Goal: Task Accomplishment & Management: Manage account settings

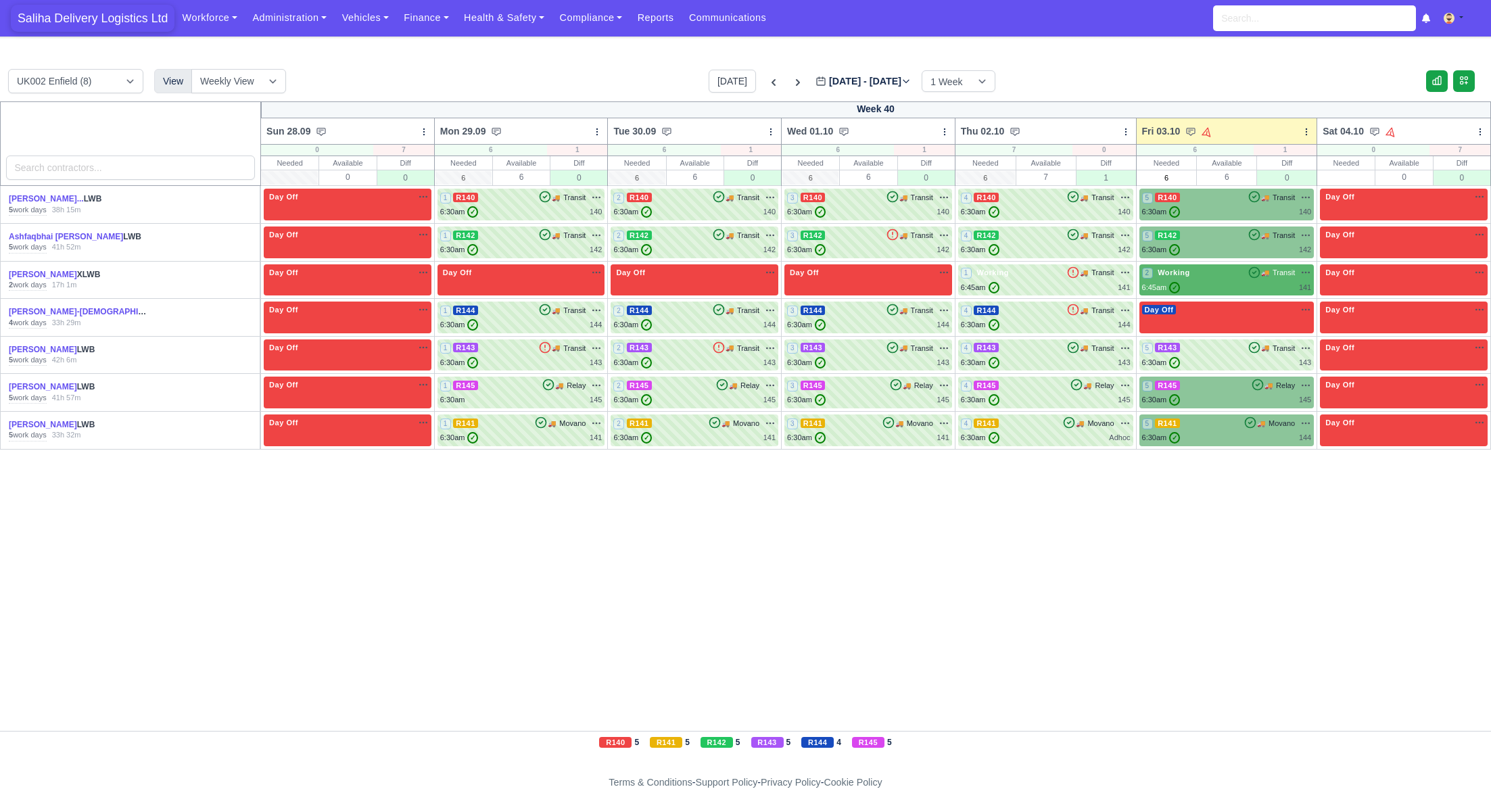
click at [85, 14] on span "Saliha Delivery Logistics Ltd" at bounding box center [93, 18] width 164 height 27
click at [1192, 432] on div "6:30am ✓ 144" at bounding box center [1227, 438] width 169 height 11
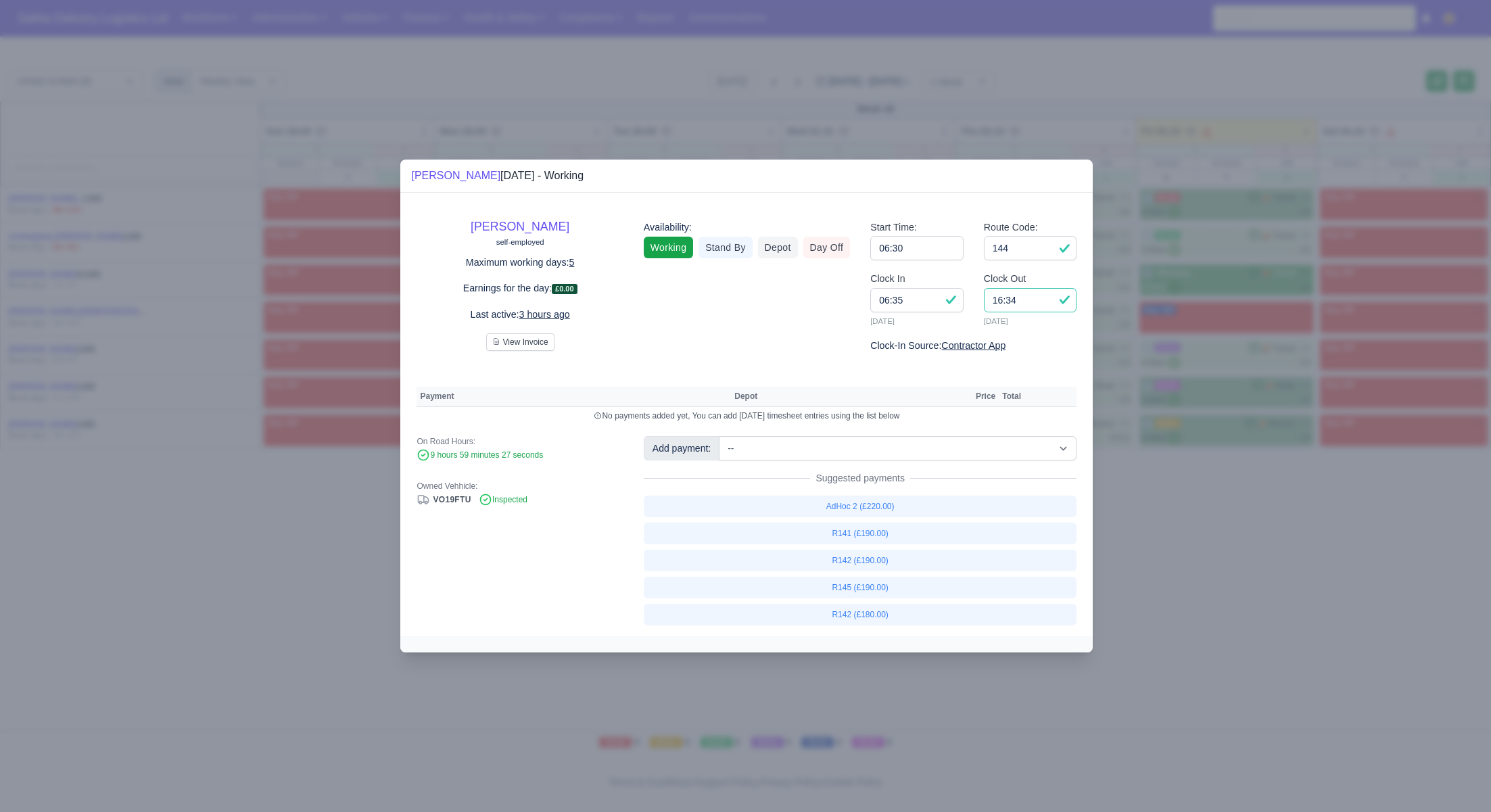
click at [1029, 306] on input "16:34" at bounding box center [1031, 300] width 93 height 24
type input "16:30"
click at [835, 449] on select "-- Ad-Hoc 1 (AD-HO) Ad-Hoc 2 (AD-HO) Ad-Hoc 3 (AD-HO) Ad-Hoc 4 (AD-HO) Ad-Hoc 5…" at bounding box center [898, 448] width 358 height 24
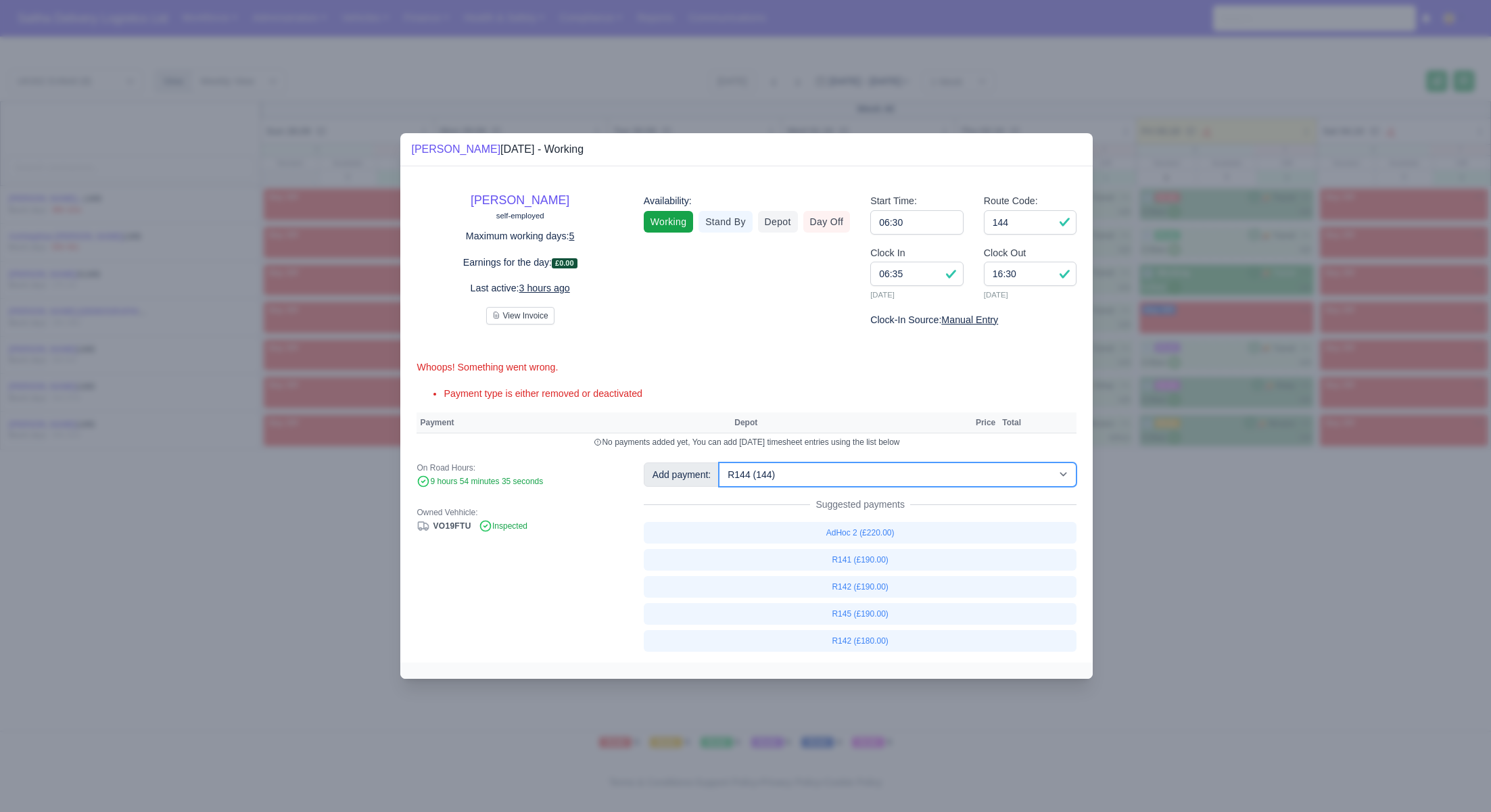
click at [720, 463] on select "-- Ad-Hoc 1 (AD-HO) Ad-Hoc 2 (AD-HO) Ad-Hoc 3 (AD-HO) Ad-Hoc 4 (AD-HO) Ad-Hoc 5…" at bounding box center [898, 475] width 358 height 24
select select "1"
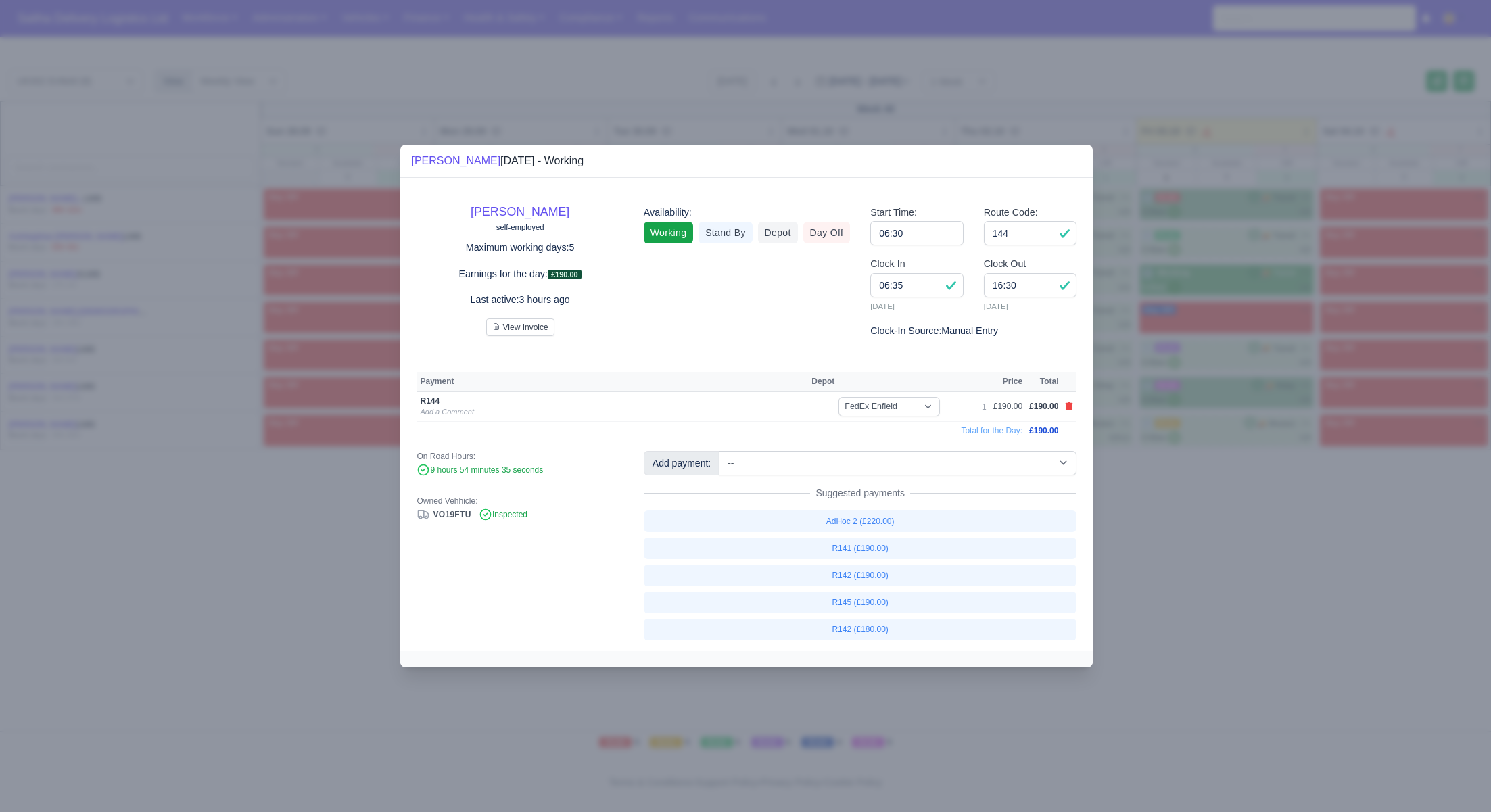
drag, startPoint x: 1132, startPoint y: 575, endPoint x: 898, endPoint y: 339, distance: 332.3
click at [1128, 570] on div at bounding box center [745, 406] width 1491 height 812
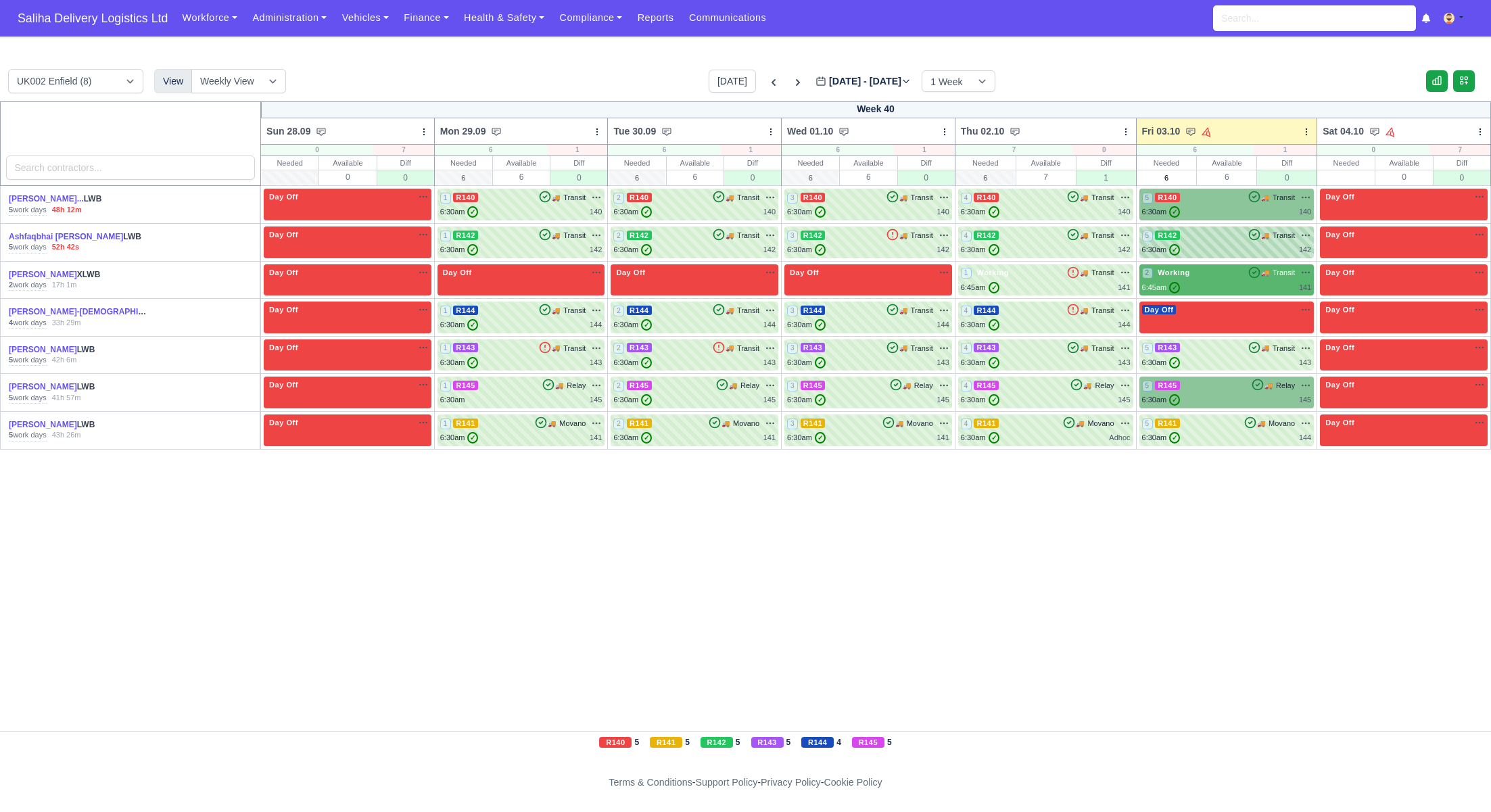
click at [1202, 235] on div "5 R142 🚚 Transit" at bounding box center [1227, 235] width 169 height 12
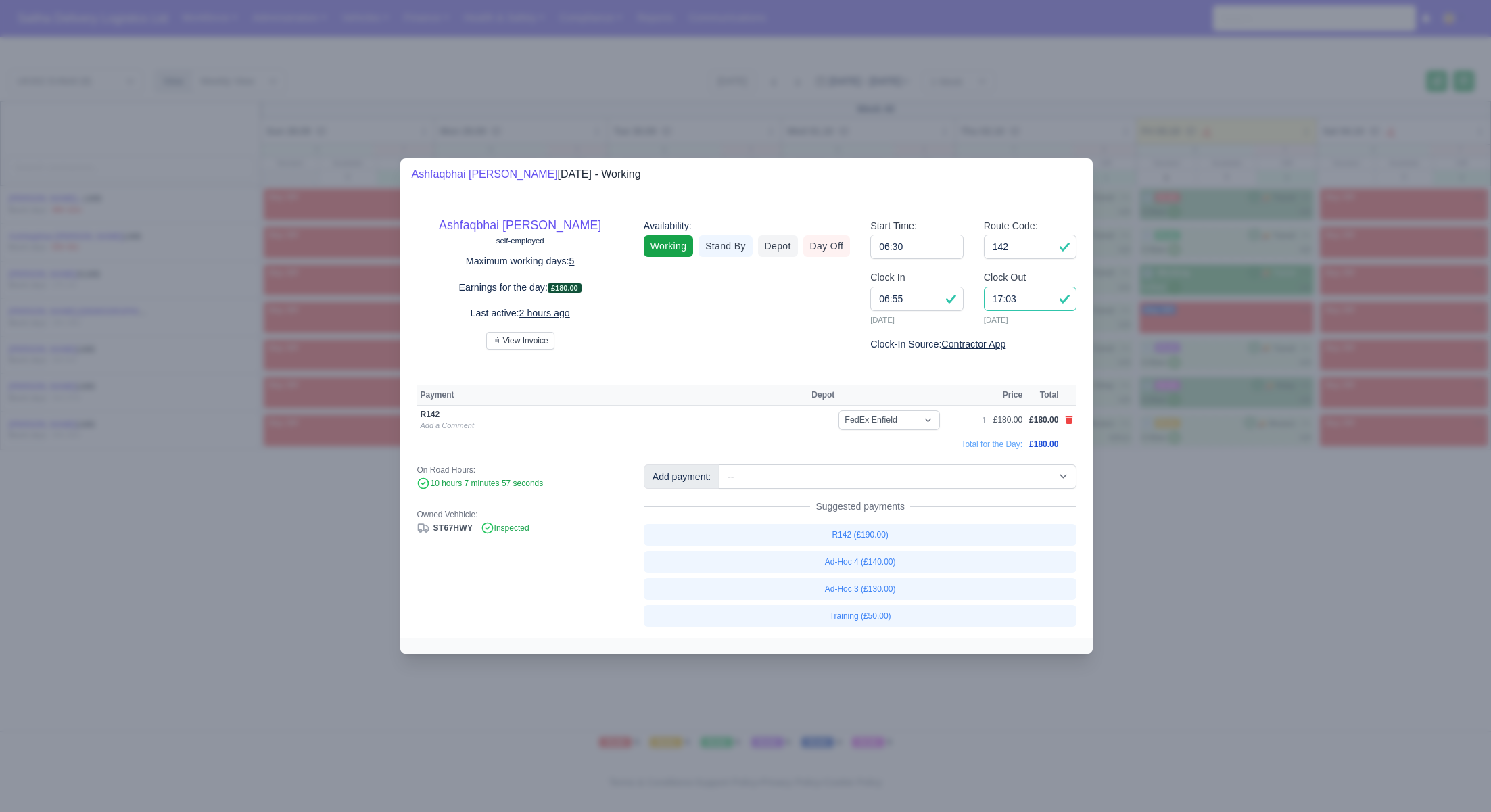
click at [1037, 305] on input "17:03" at bounding box center [1031, 299] width 93 height 24
type input "1"
type input "16:00"
click at [1232, 603] on div at bounding box center [745, 406] width 1491 height 812
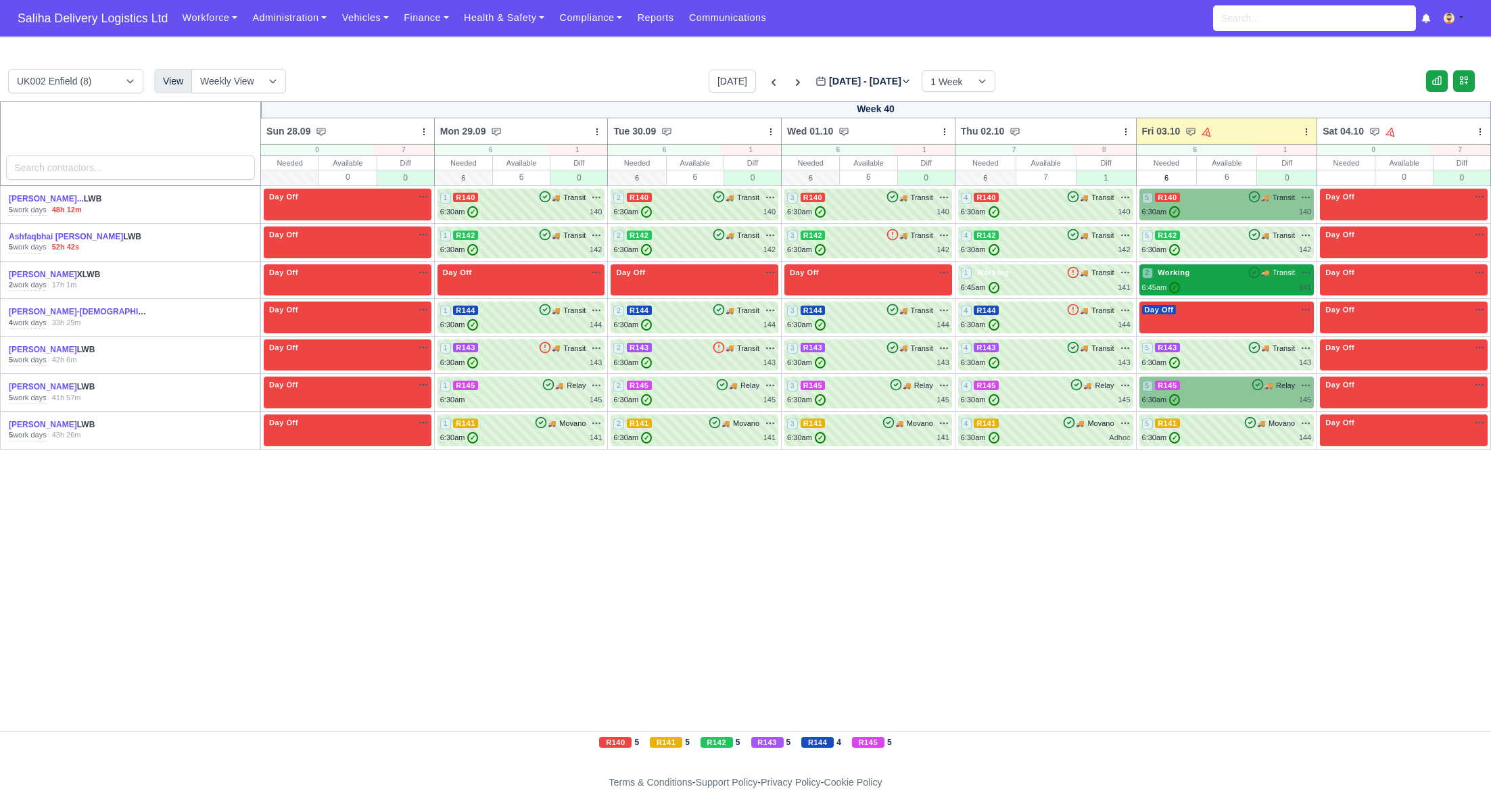
click at [1210, 277] on div "2 Working 🚚 Transit" at bounding box center [1227, 273] width 169 height 12
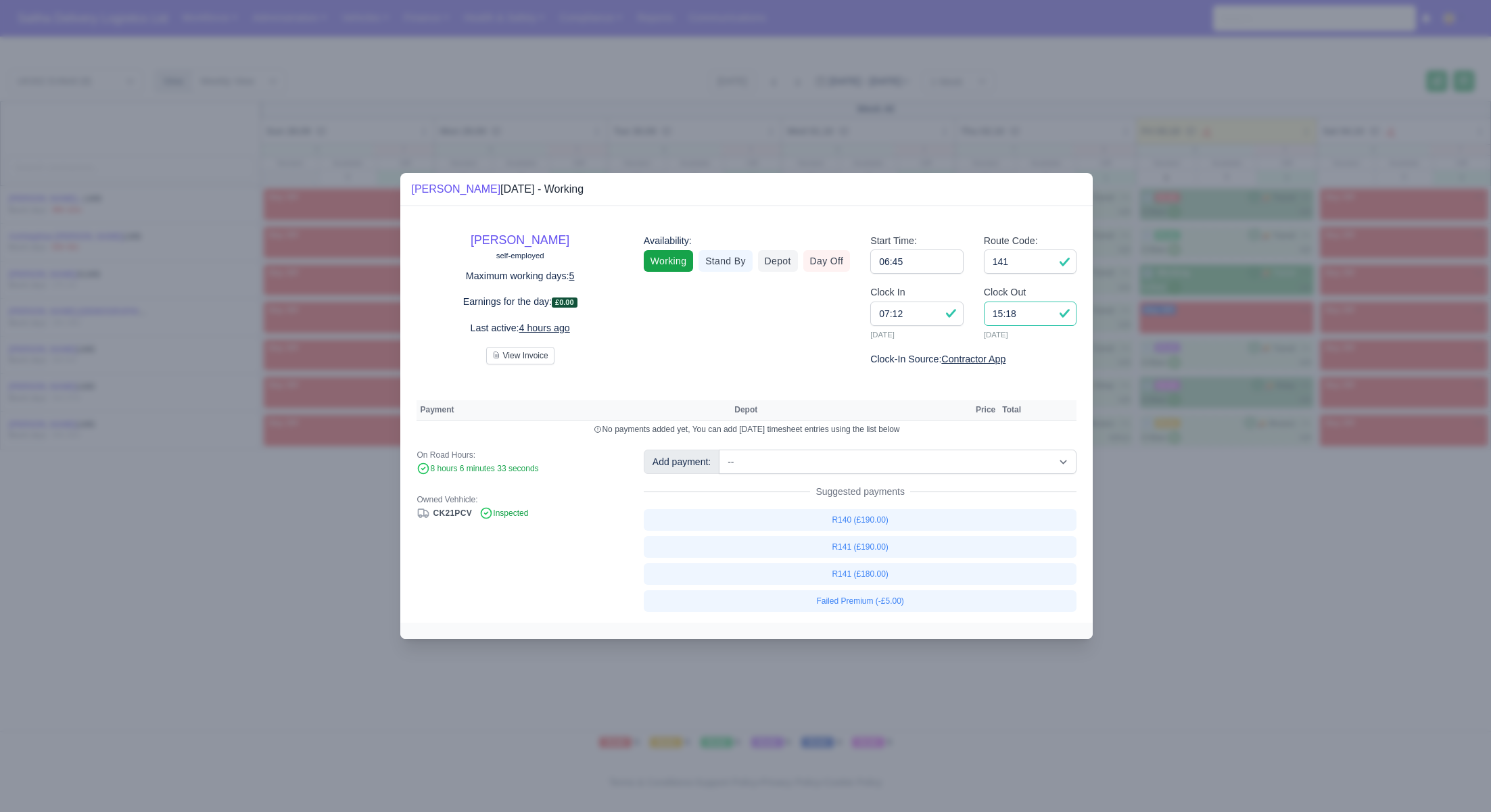
click at [1037, 318] on input "15:18" at bounding box center [1031, 314] width 93 height 24
type input "1"
type input "13:45"
click at [871, 549] on link "R141 (£190.00)" at bounding box center [861, 547] width 434 height 21
select select "1"
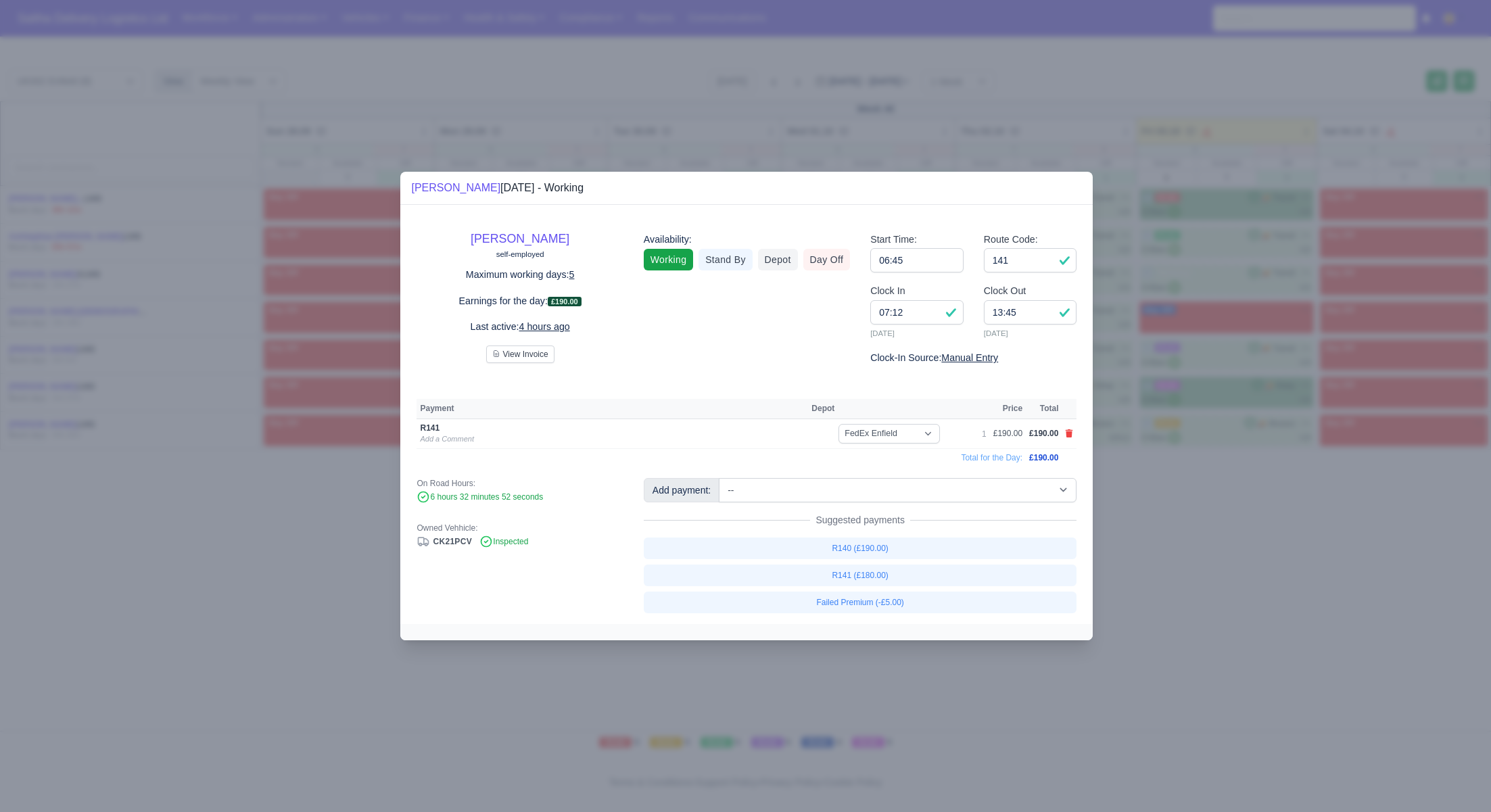
click at [1240, 582] on div at bounding box center [745, 406] width 1491 height 812
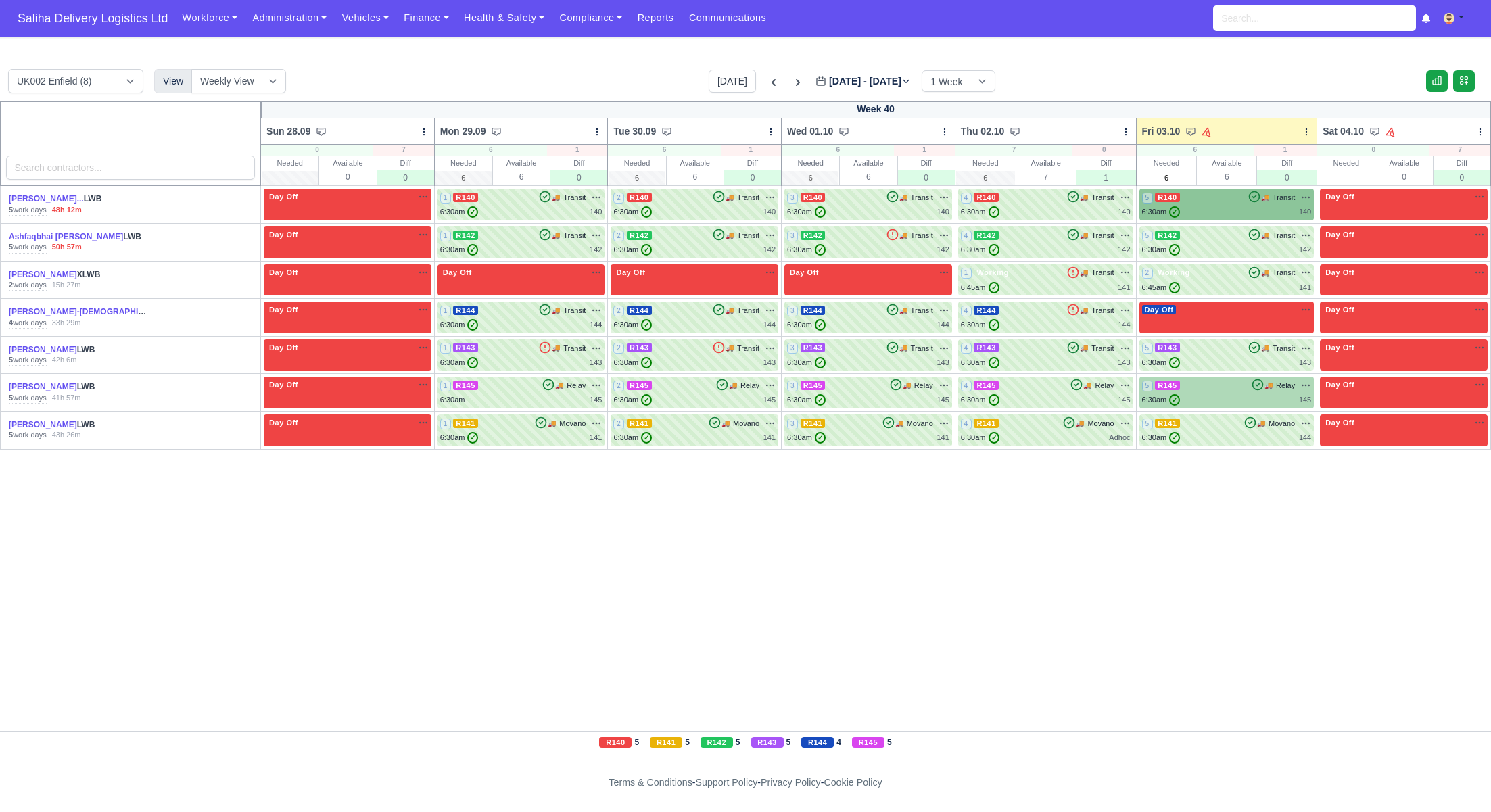
click at [1227, 384] on div "5 R145 🚚 Relay" at bounding box center [1227, 385] width 169 height 12
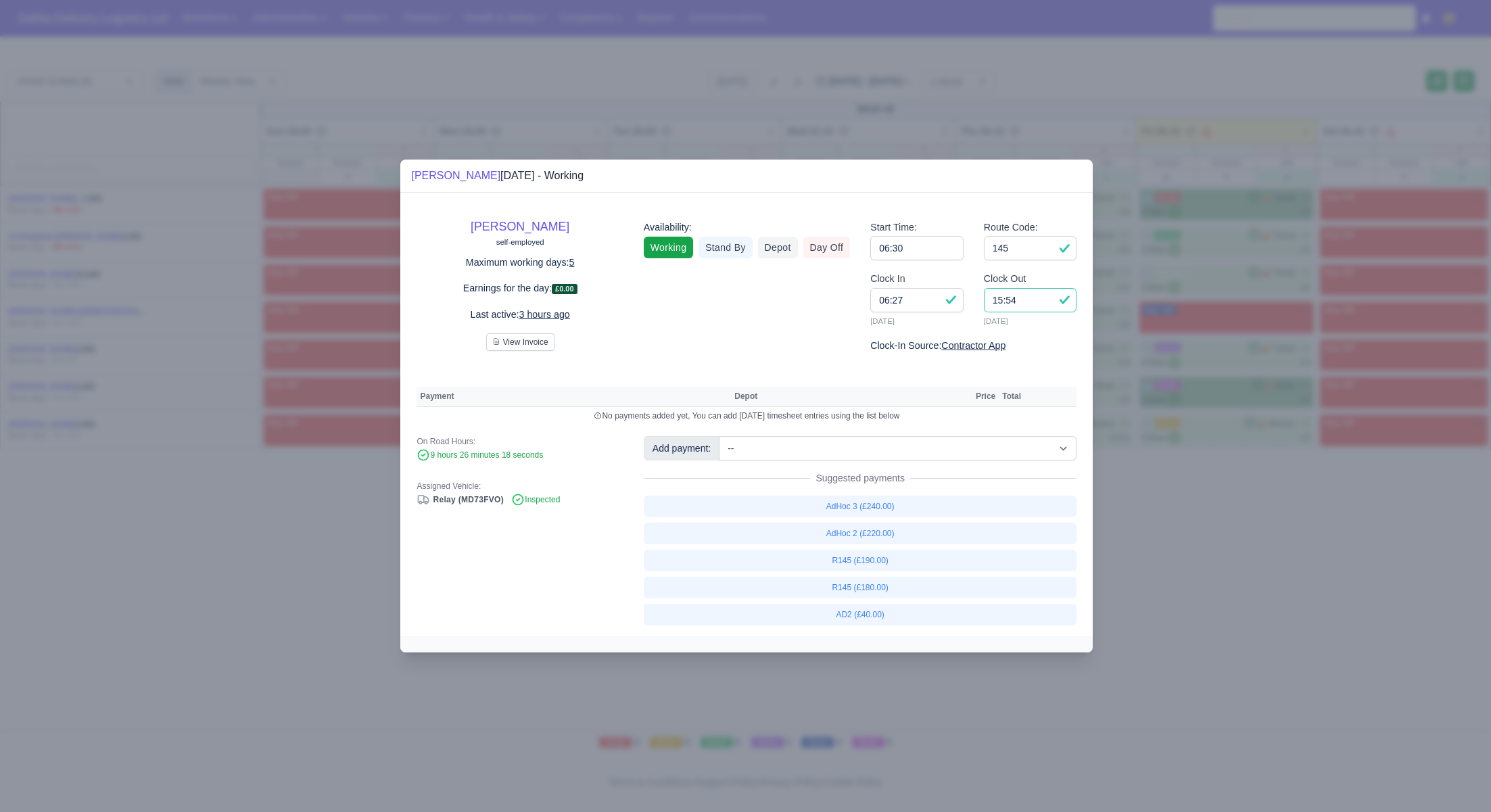
click at [1014, 307] on input "15:54" at bounding box center [1031, 300] width 93 height 24
type input "15:30"
click at [869, 560] on link "R145 (£190.00)" at bounding box center [861, 560] width 434 height 21
select select "1"
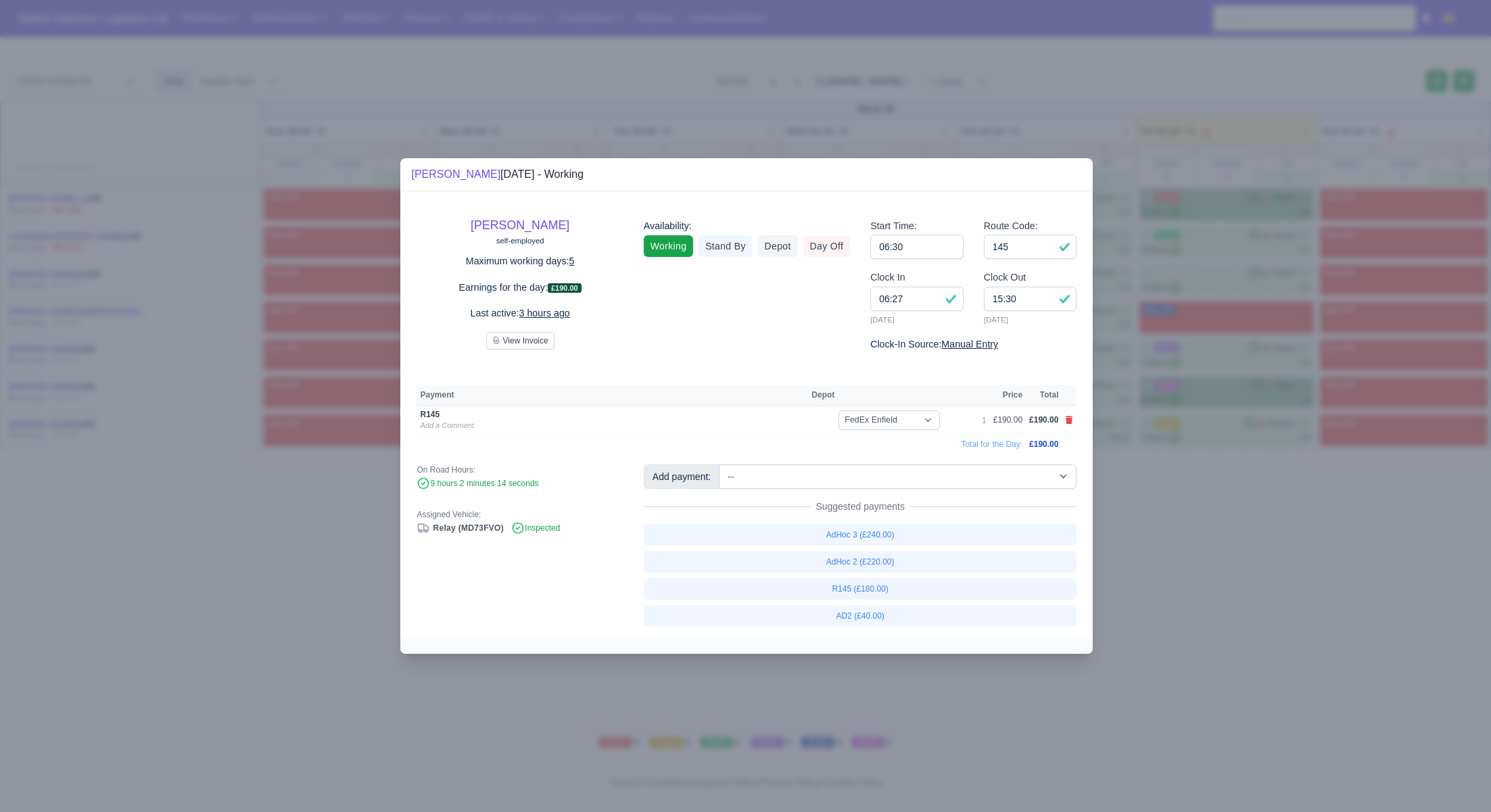
click at [1178, 573] on div at bounding box center [745, 406] width 1491 height 812
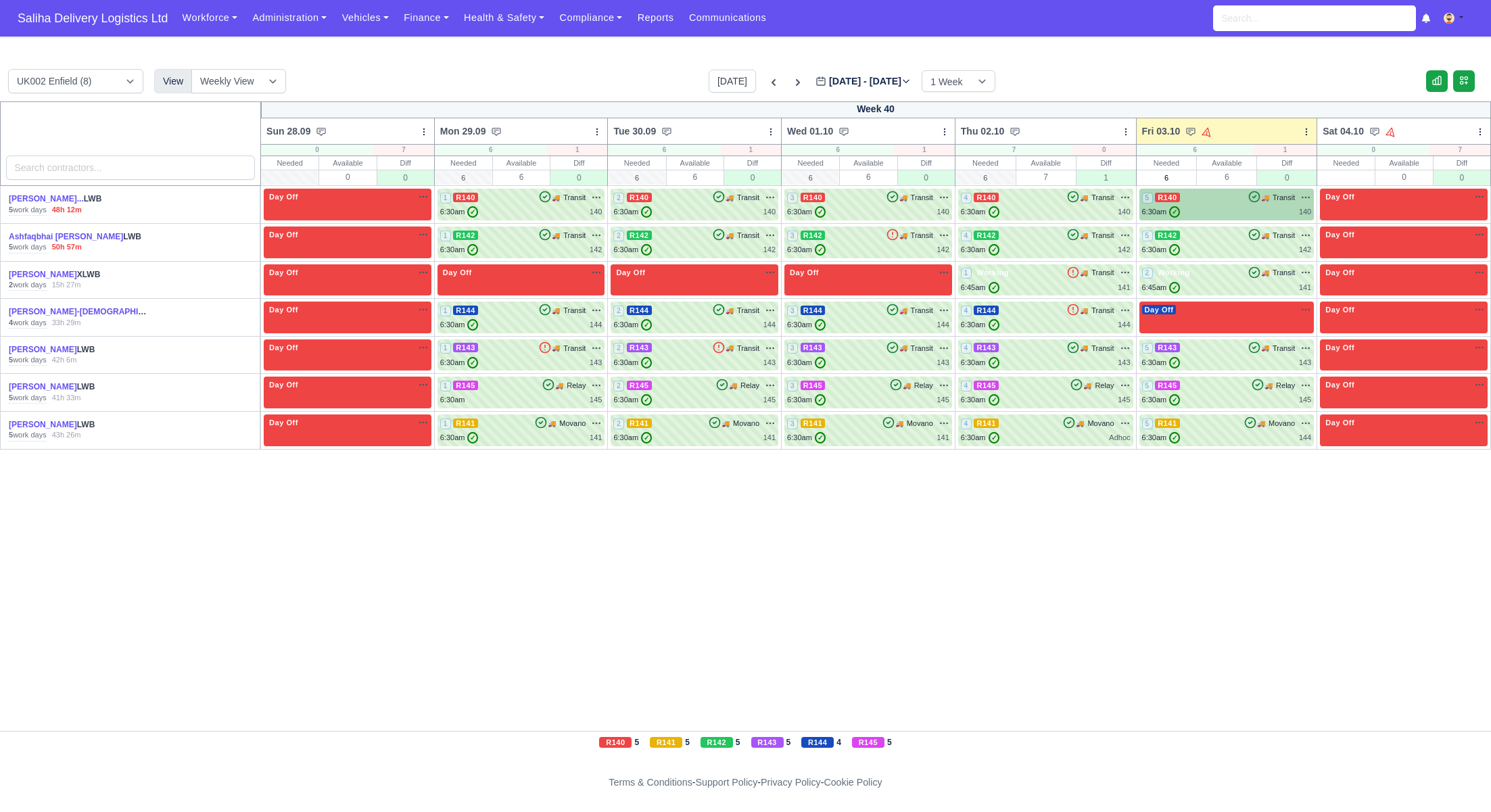
click at [1225, 213] on div "6:30am ✓ 140" at bounding box center [1227, 212] width 169 height 11
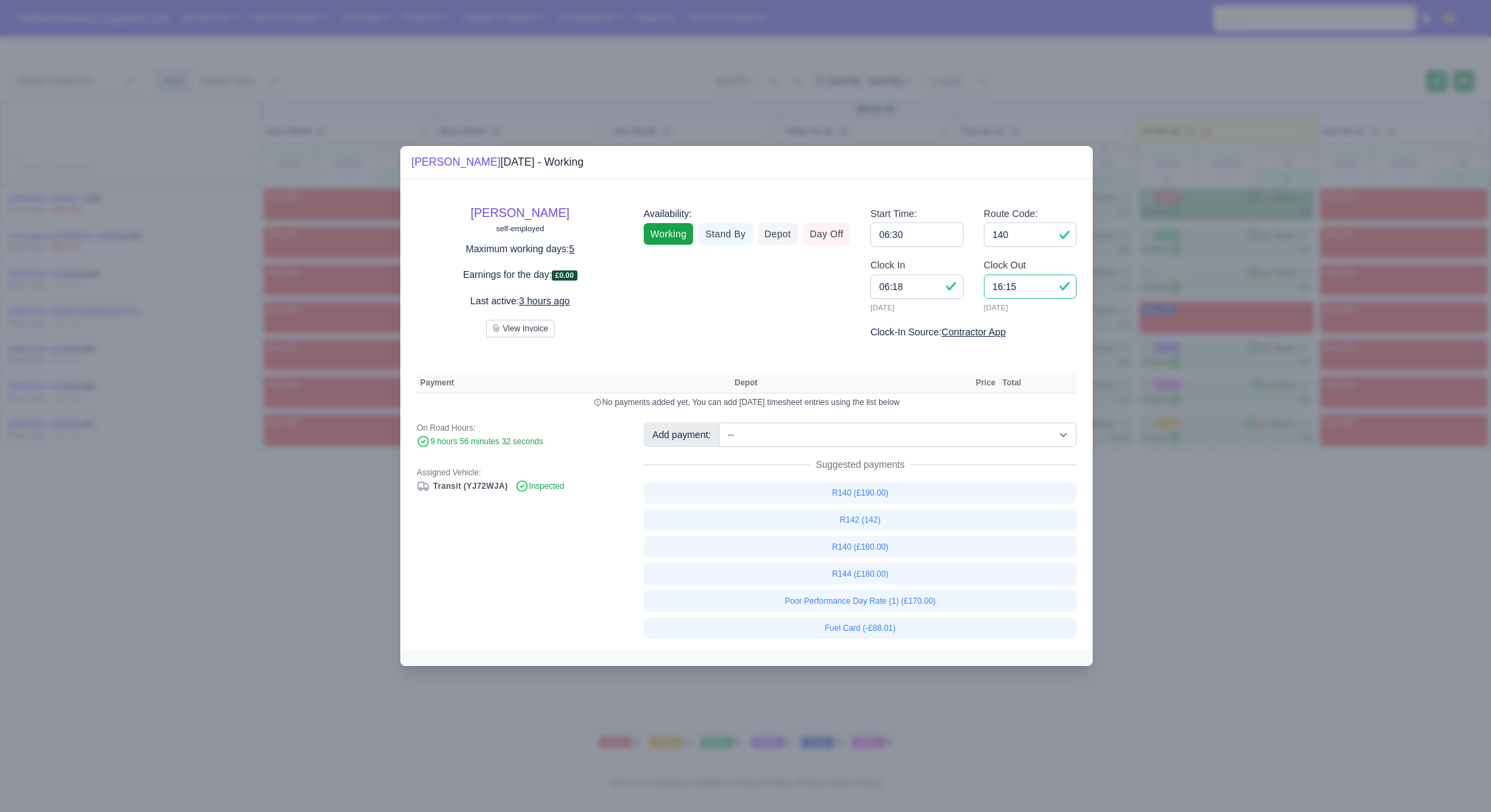
click at [1035, 288] on input "16:15" at bounding box center [1031, 287] width 93 height 24
type input "1"
type input "14:00"
click at [873, 549] on link "R140 (£180.00)" at bounding box center [861, 547] width 434 height 21
select select "1"
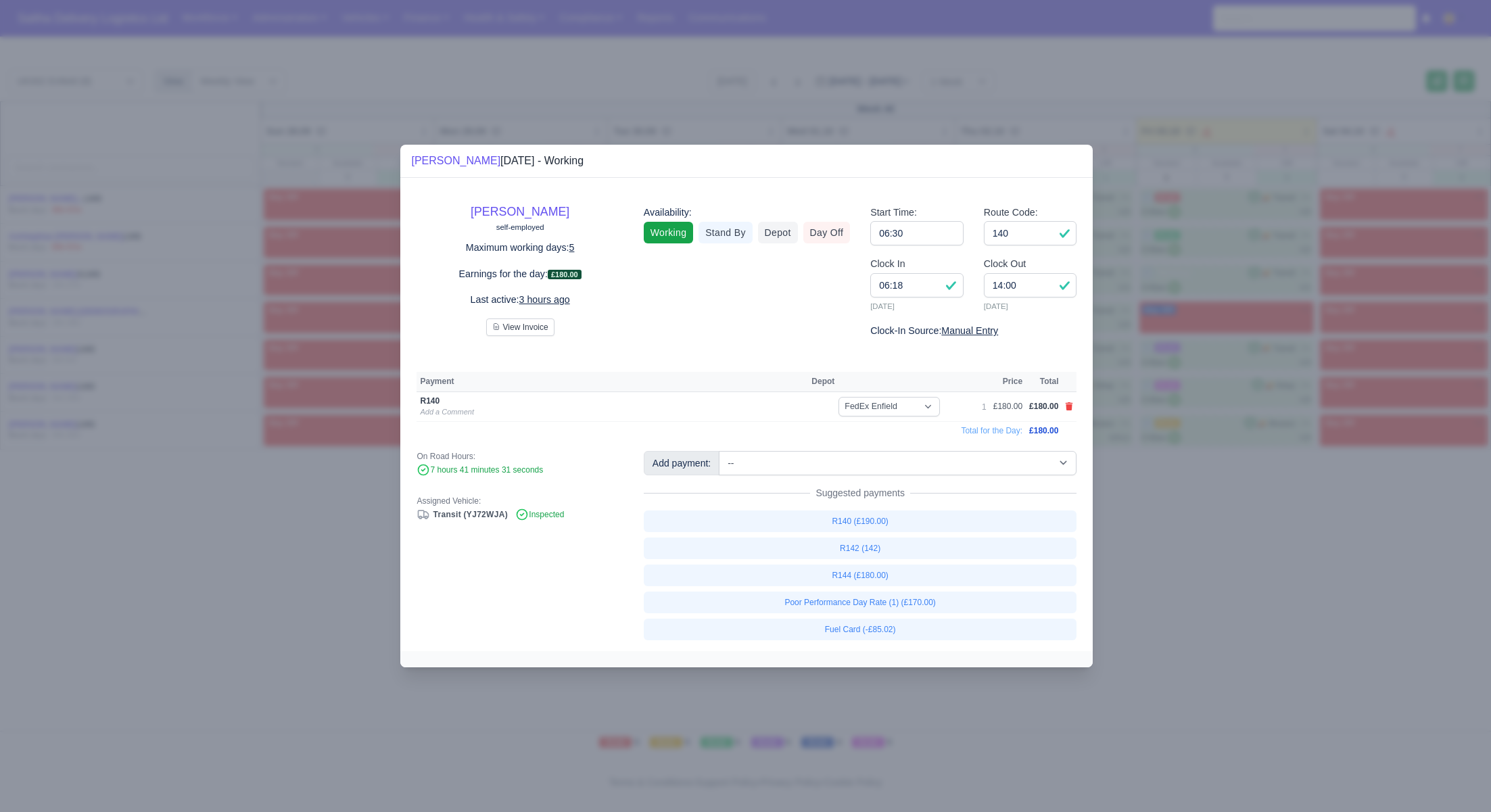
click at [1273, 522] on div at bounding box center [745, 406] width 1491 height 812
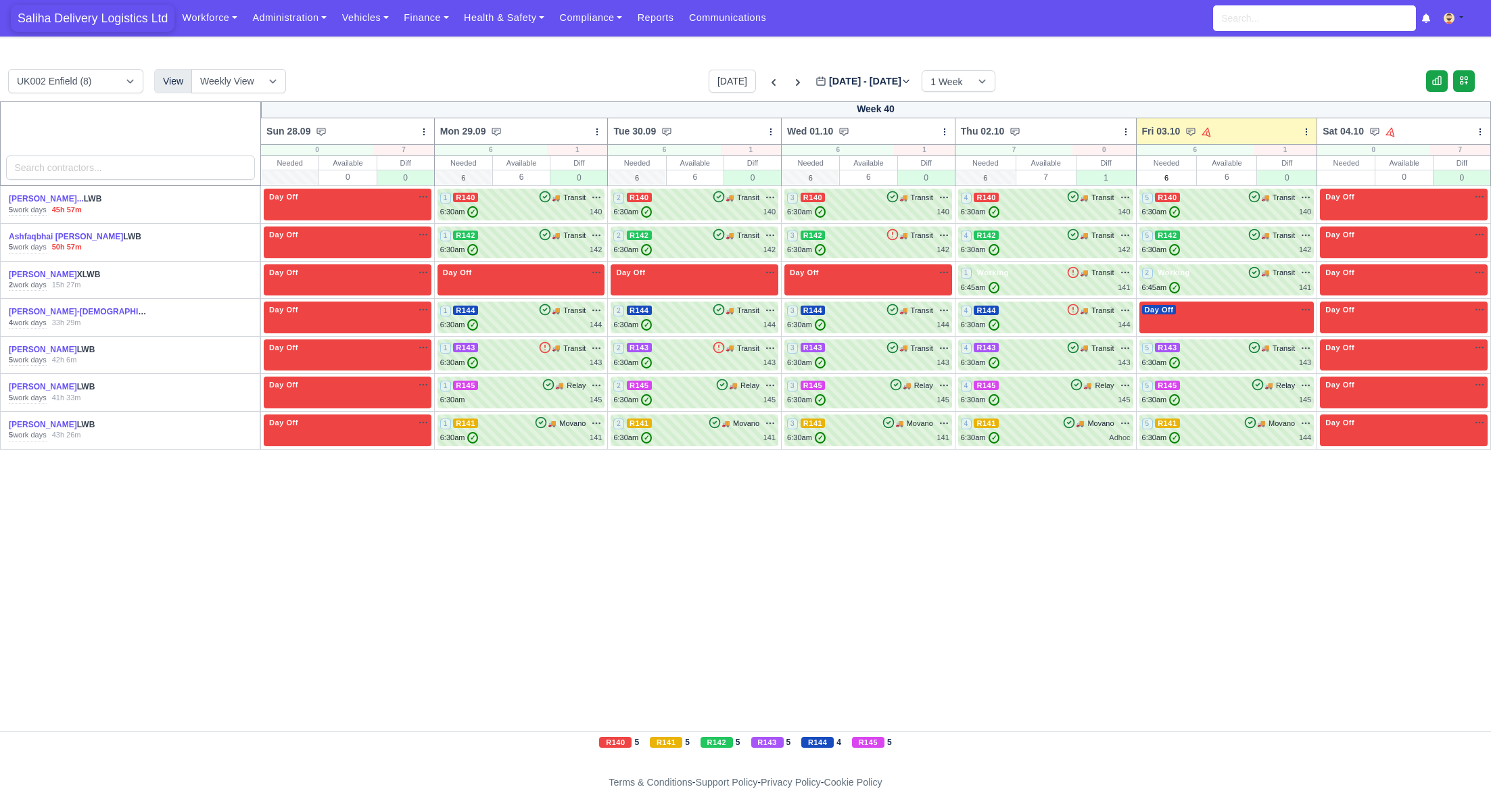
click at [108, 20] on span "Saliha Delivery Logistics Ltd" at bounding box center [93, 18] width 164 height 27
click at [553, 221] on td "1 R140 🚚" at bounding box center [521, 205] width 174 height 38
click at [546, 207] on div "6:30am ✓ 140" at bounding box center [522, 212] width 162 height 11
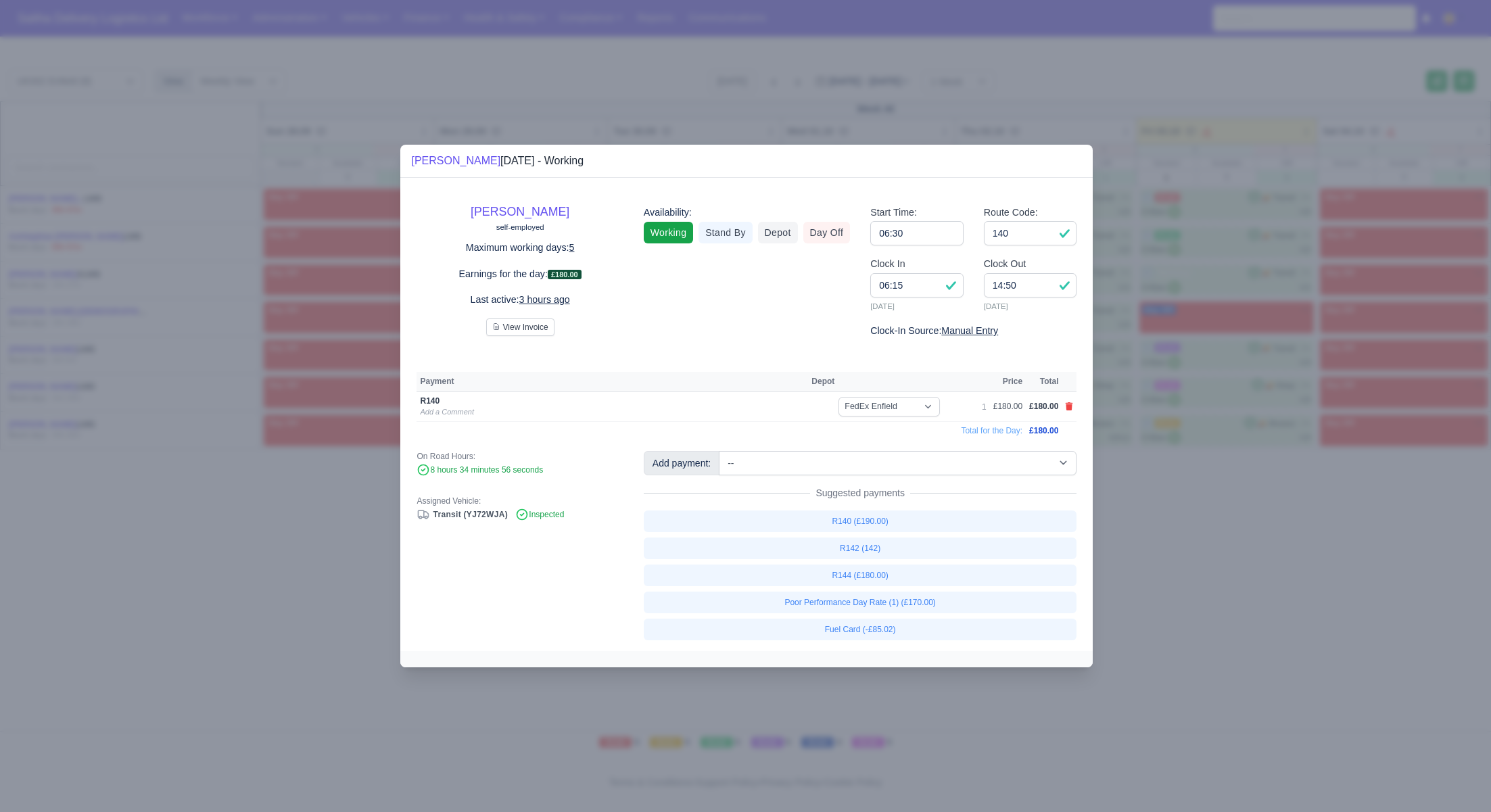
drag, startPoint x: 1304, startPoint y: 576, endPoint x: 1244, endPoint y: 518, distance: 83.5
click at [1291, 562] on div at bounding box center [745, 406] width 1491 height 812
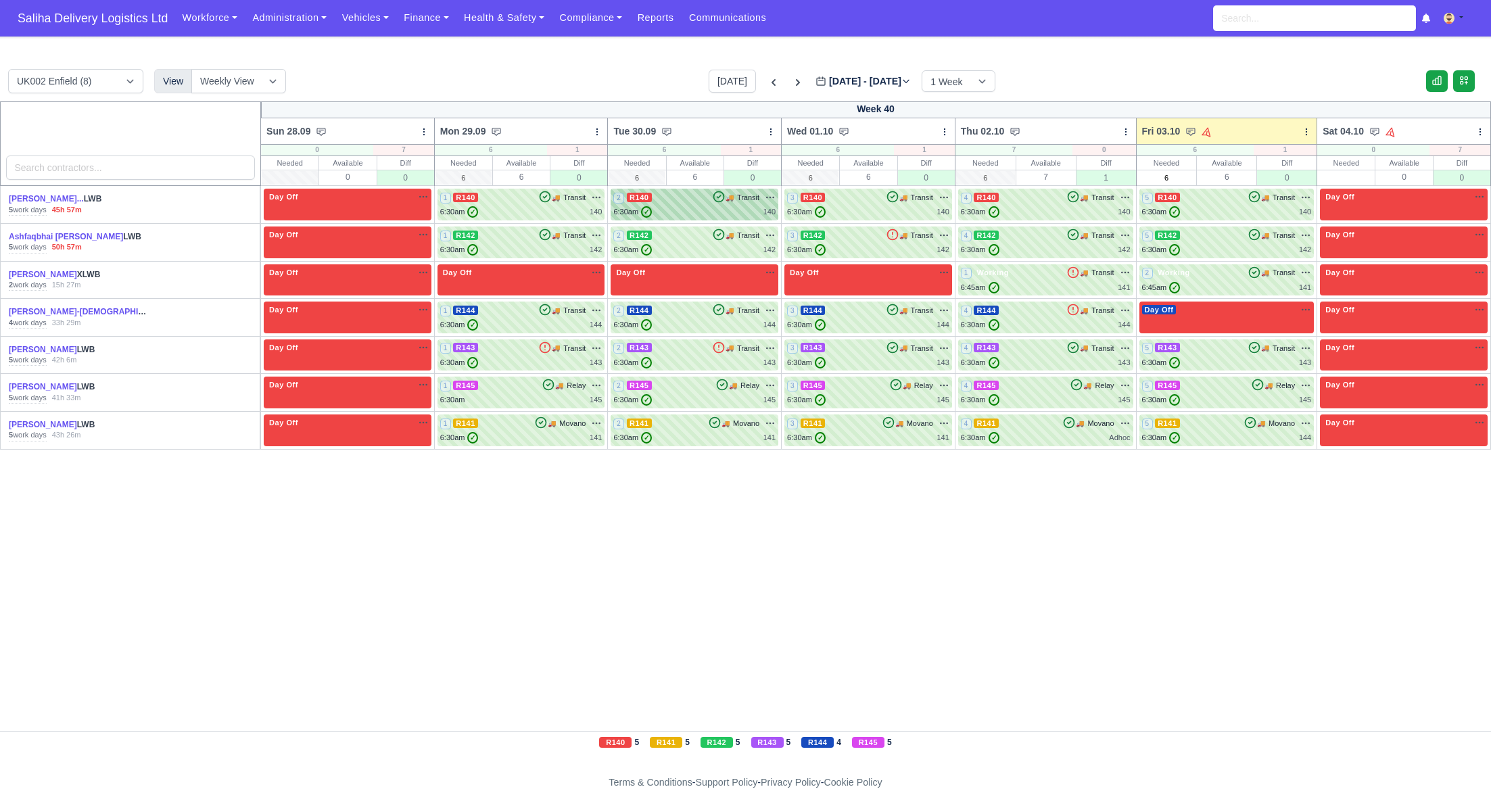
click at [708, 213] on div "6:30am ✓ 140" at bounding box center [695, 212] width 162 height 11
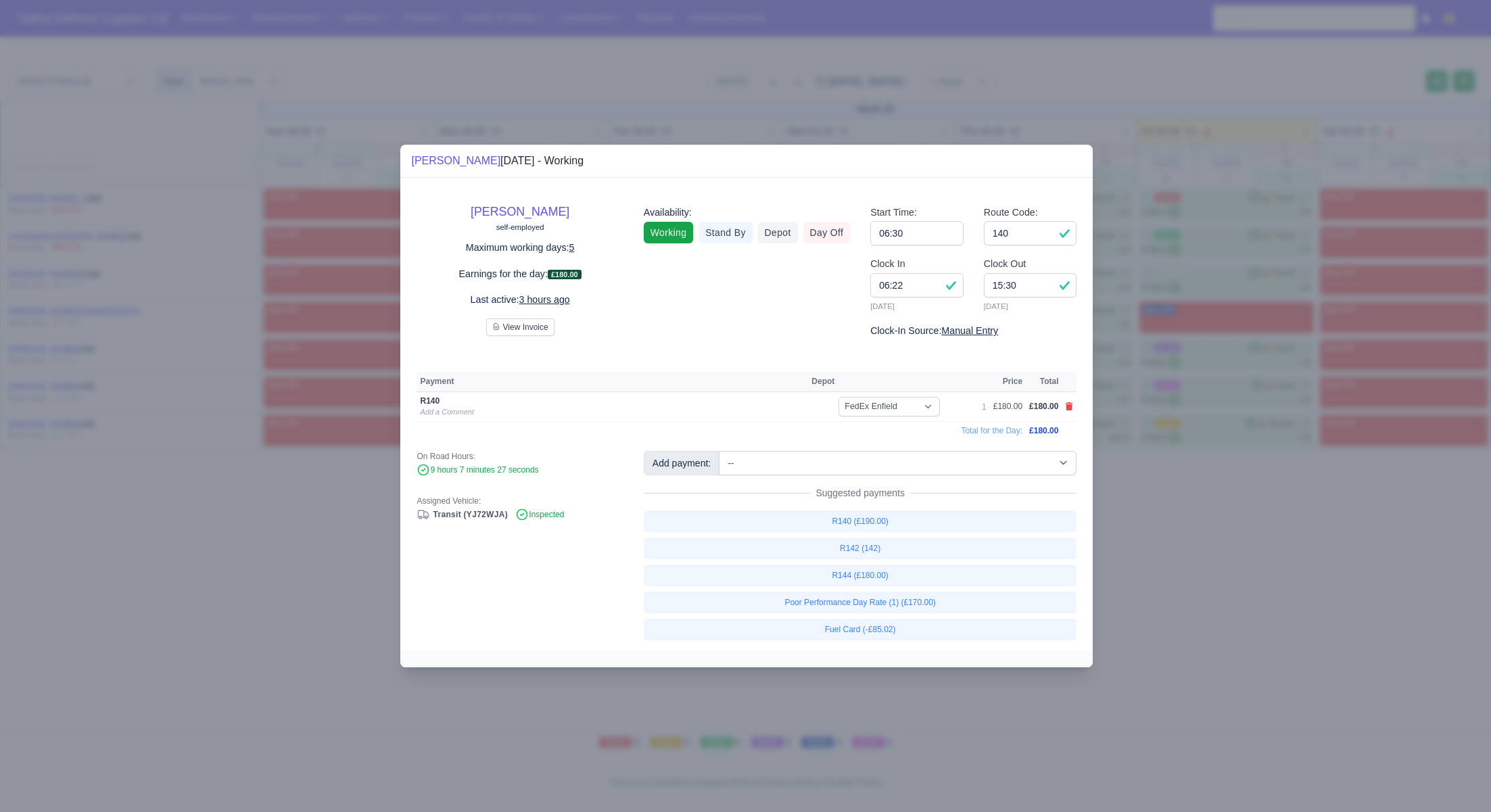
click at [1219, 531] on div at bounding box center [745, 406] width 1491 height 812
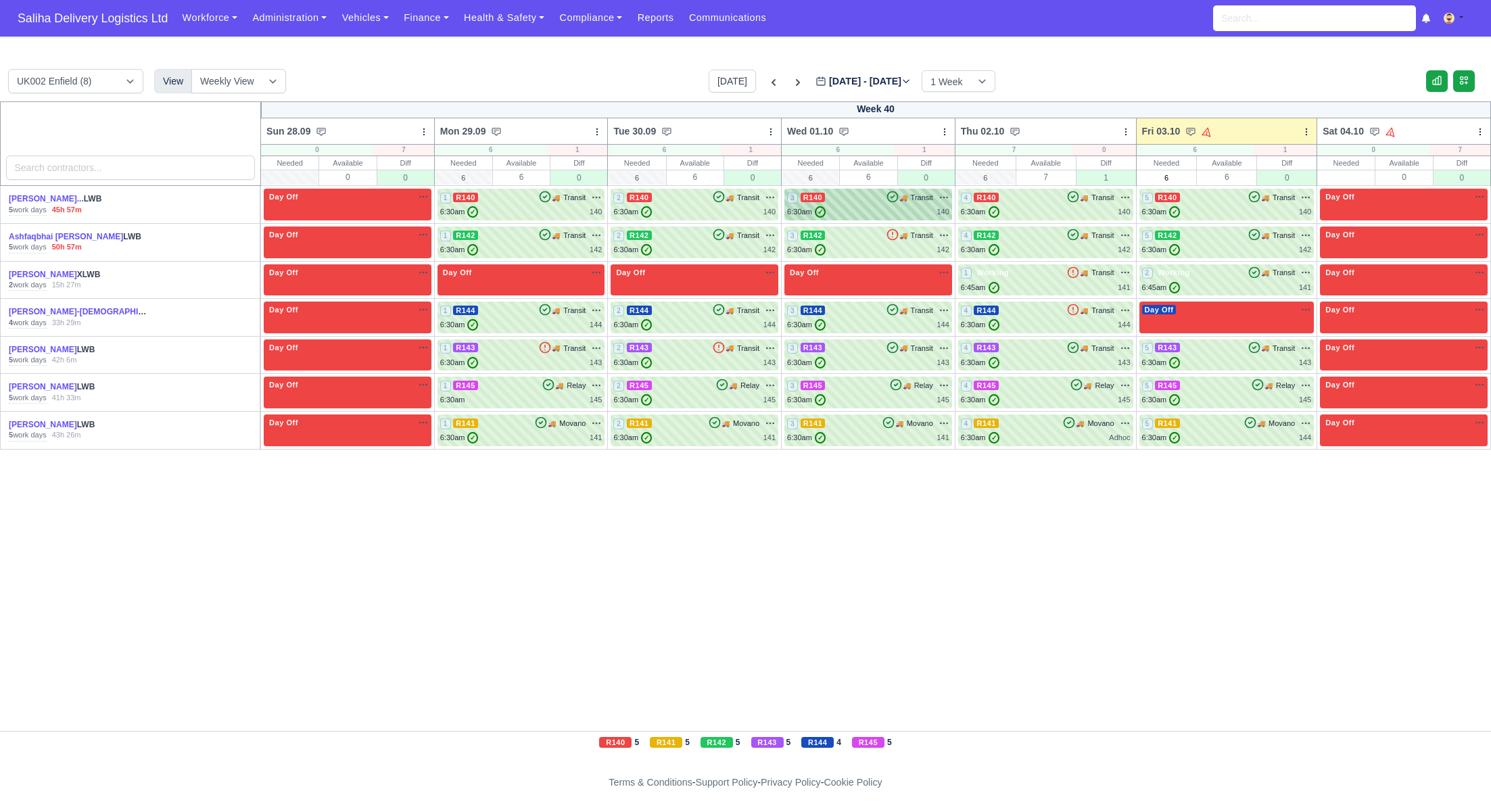
click at [846, 209] on div "6:30am ✓ 140" at bounding box center [868, 212] width 162 height 11
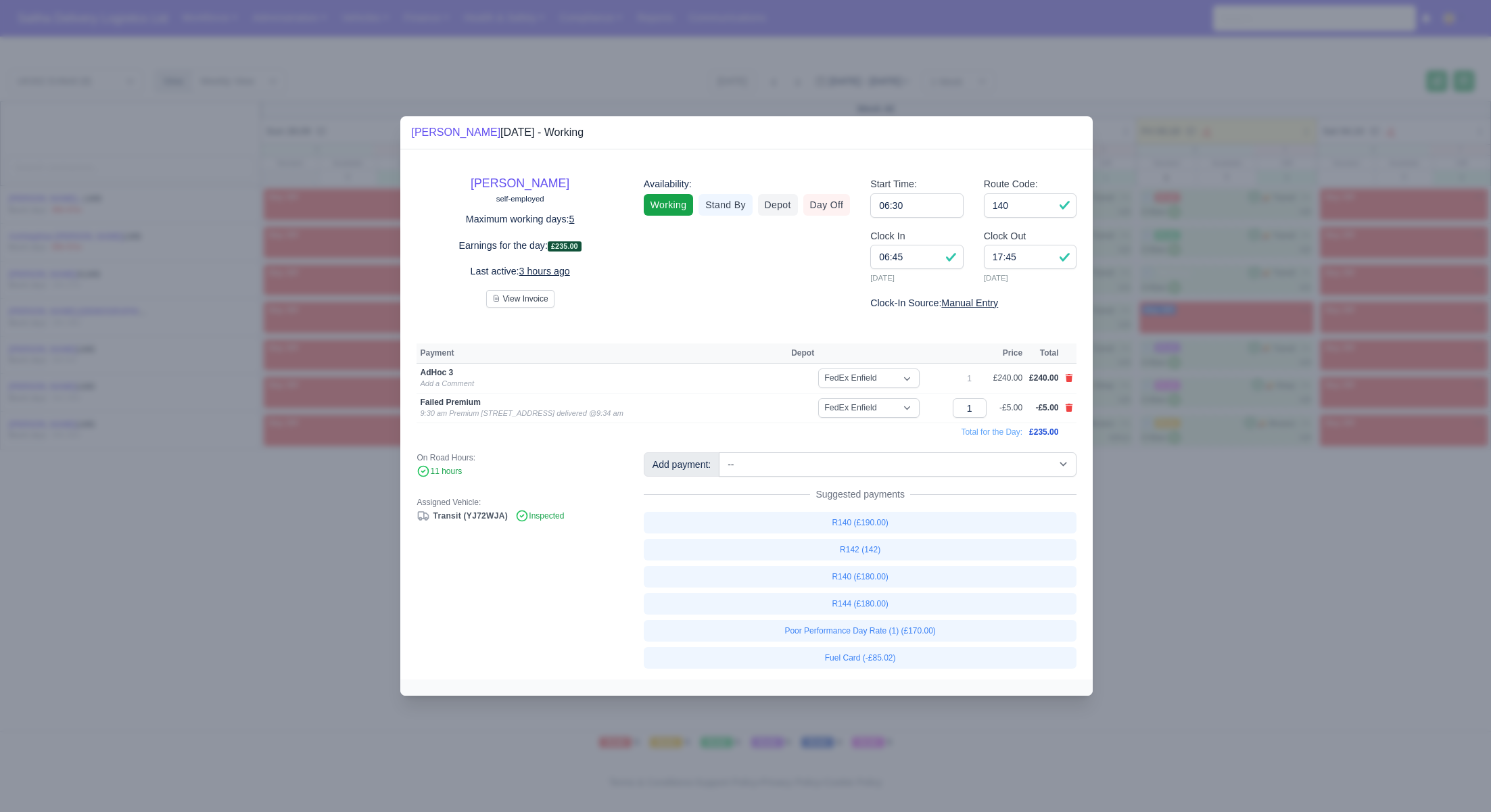
click at [1192, 555] on div at bounding box center [745, 406] width 1491 height 812
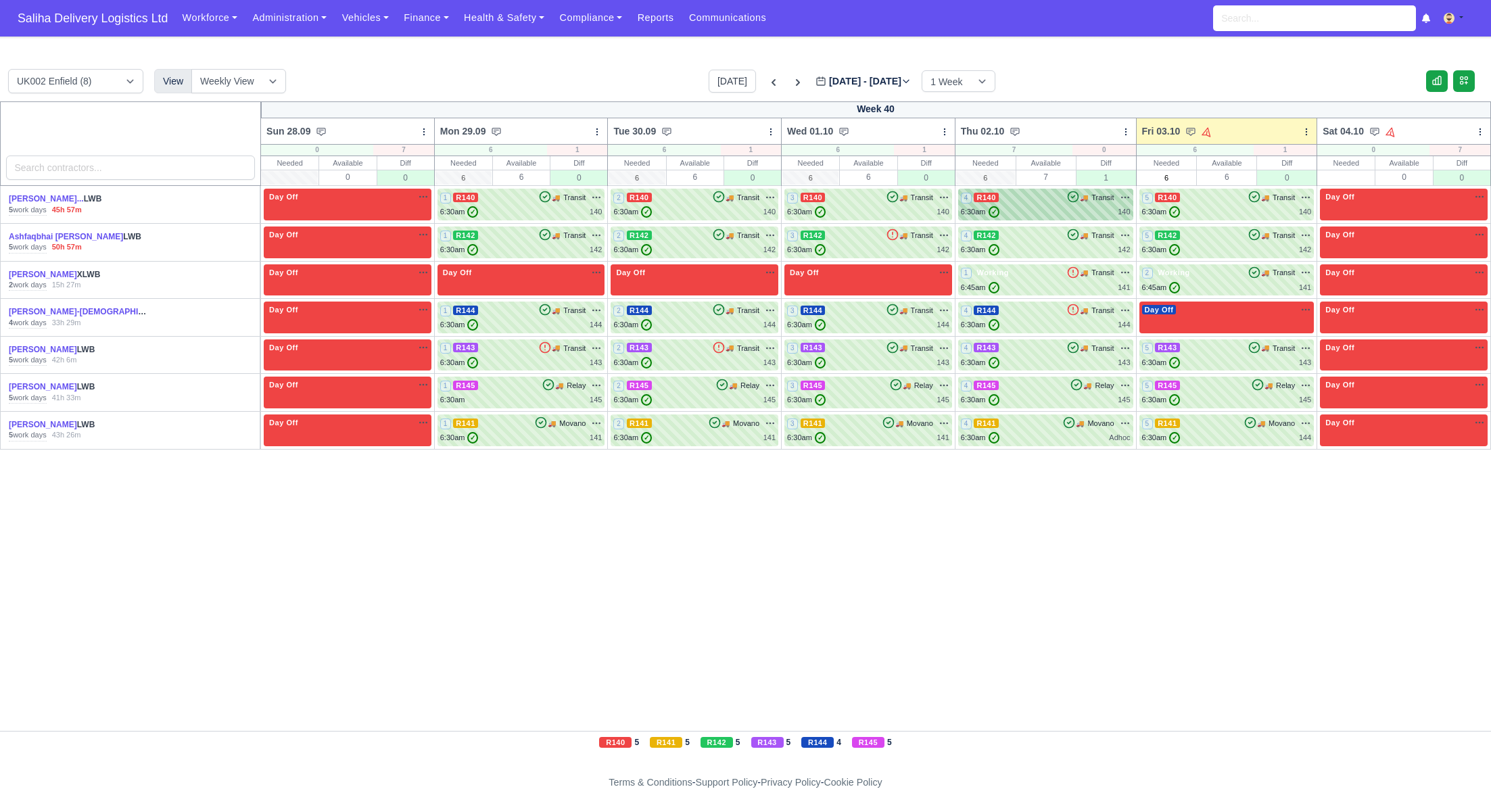
click at [1004, 208] on div "6:30am ✓ 140" at bounding box center [1046, 212] width 169 height 11
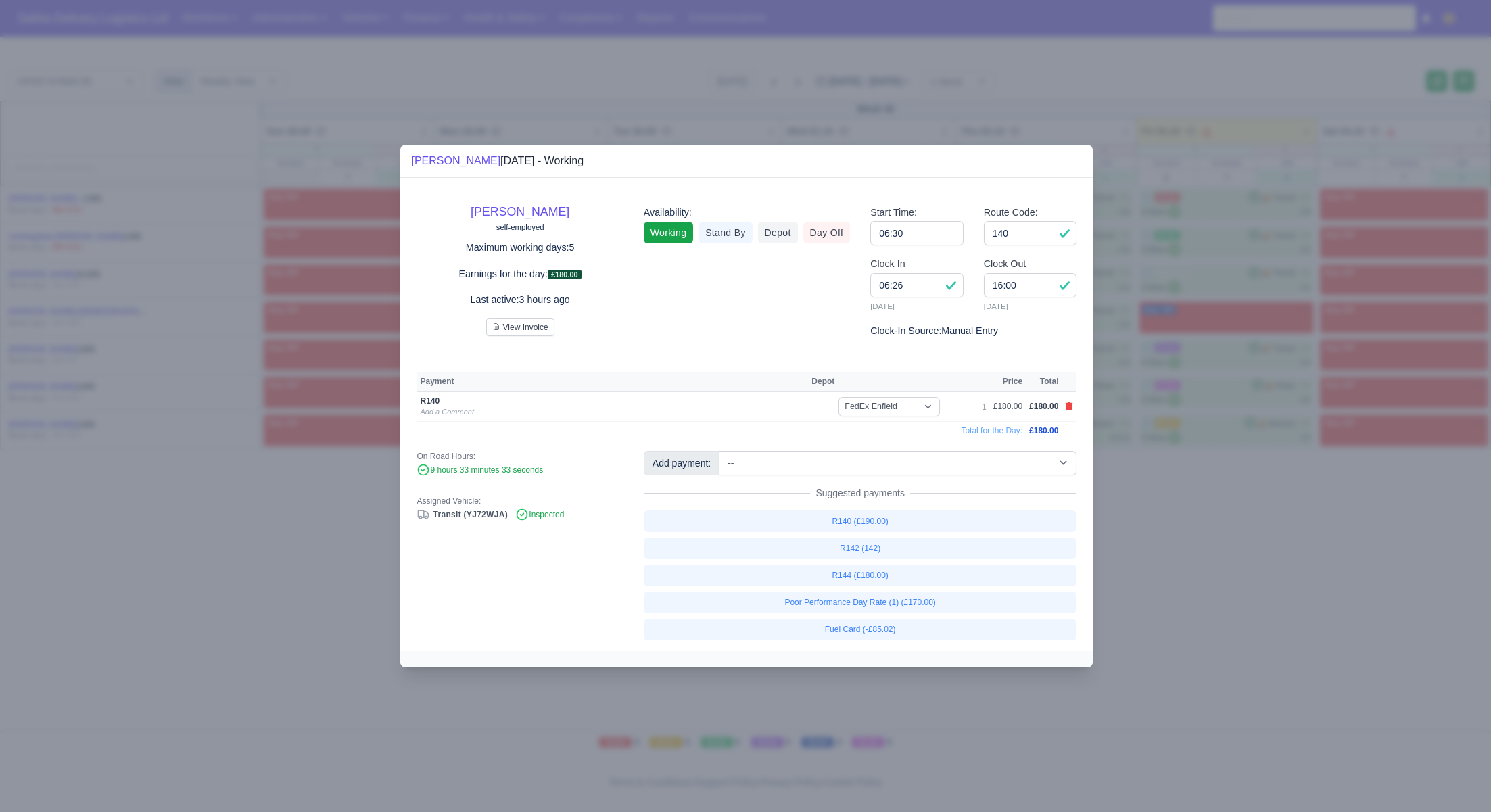
drag, startPoint x: 1200, startPoint y: 508, endPoint x: 1192, endPoint y: 301, distance: 207.2
click at [1200, 508] on div at bounding box center [745, 406] width 1491 height 812
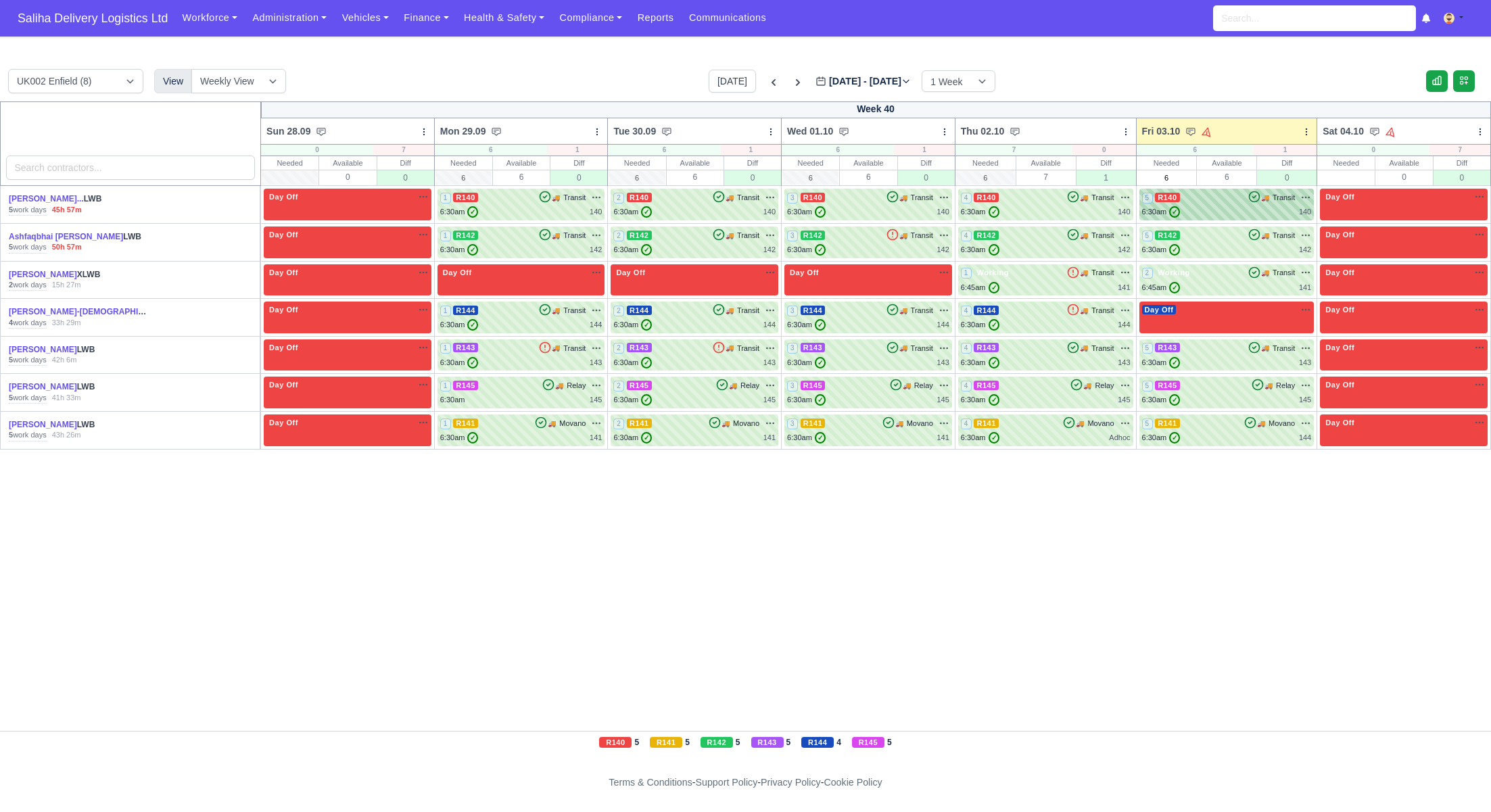
click at [1199, 209] on div "6:30am ✓ 140" at bounding box center [1227, 212] width 169 height 11
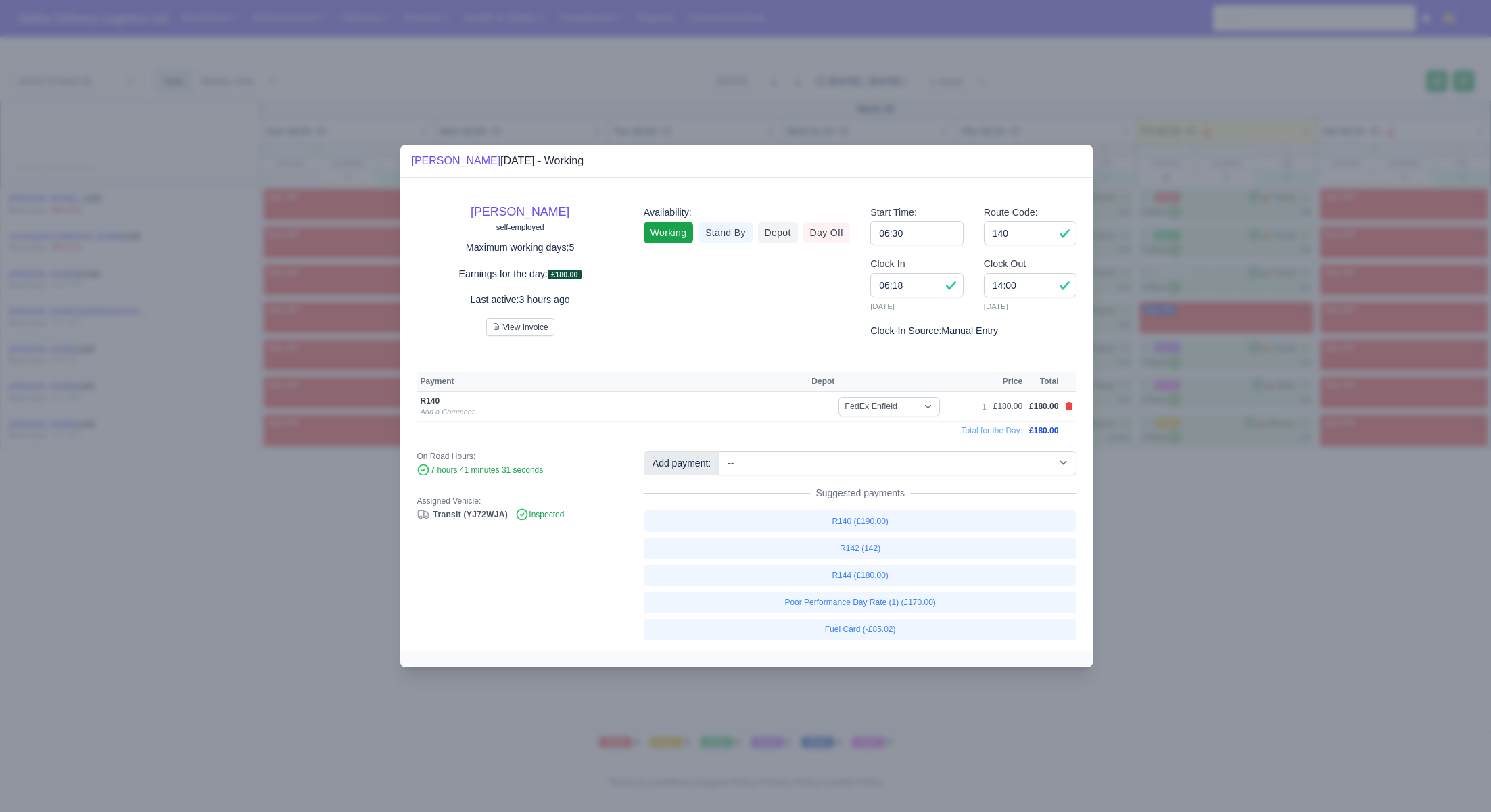
drag, startPoint x: 1197, startPoint y: 528, endPoint x: 1156, endPoint y: 479, distance: 63.9
click at [1197, 528] on div at bounding box center [745, 406] width 1491 height 812
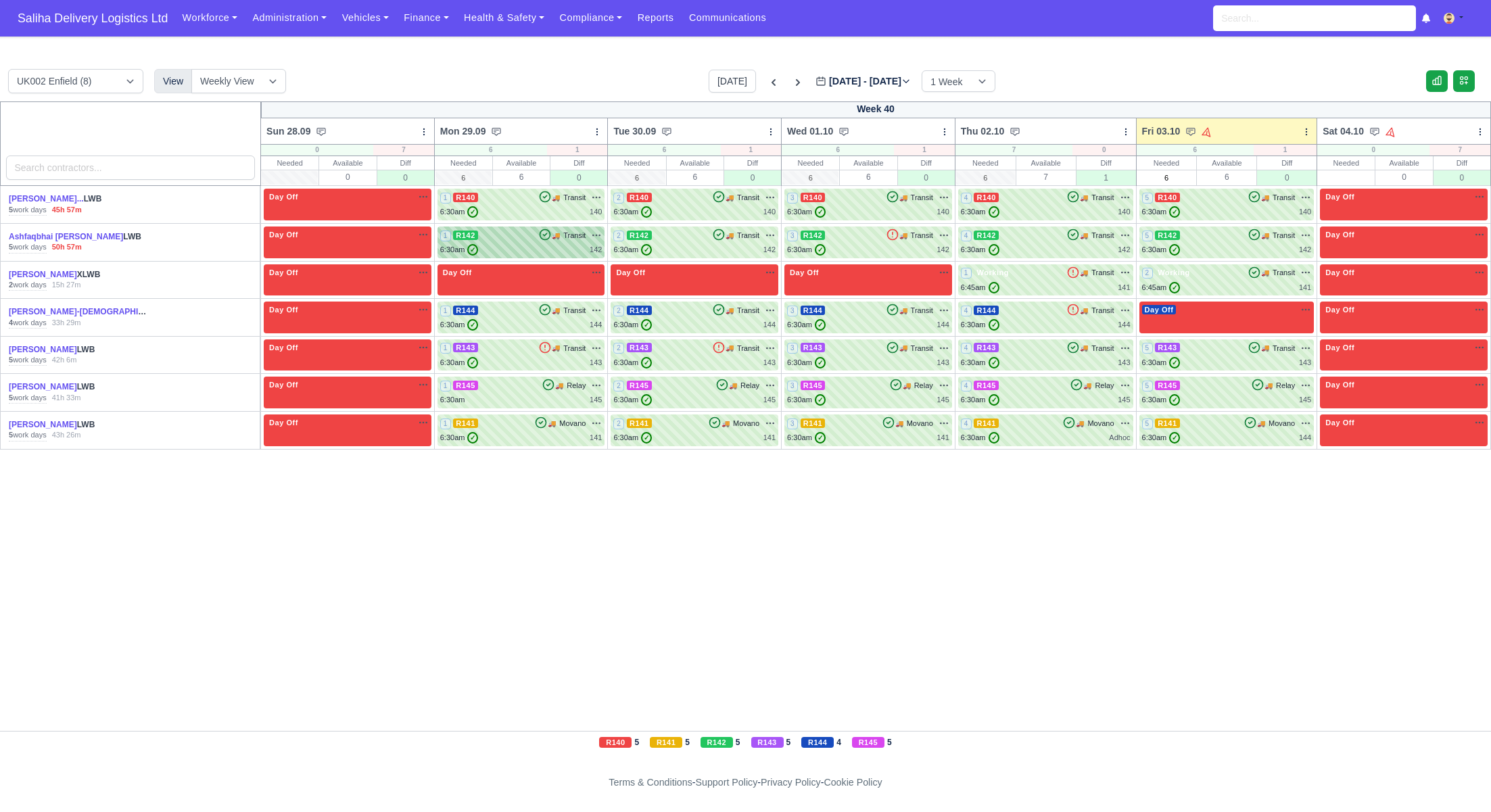
click at [511, 249] on div "6:30am ✓ 142" at bounding box center [522, 250] width 162 height 11
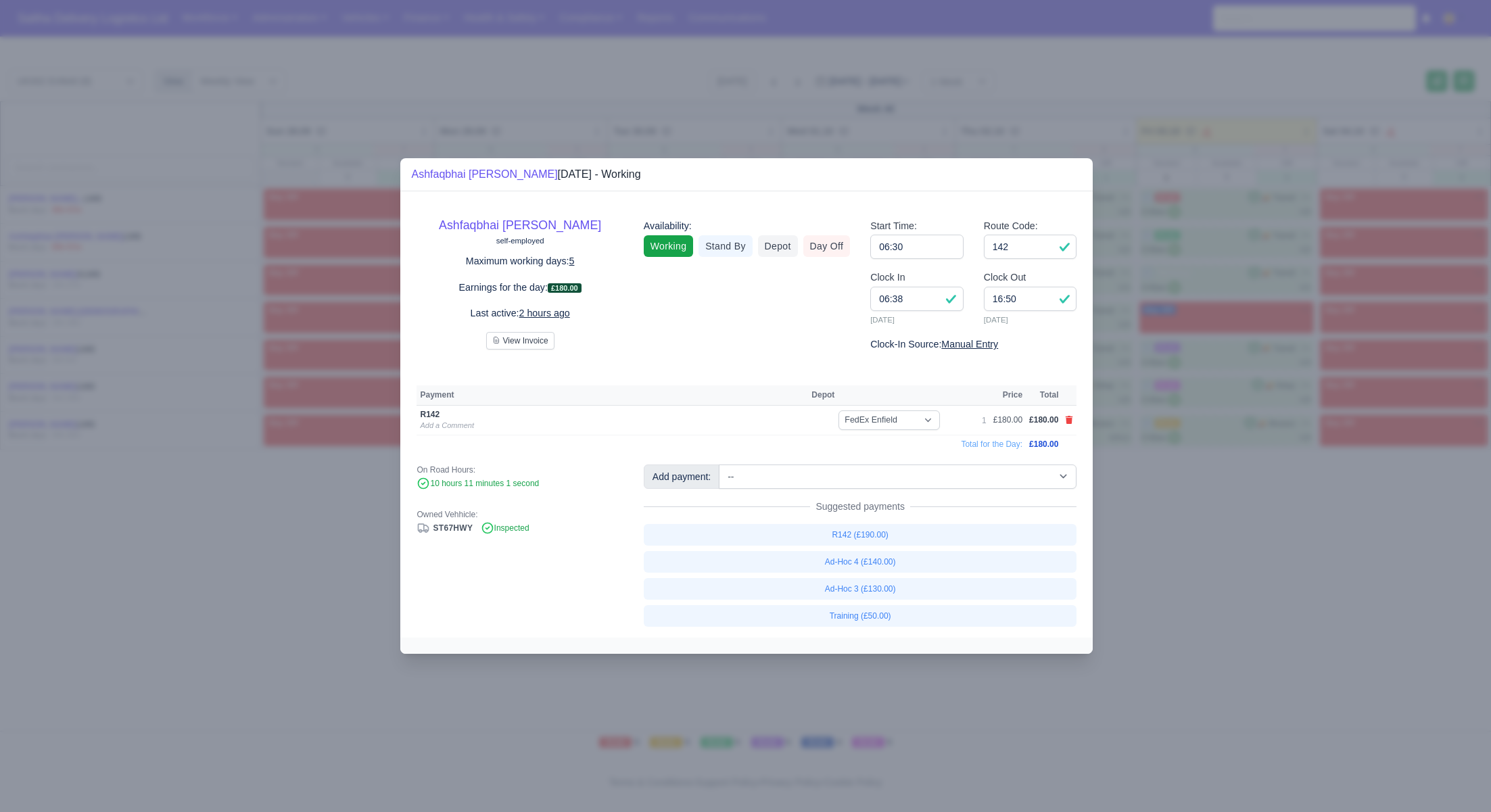
drag, startPoint x: 1160, startPoint y: 563, endPoint x: 1075, endPoint y: 424, distance: 162.9
click at [1160, 563] on div at bounding box center [745, 406] width 1491 height 812
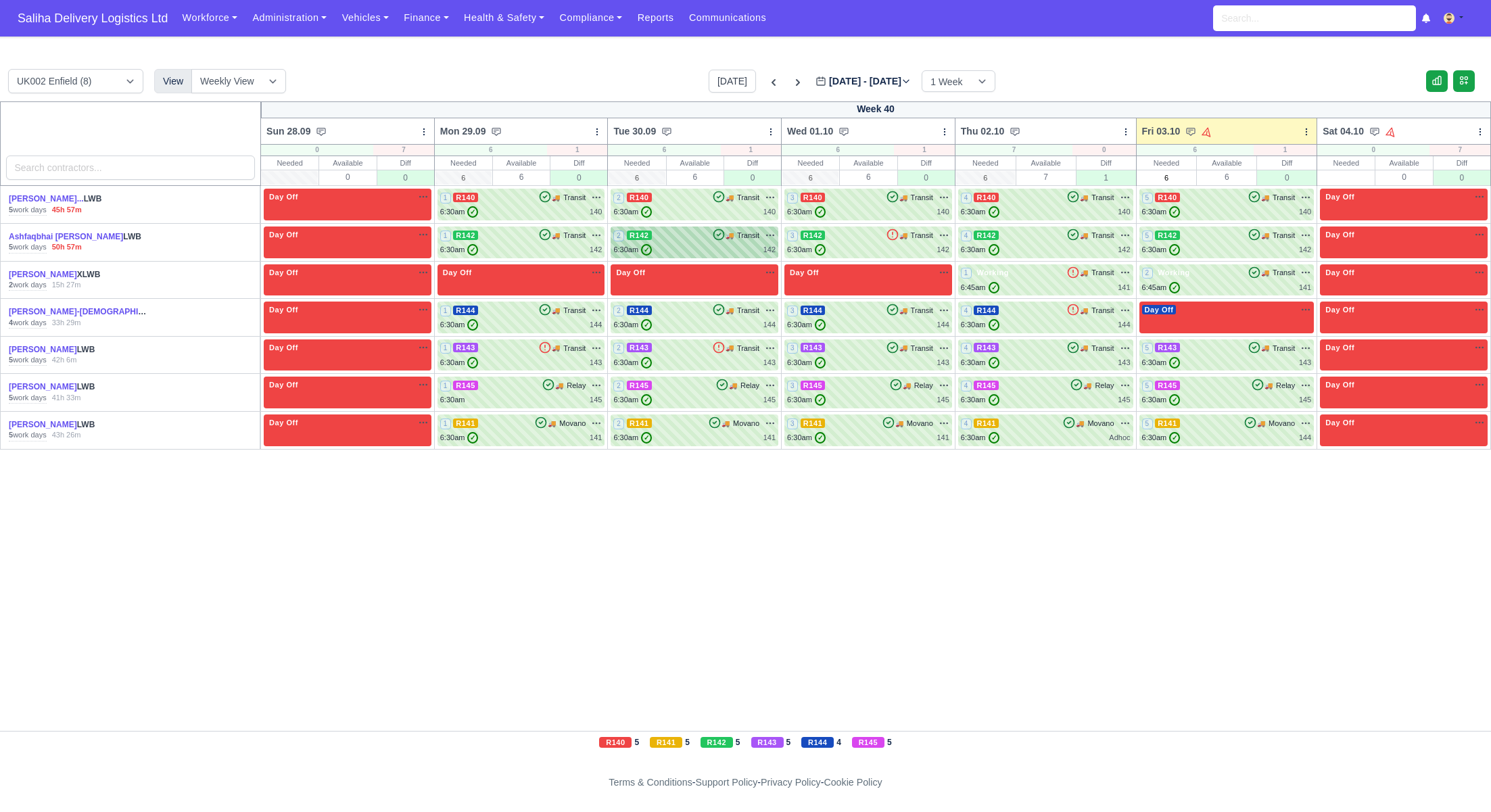
click at [686, 244] on div "6:30am ✓ 142" at bounding box center [695, 250] width 162 height 11
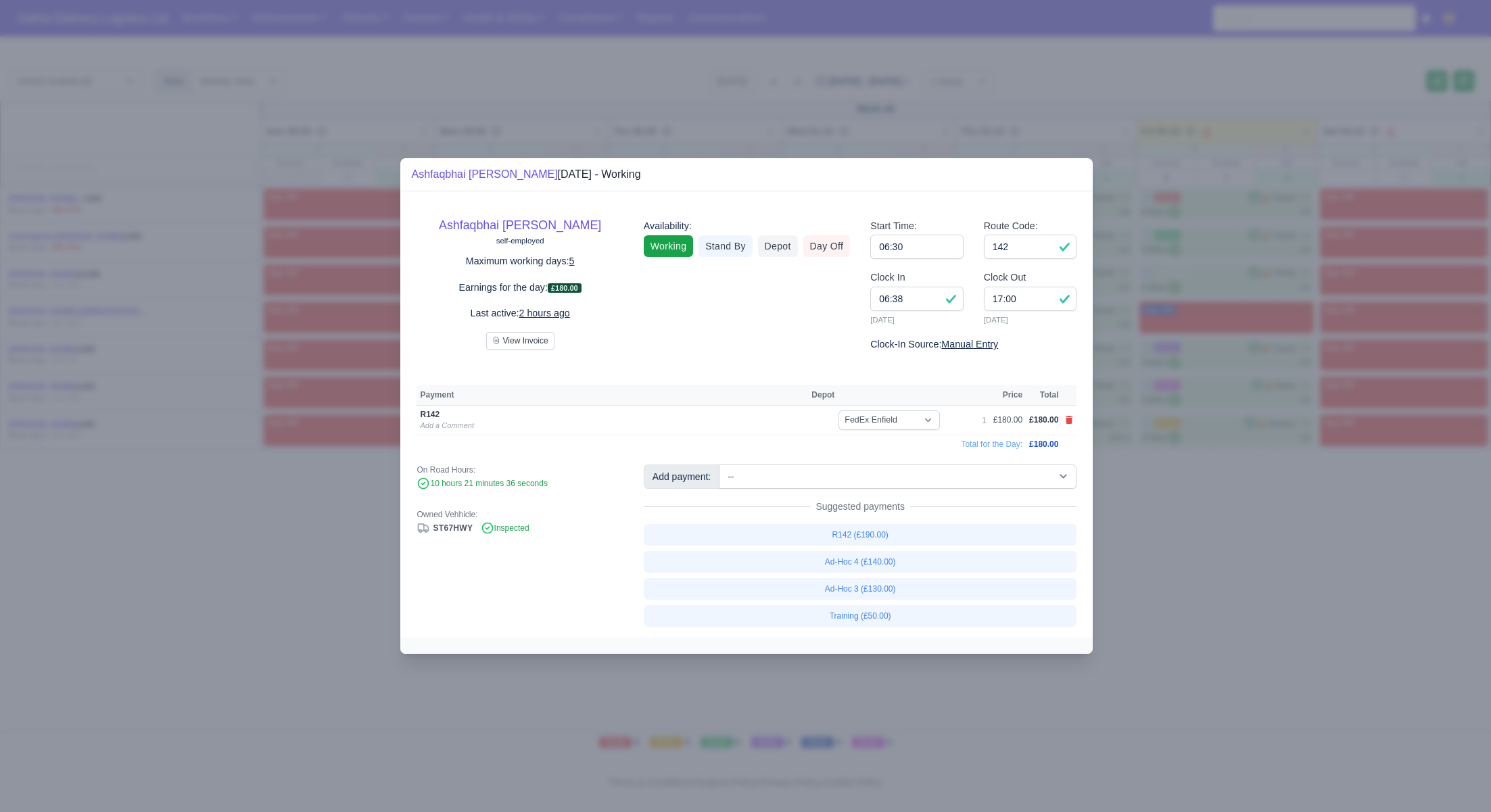
click at [1154, 566] on div at bounding box center [745, 406] width 1491 height 812
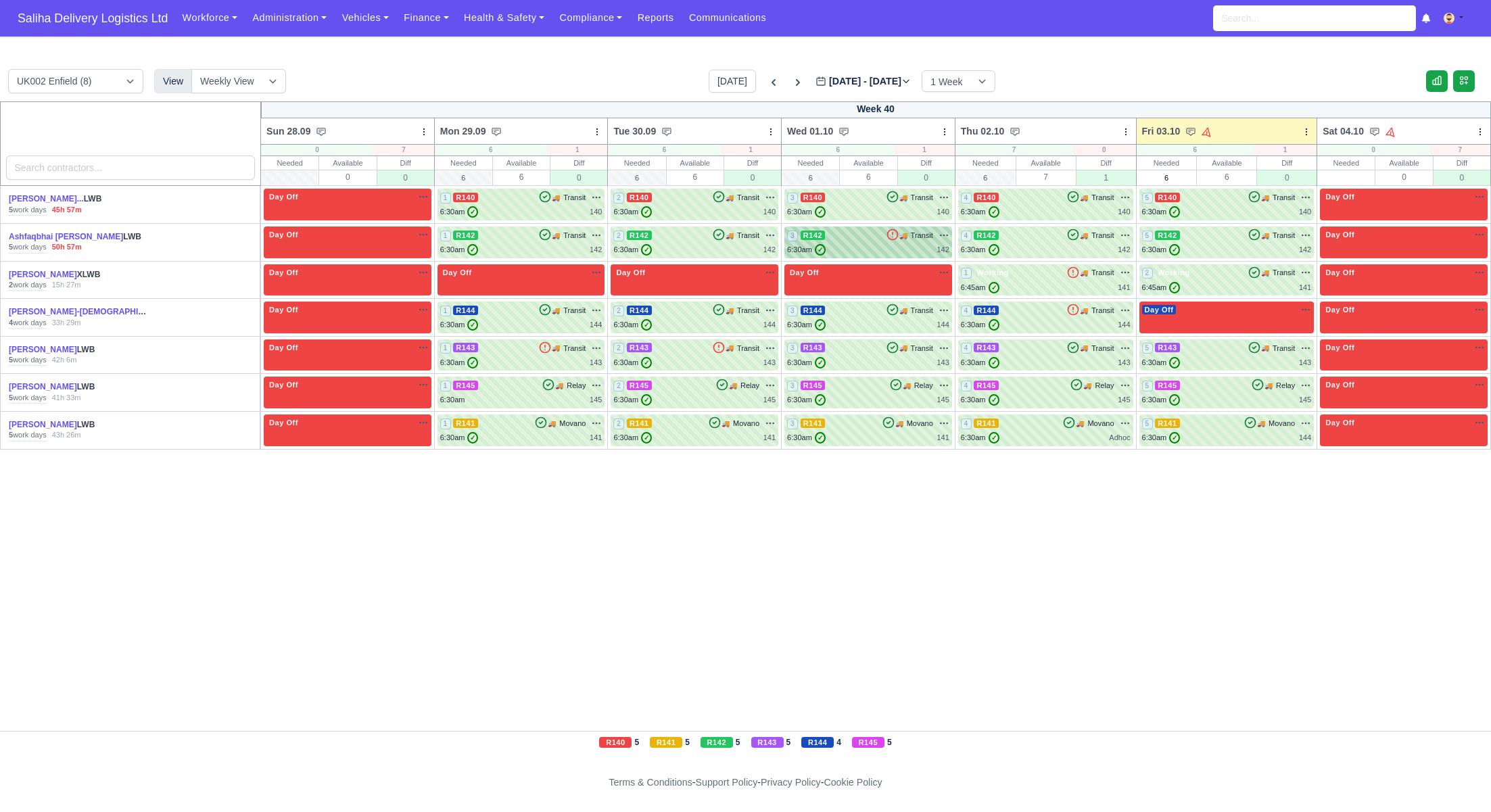
click at [847, 253] on div "6:30am ✓ 142" at bounding box center [868, 250] width 162 height 11
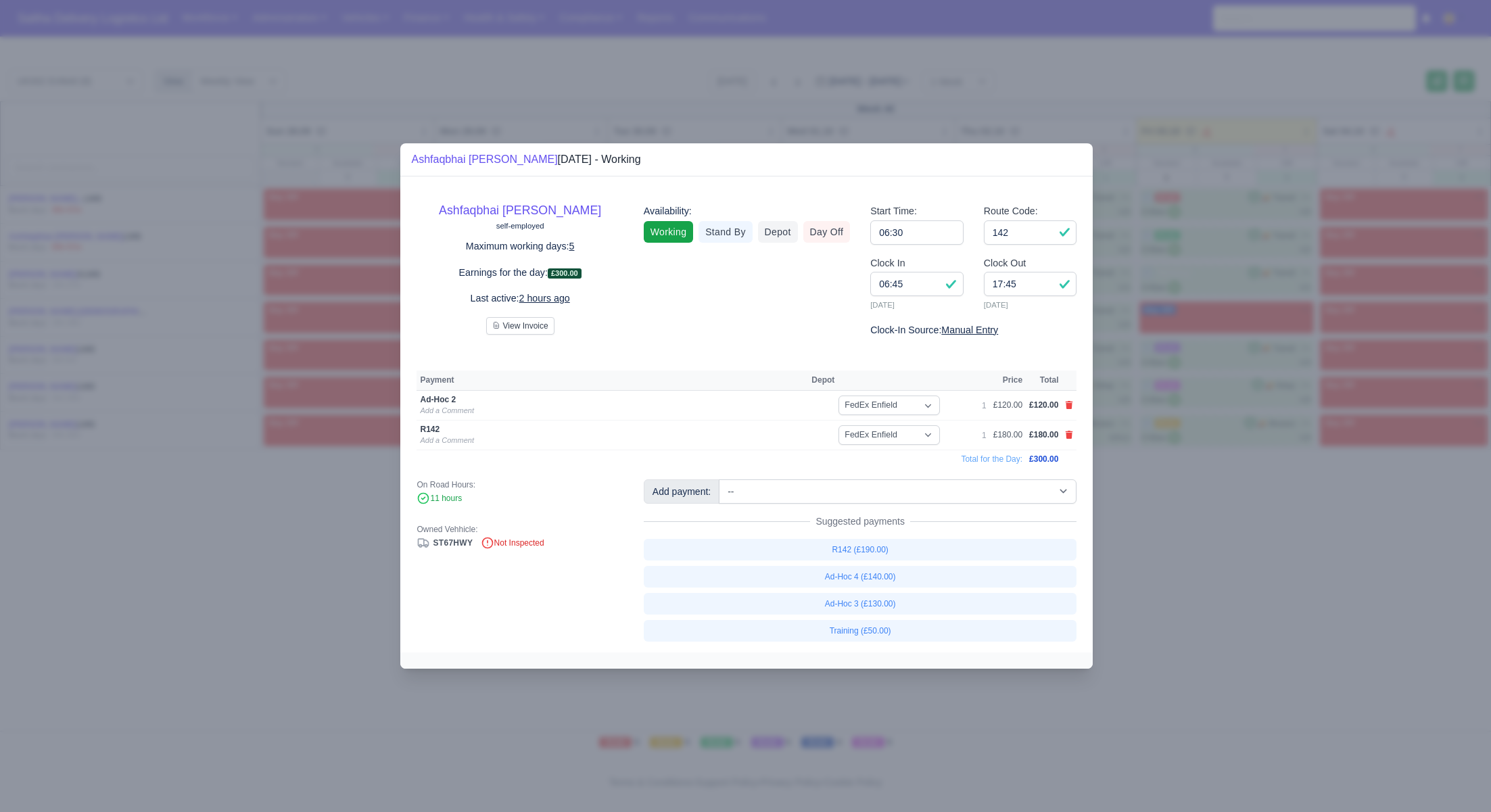
click at [1218, 575] on div at bounding box center [745, 406] width 1491 height 812
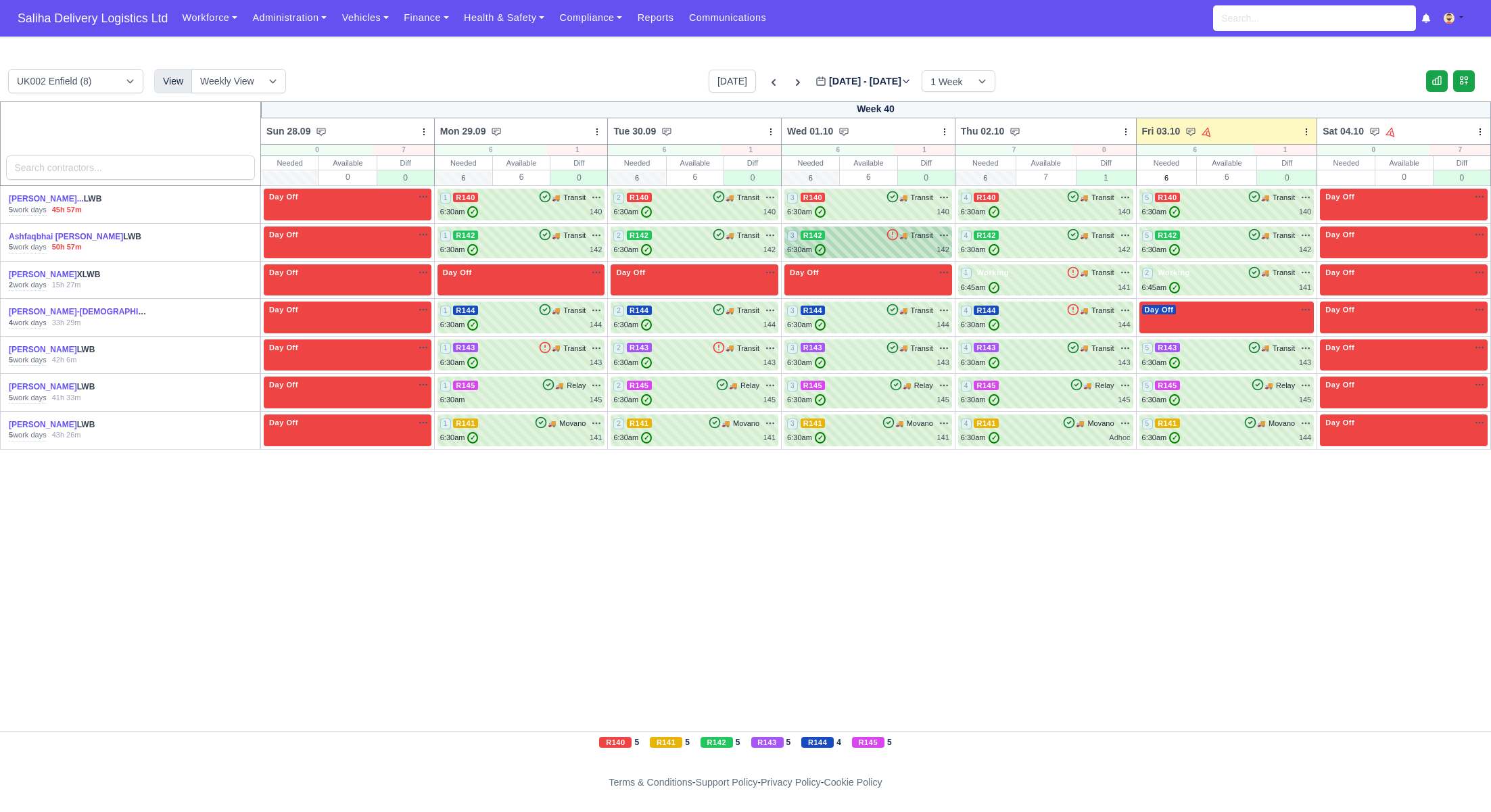
click at [844, 243] on div "3 R142 🚚 Transit" at bounding box center [868, 242] width 162 height 26
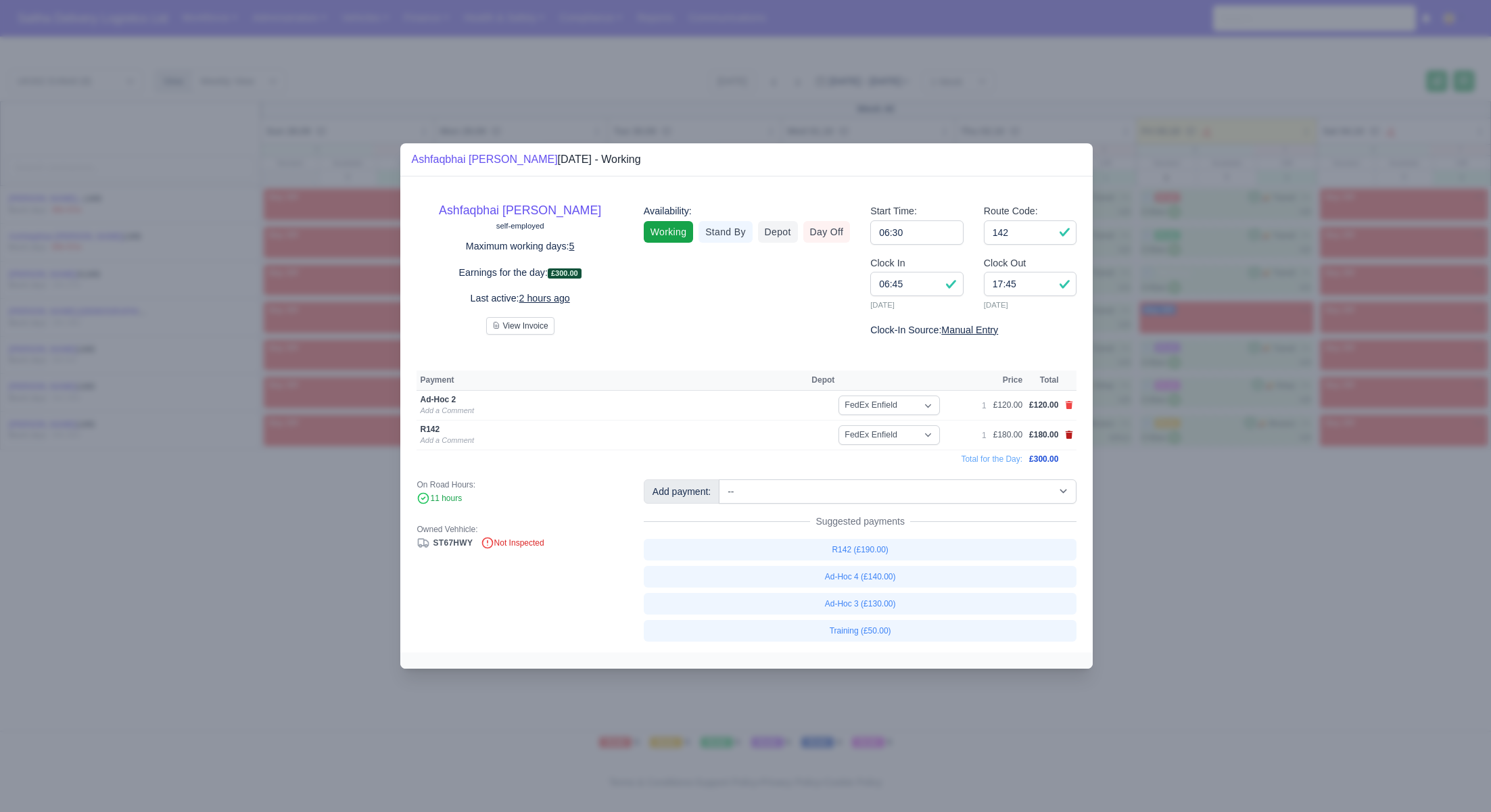
click at [1070, 437] on icon at bounding box center [1070, 435] width 7 height 8
select select
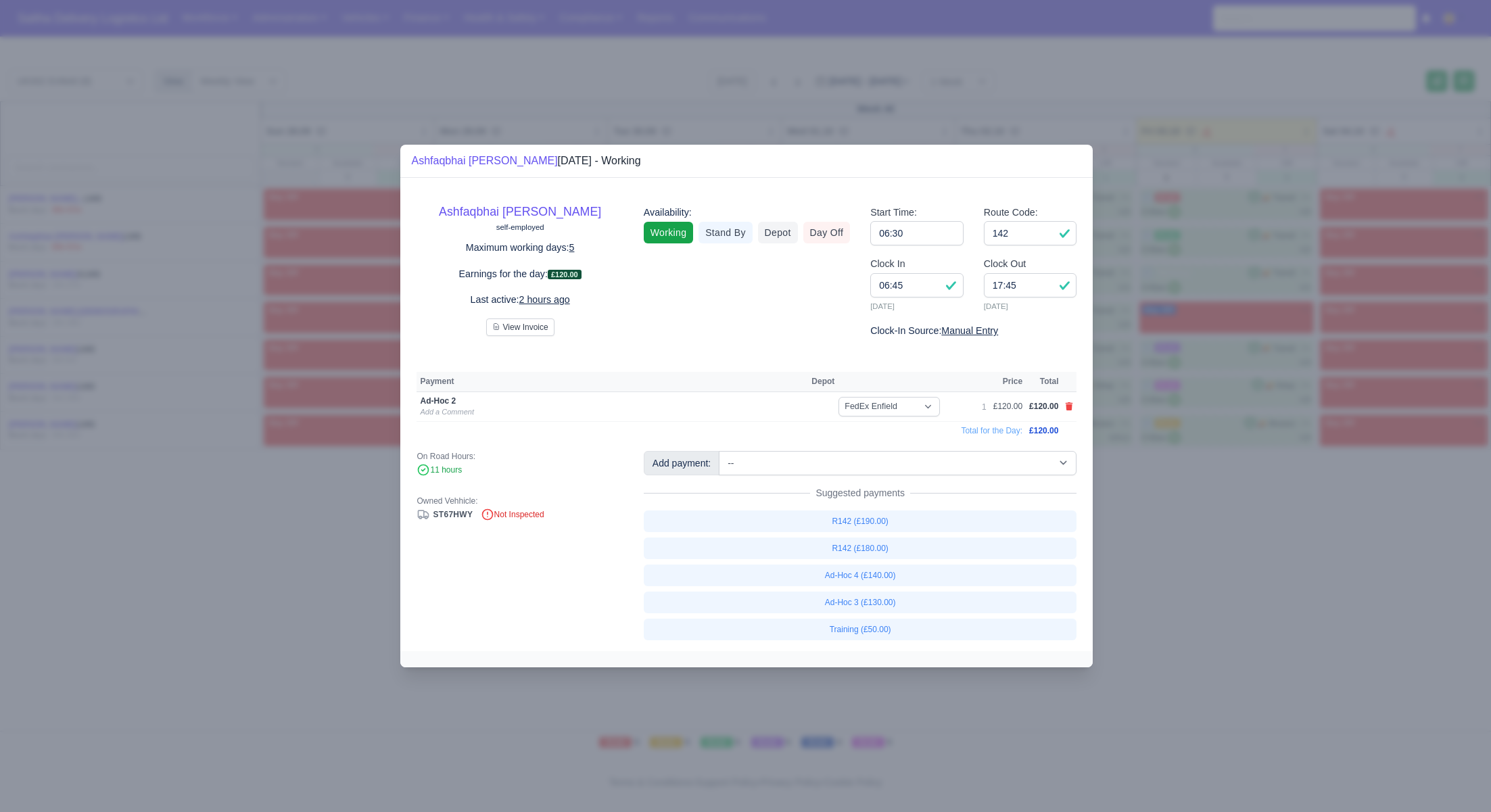
click at [1181, 491] on div at bounding box center [745, 406] width 1491 height 812
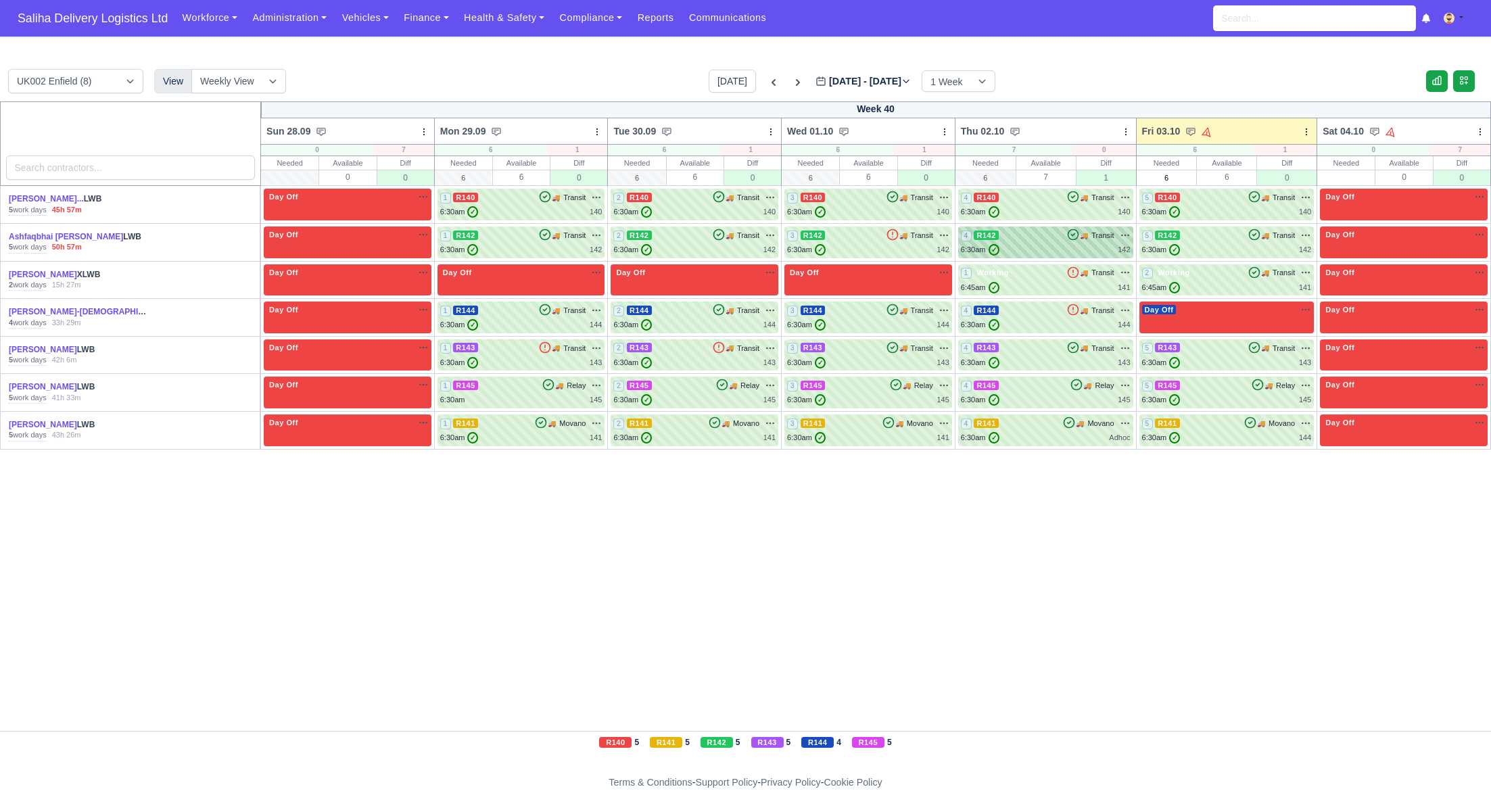
click at [1015, 246] on div "6:30am ✓ 142" at bounding box center [1046, 250] width 169 height 11
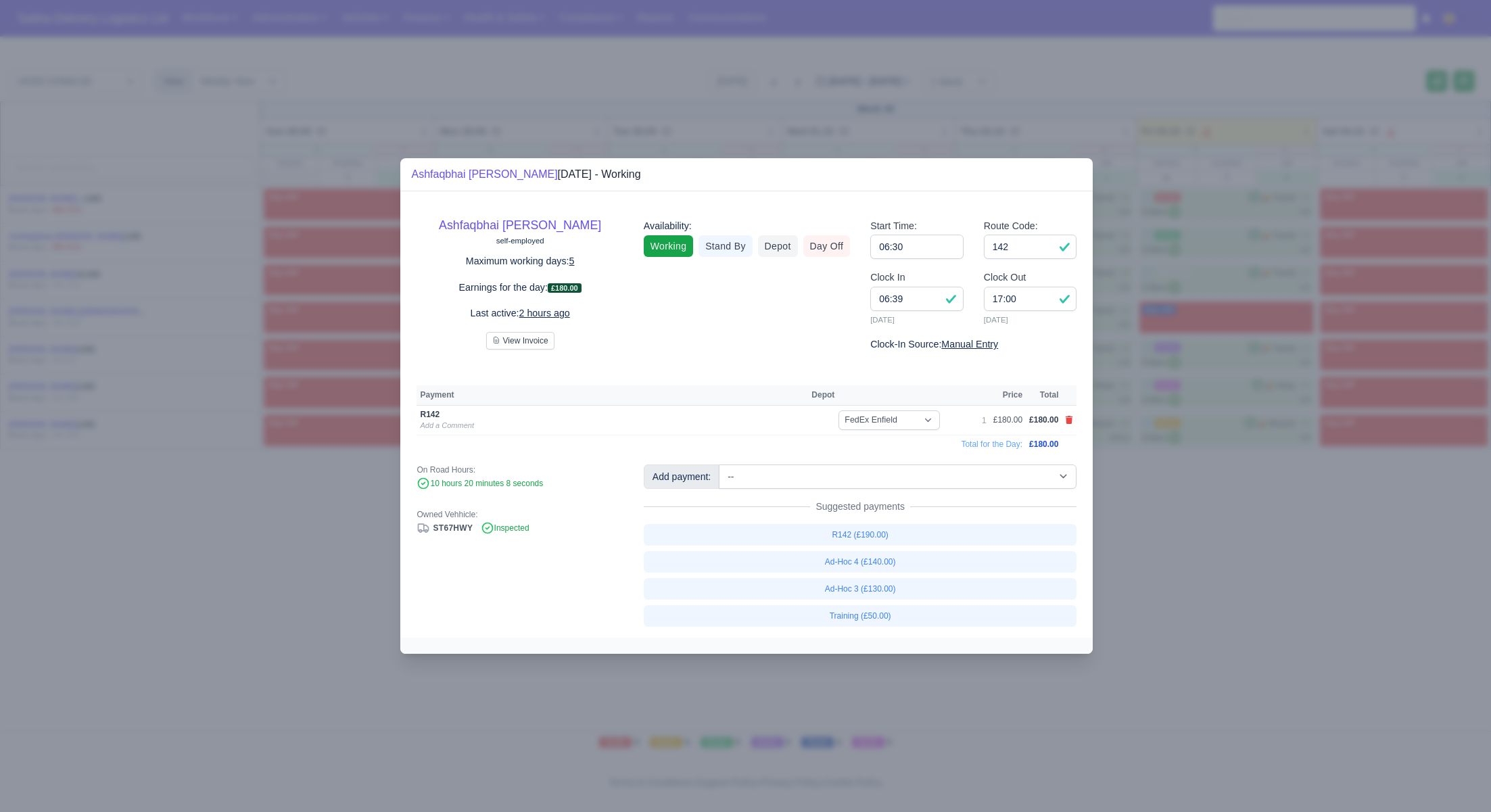
click at [1259, 542] on div at bounding box center [745, 406] width 1491 height 812
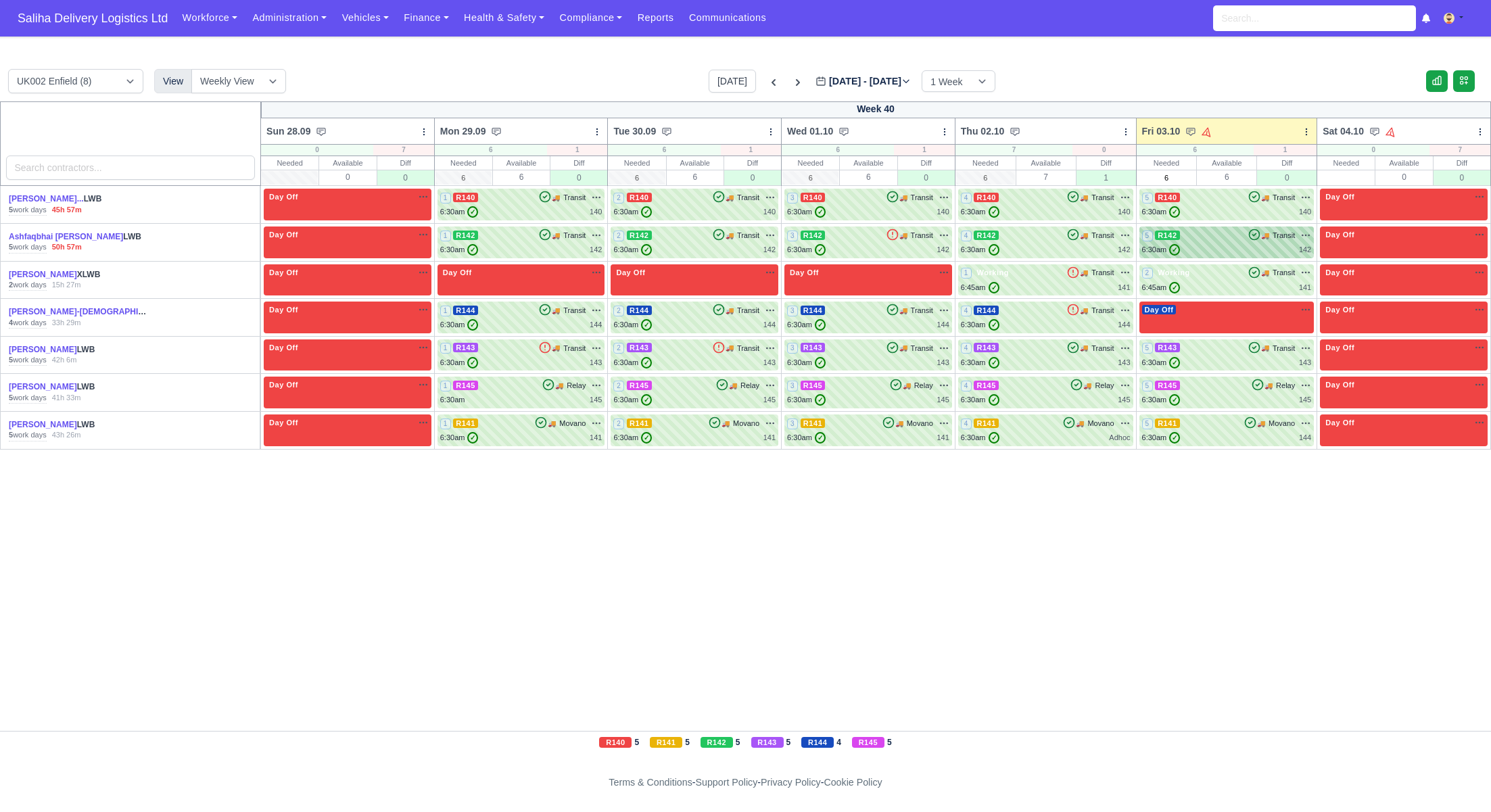
click at [1220, 241] on div "5 R142 🚚 Transit" at bounding box center [1227, 235] width 169 height 12
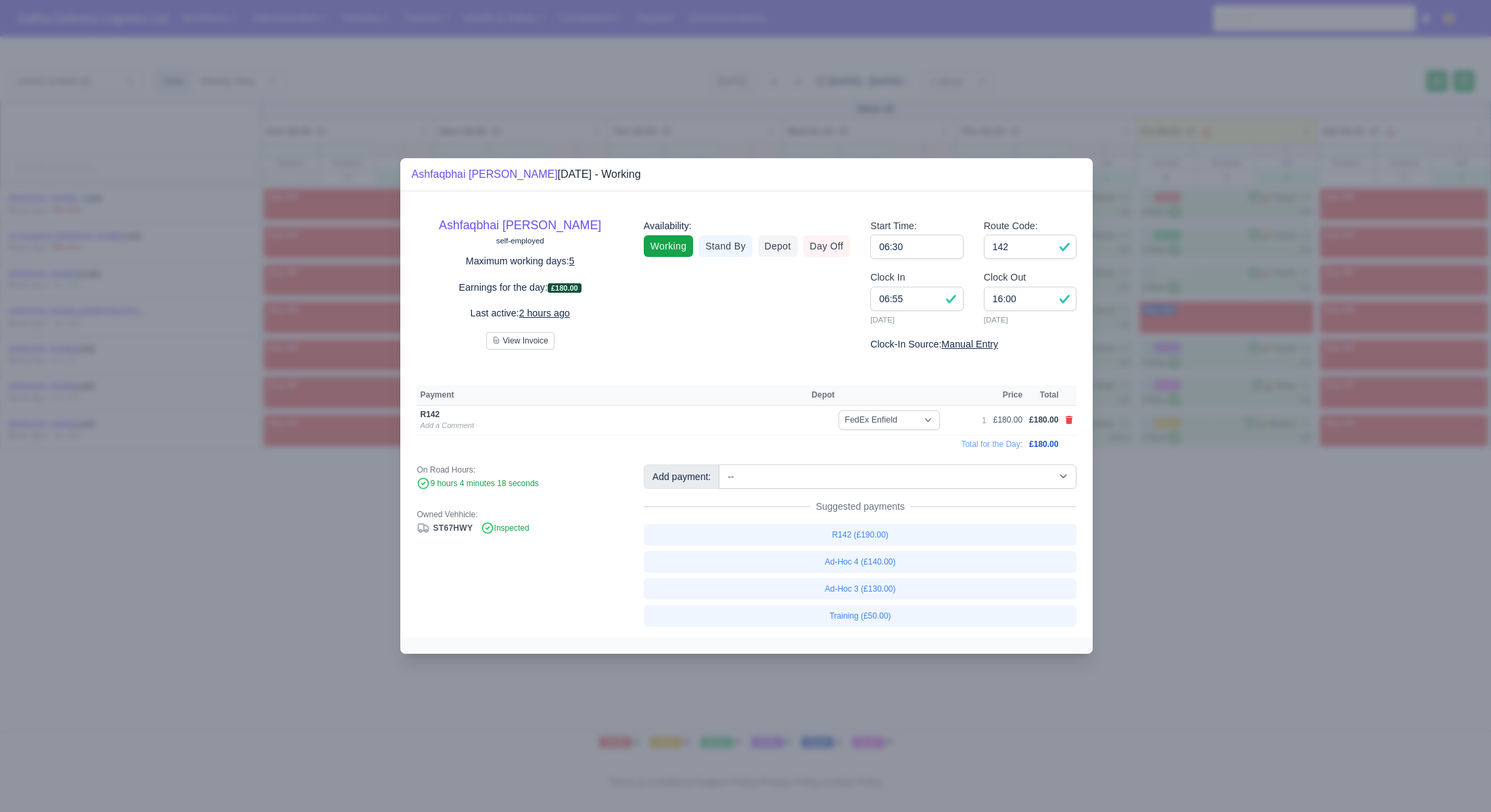
drag, startPoint x: 1285, startPoint y: 547, endPoint x: 1100, endPoint y: 440, distance: 213.7
click at [1285, 547] on div at bounding box center [745, 406] width 1491 height 812
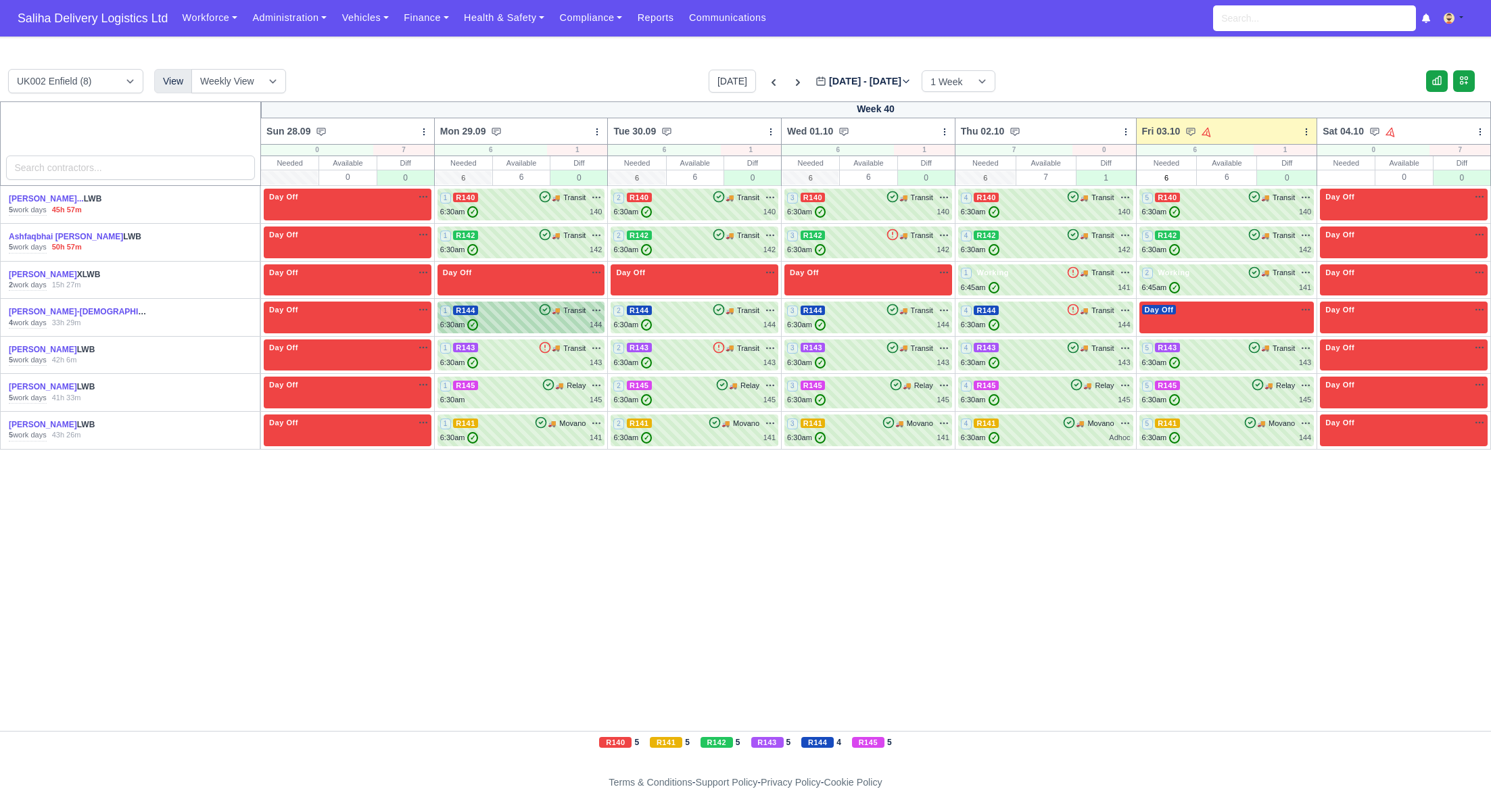
click at [549, 320] on div "6:30am ✓ 144" at bounding box center [522, 325] width 162 height 11
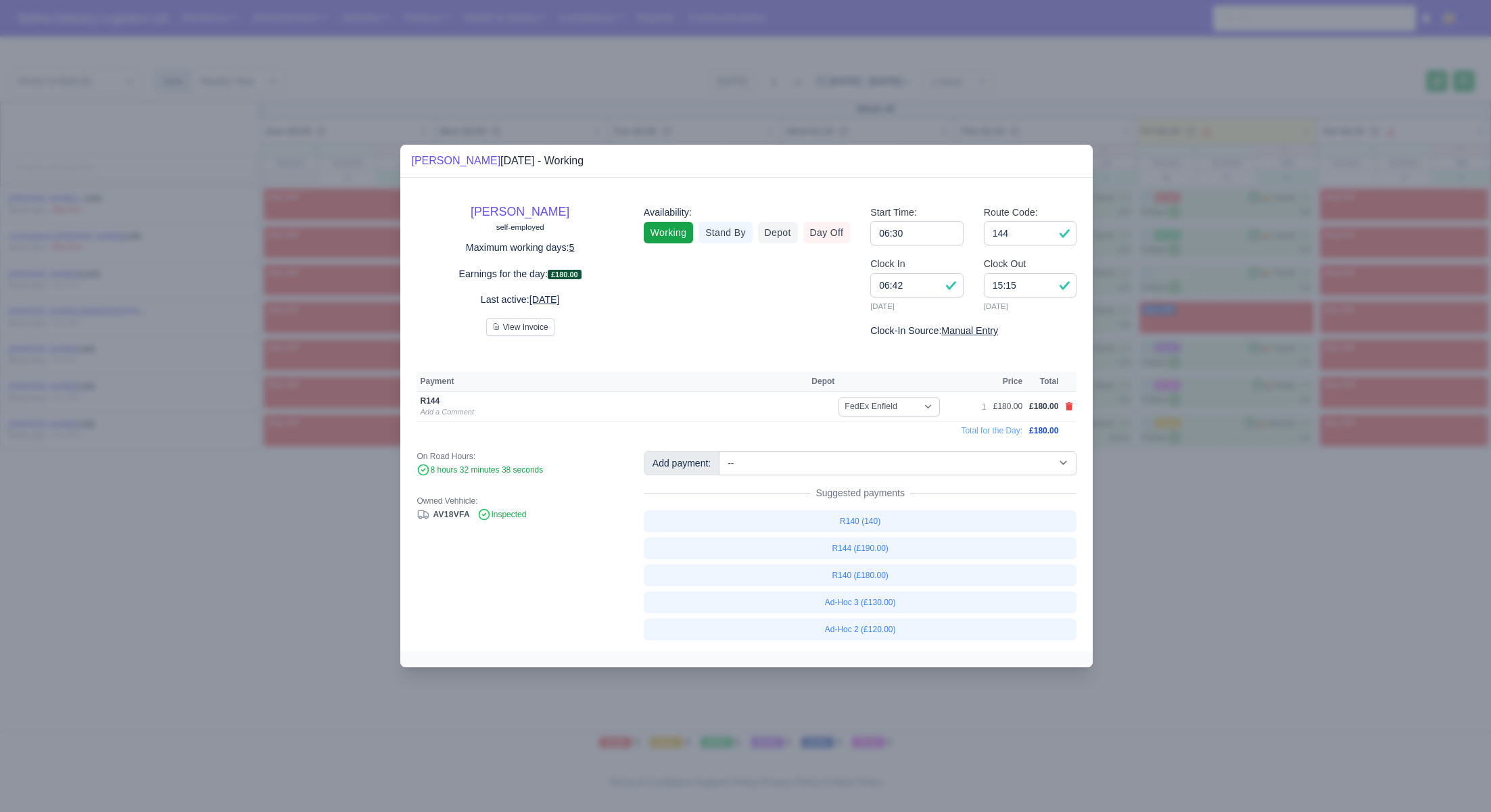
drag, startPoint x: 1254, startPoint y: 544, endPoint x: 1211, endPoint y: 412, distance: 138.8
click at [1254, 544] on div at bounding box center [745, 406] width 1491 height 812
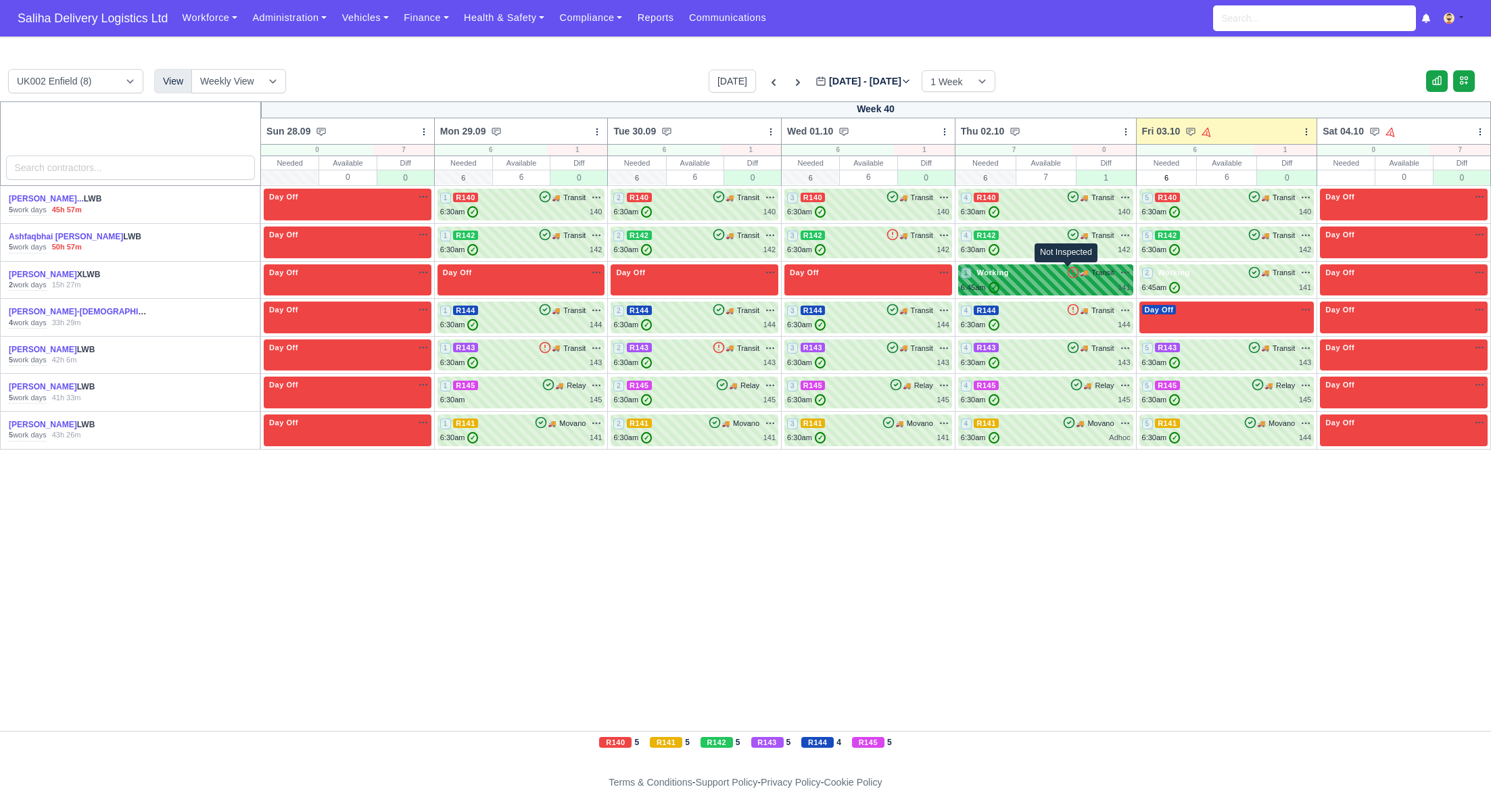
click at [1068, 276] on icon at bounding box center [1073, 272] width 10 height 10
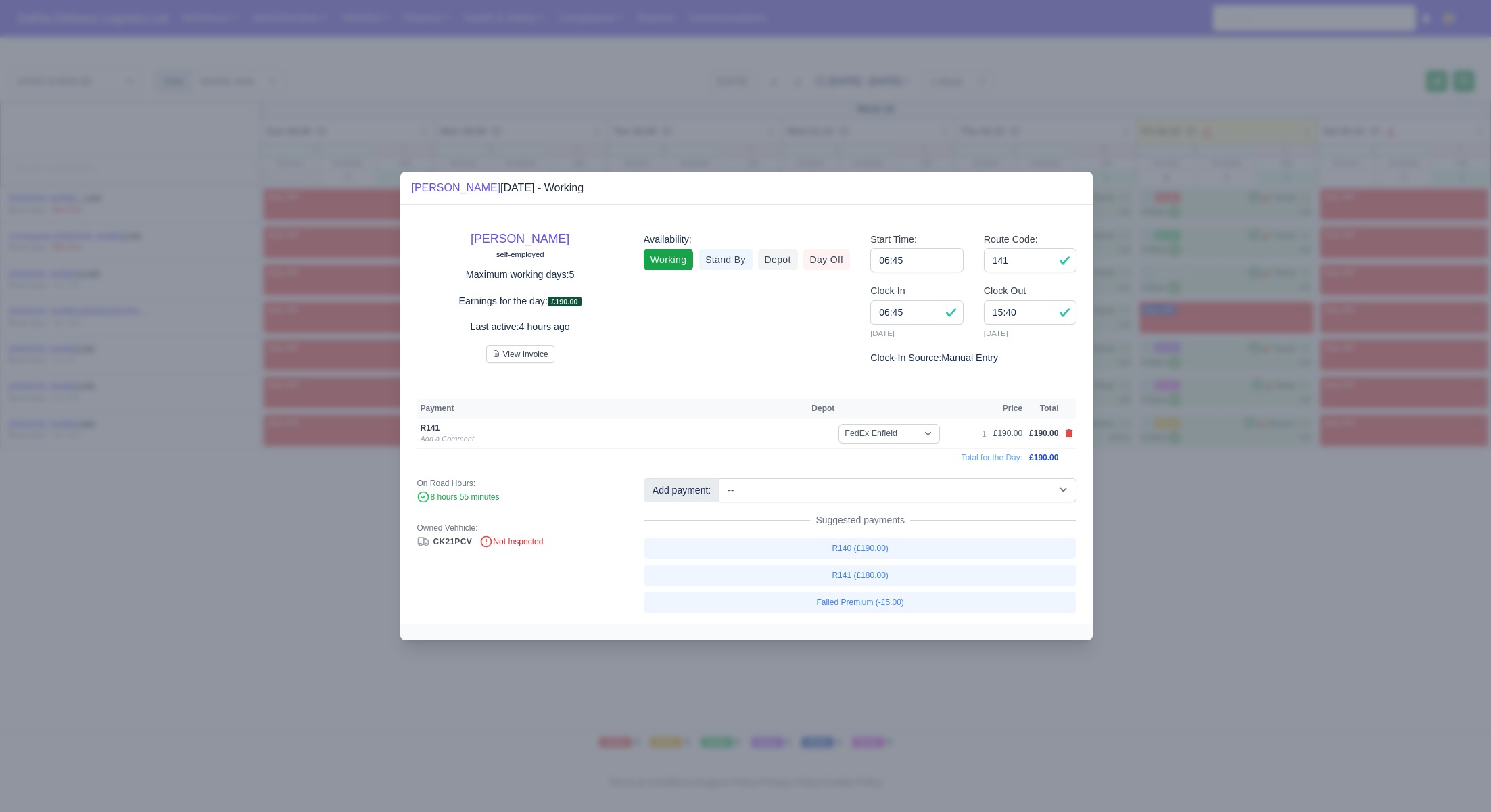
drag, startPoint x: 1306, startPoint y: 562, endPoint x: 1308, endPoint y: 552, distance: 10.2
click at [1306, 562] on div at bounding box center [745, 406] width 1491 height 812
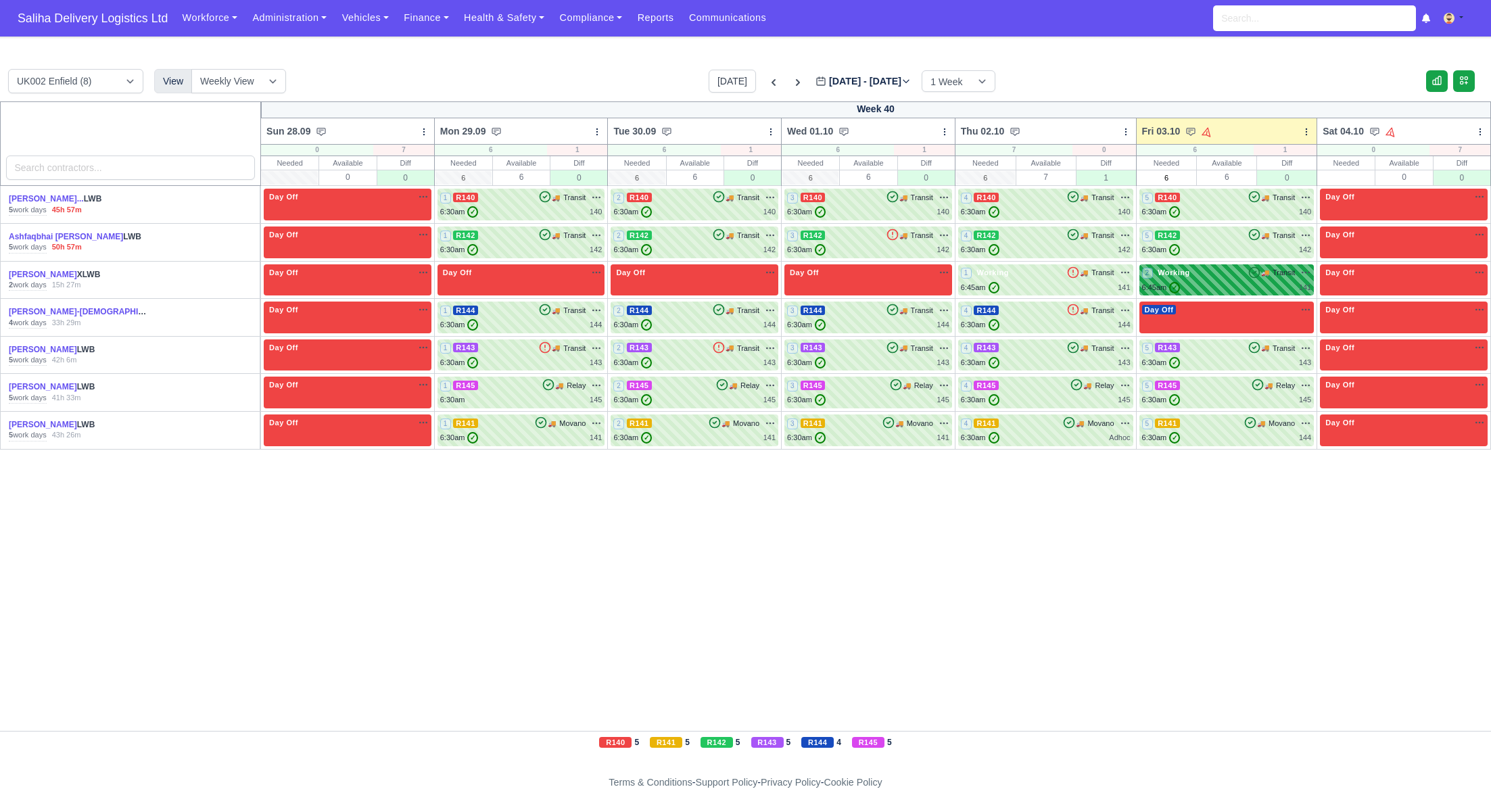
click at [1242, 277] on div "2 Working 🚚 Transit" at bounding box center [1227, 273] width 169 height 12
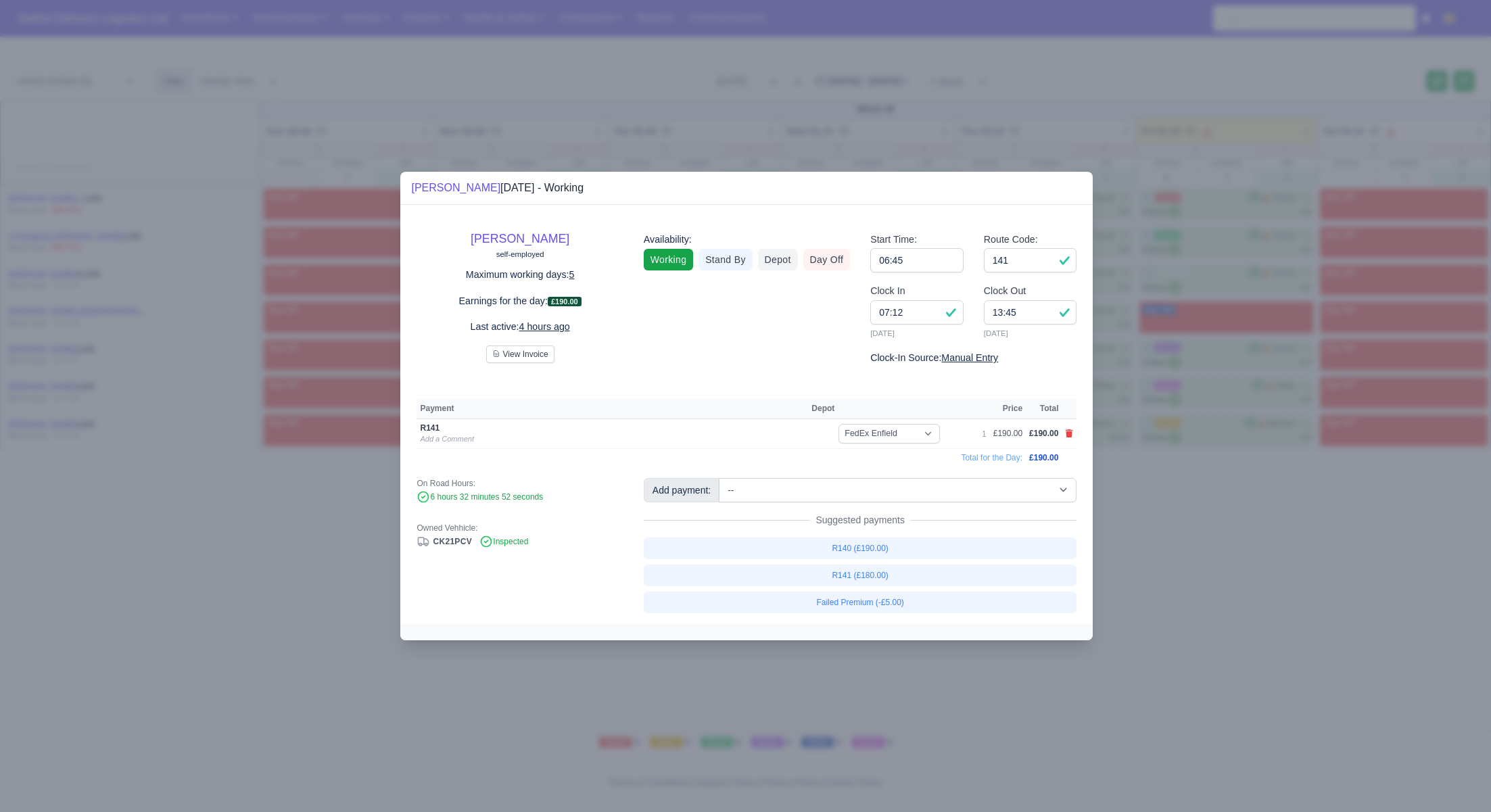
click at [1285, 549] on div at bounding box center [745, 406] width 1491 height 812
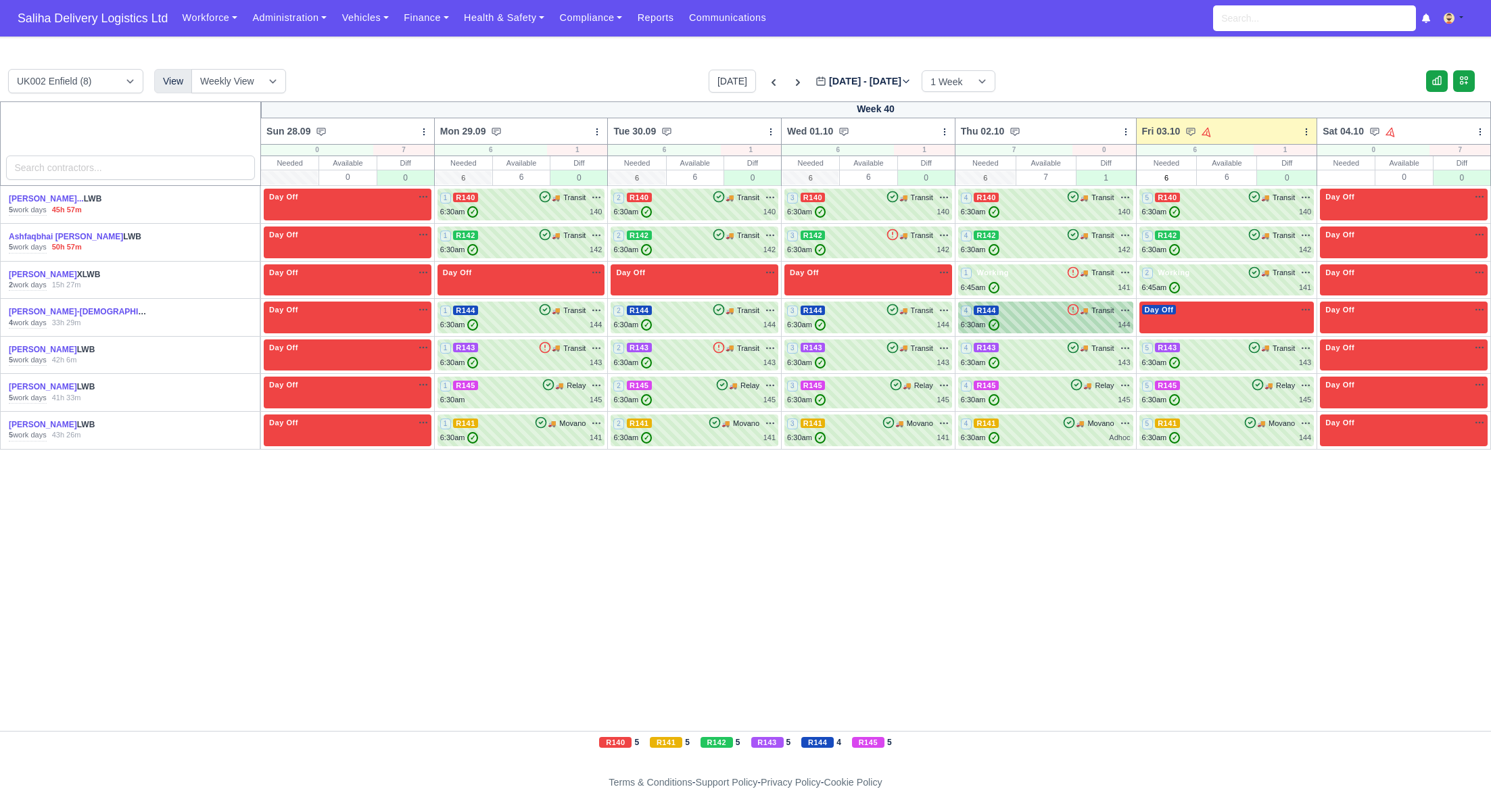
click at [1059, 319] on div "6:30am ✓ 144" at bounding box center [1046, 325] width 169 height 11
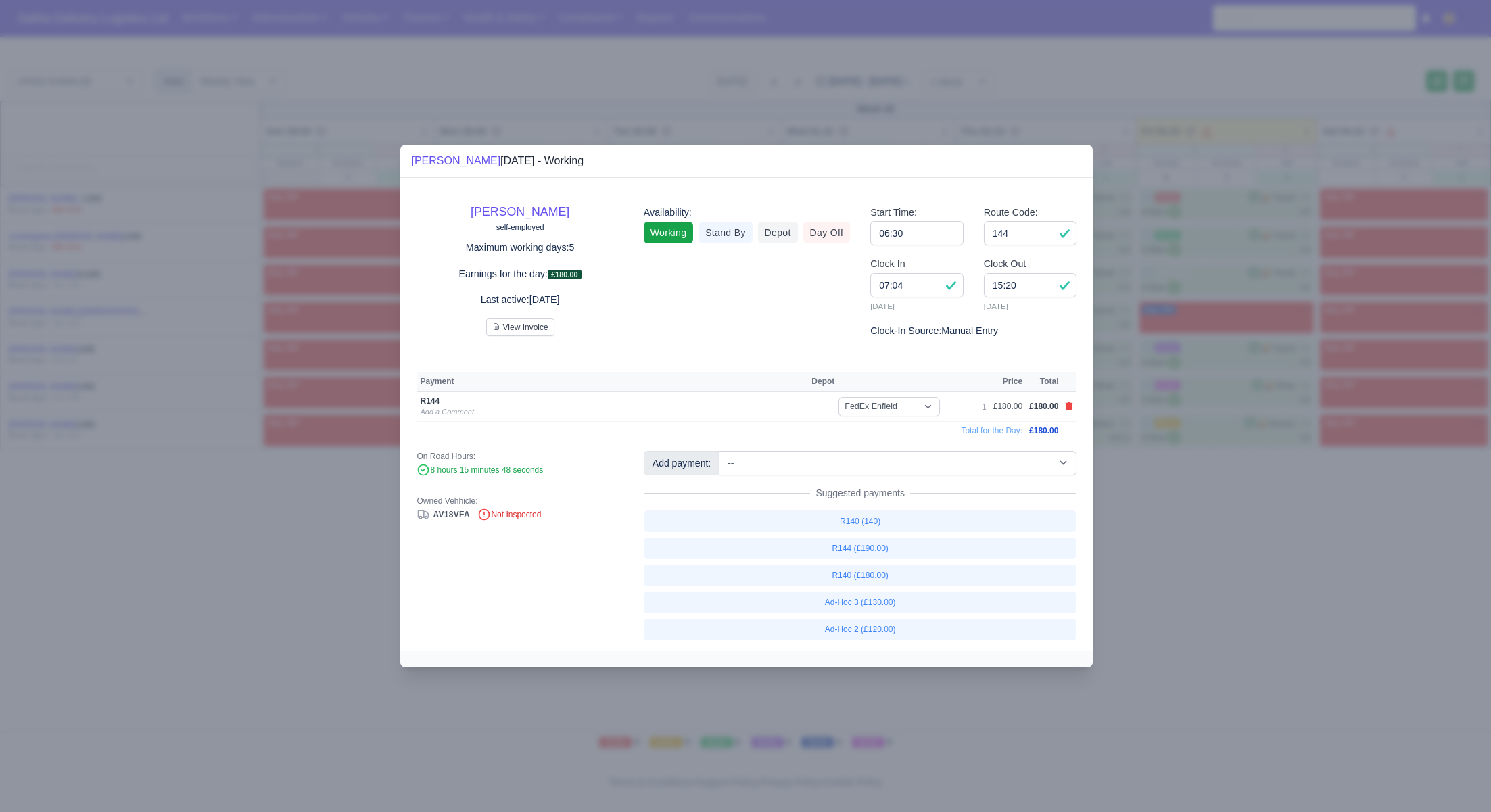
click at [1189, 510] on div at bounding box center [745, 406] width 1491 height 812
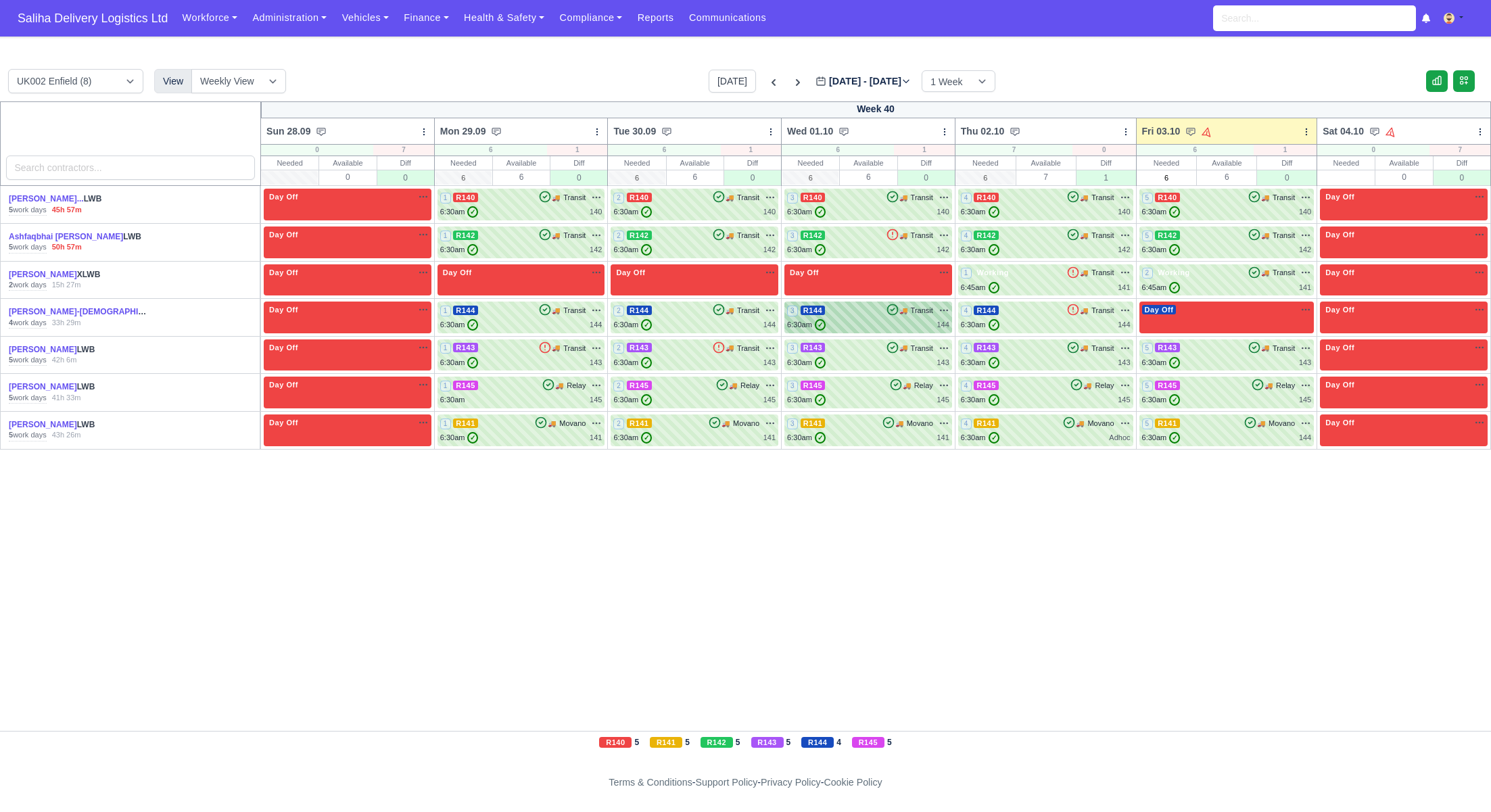
click at [821, 302] on div "3 R144 🚚" at bounding box center [868, 318] width 168 height 32
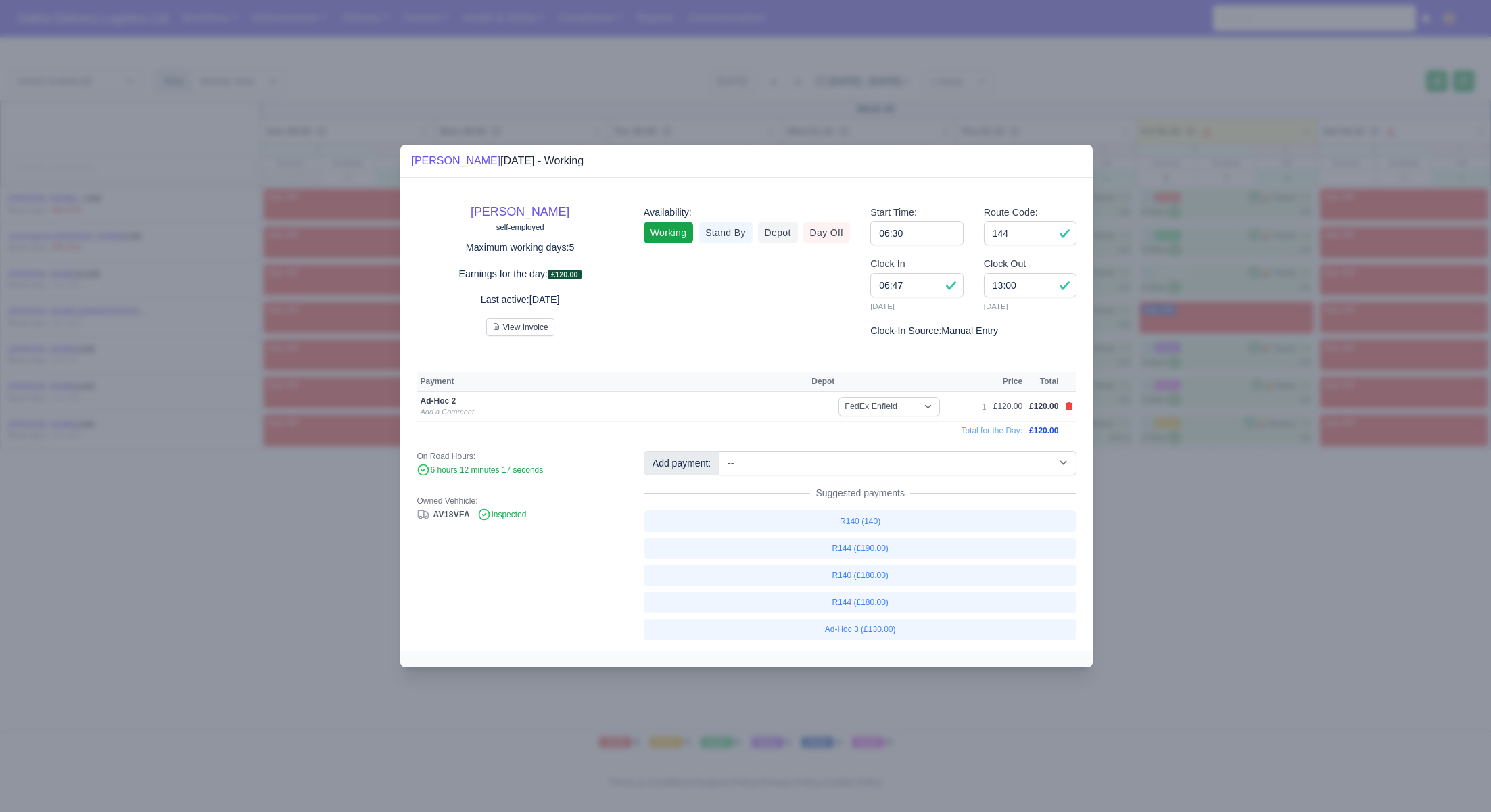
drag, startPoint x: 1212, startPoint y: 560, endPoint x: 1202, endPoint y: 550, distance: 14.1
click at [1210, 558] on div at bounding box center [745, 406] width 1491 height 812
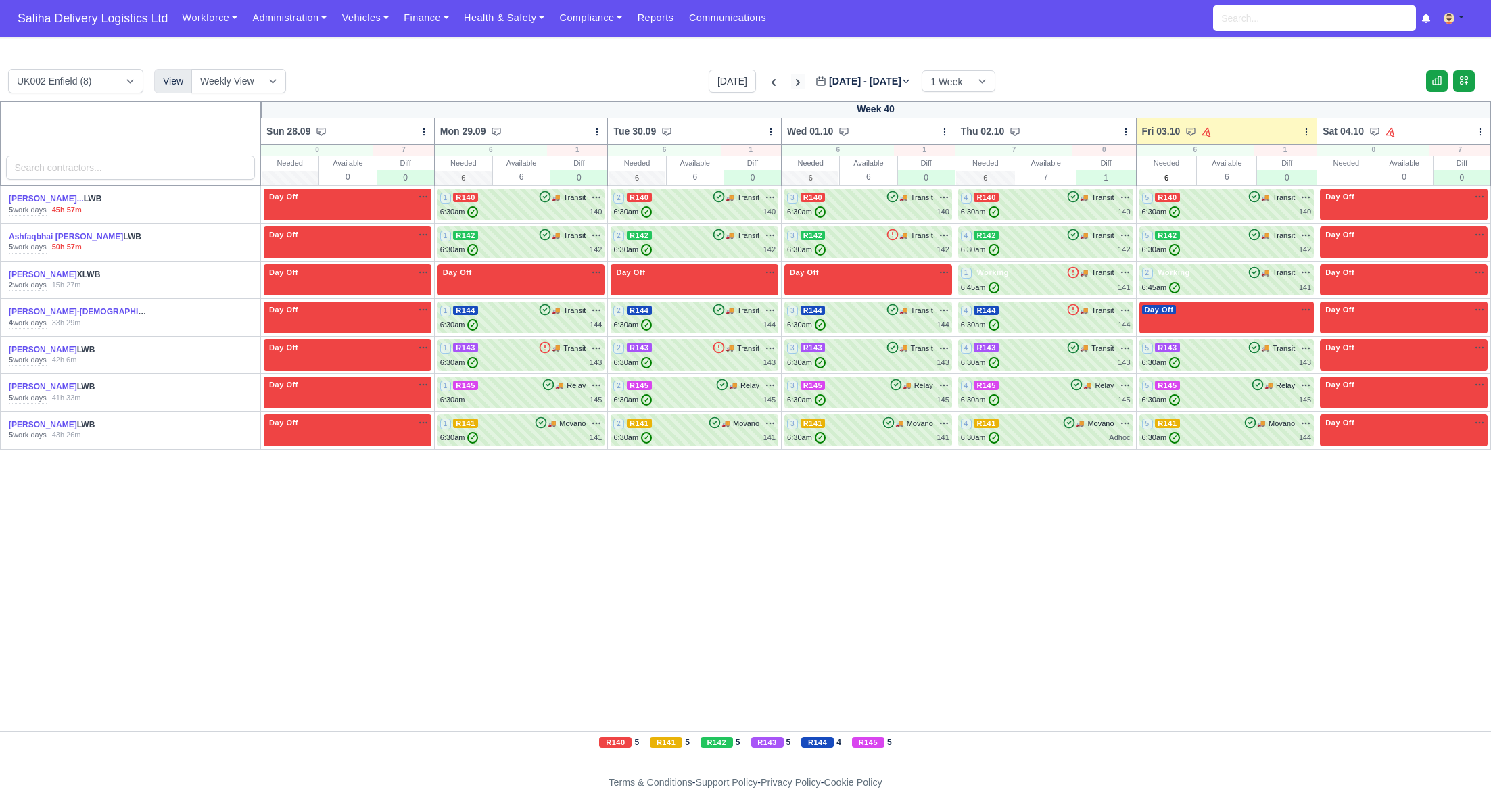
click at [792, 82] on icon at bounding box center [798, 82] width 14 height 14
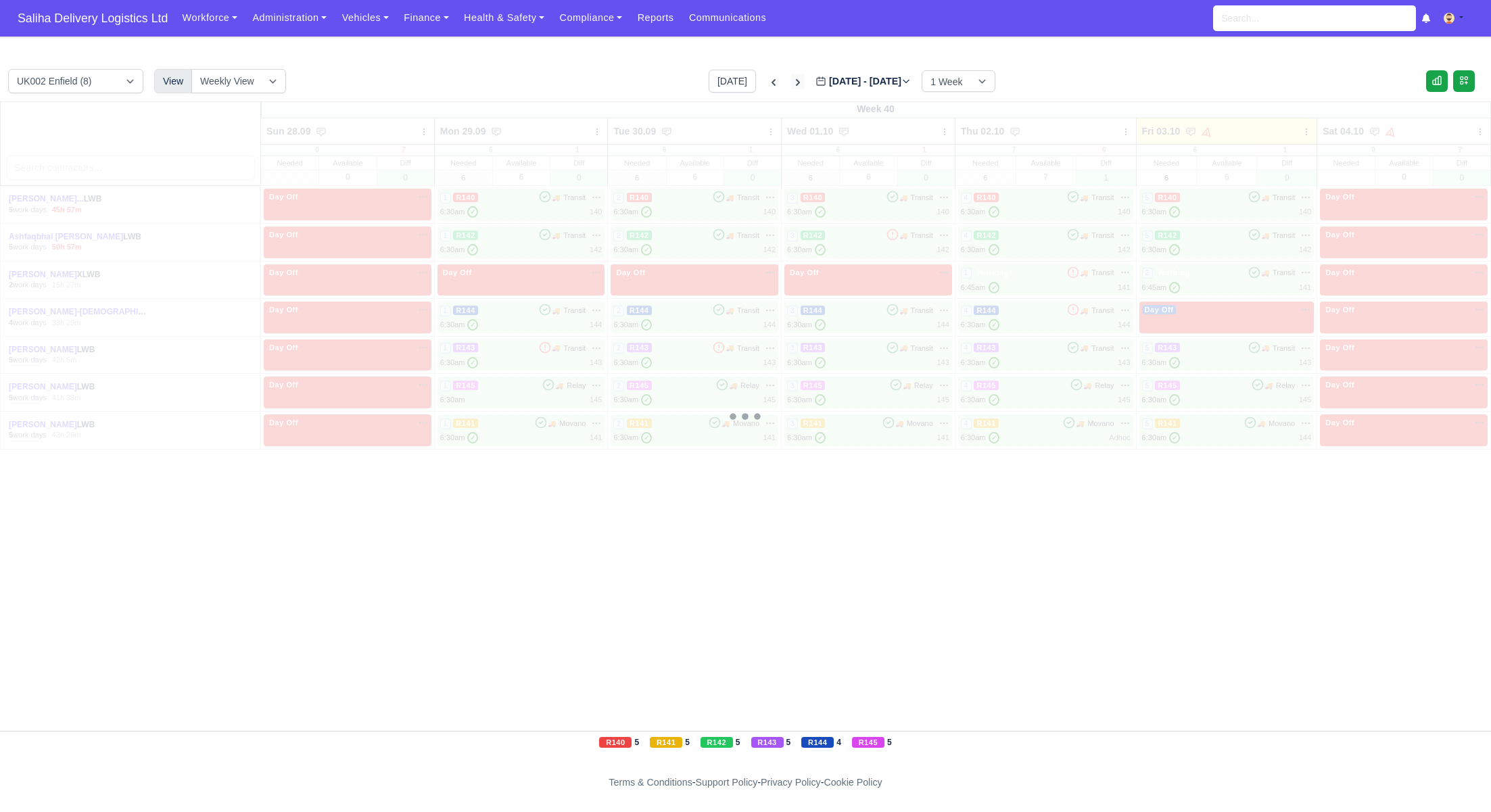
type input "2025-10-10"
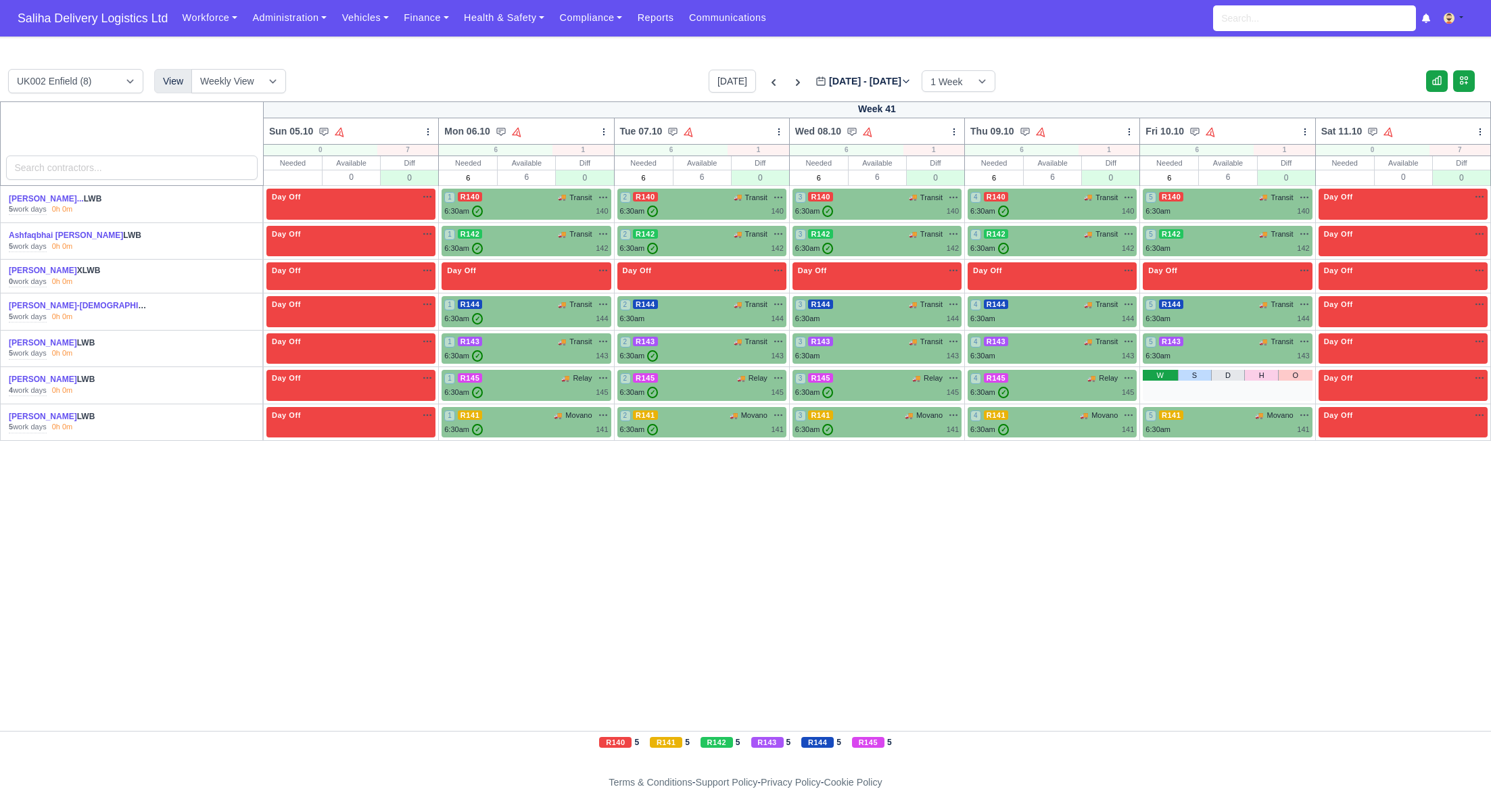
click at [1167, 376] on link "W" at bounding box center [1159, 375] width 34 height 11
click at [1179, 386] on div "6:30am 145" at bounding box center [1227, 392] width 164 height 11
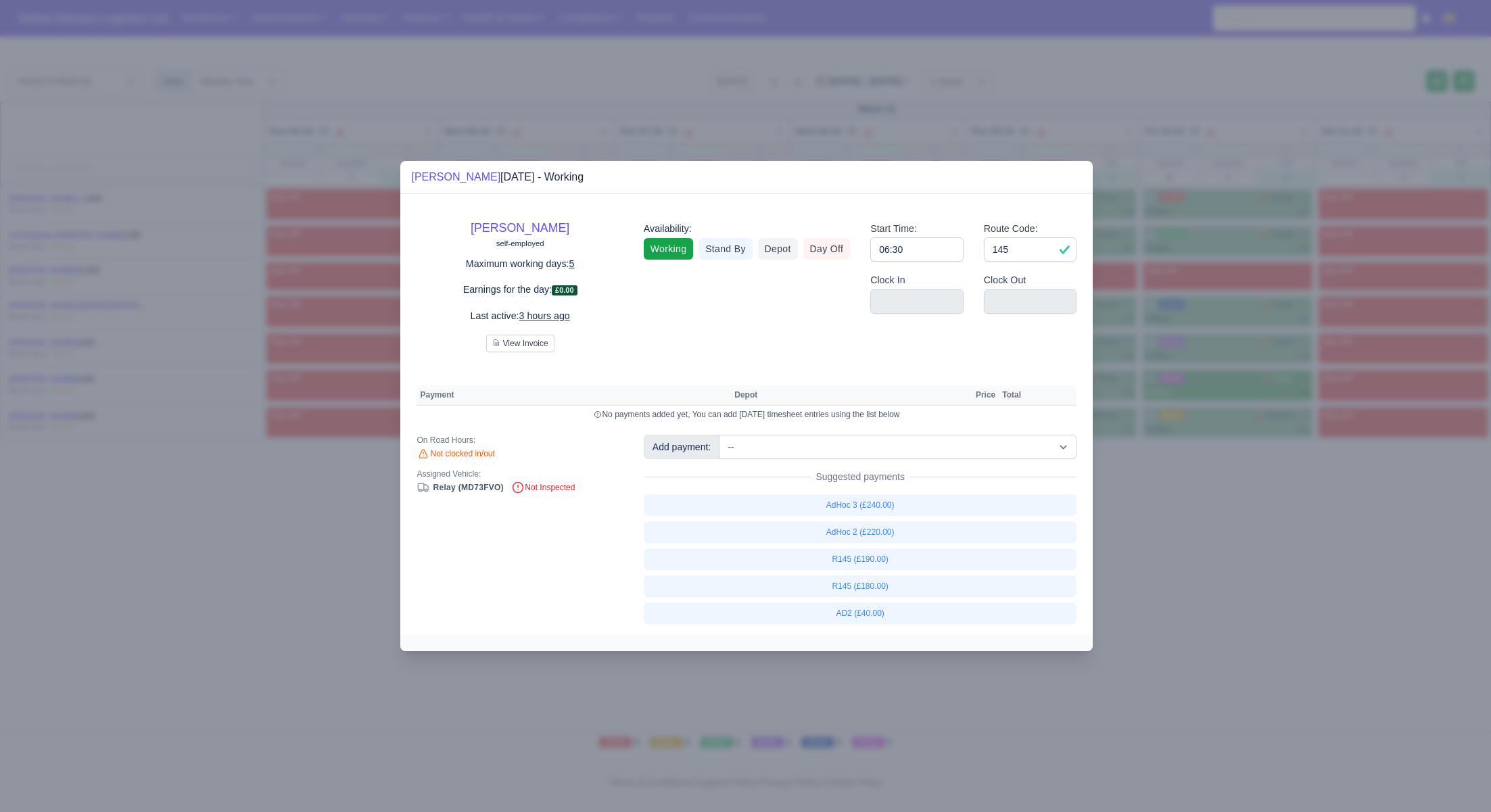
click at [1193, 537] on div at bounding box center [745, 406] width 1491 height 812
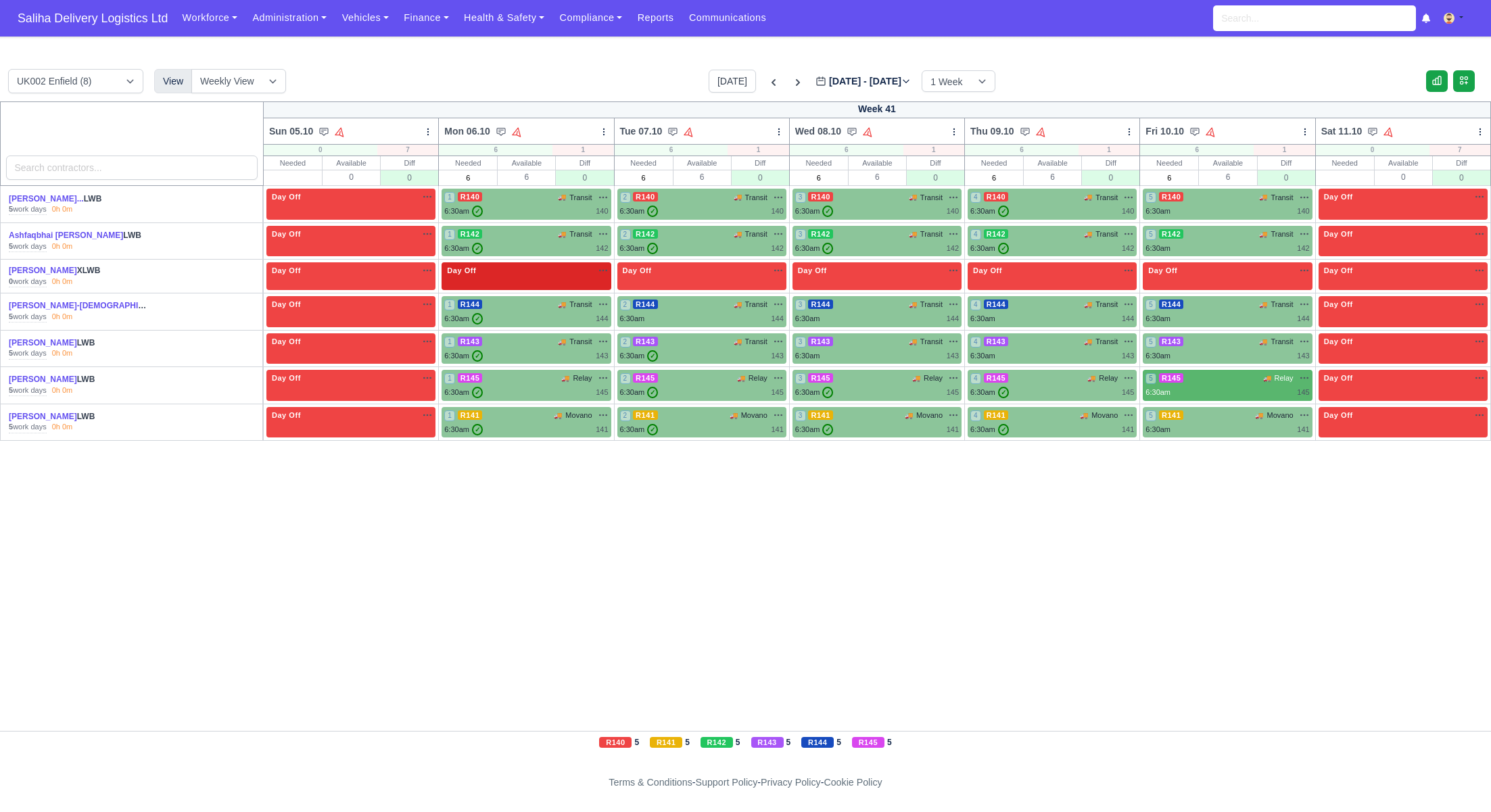
click at [587, 267] on div "Day Off Available" at bounding box center [526, 271] width 164 height 11
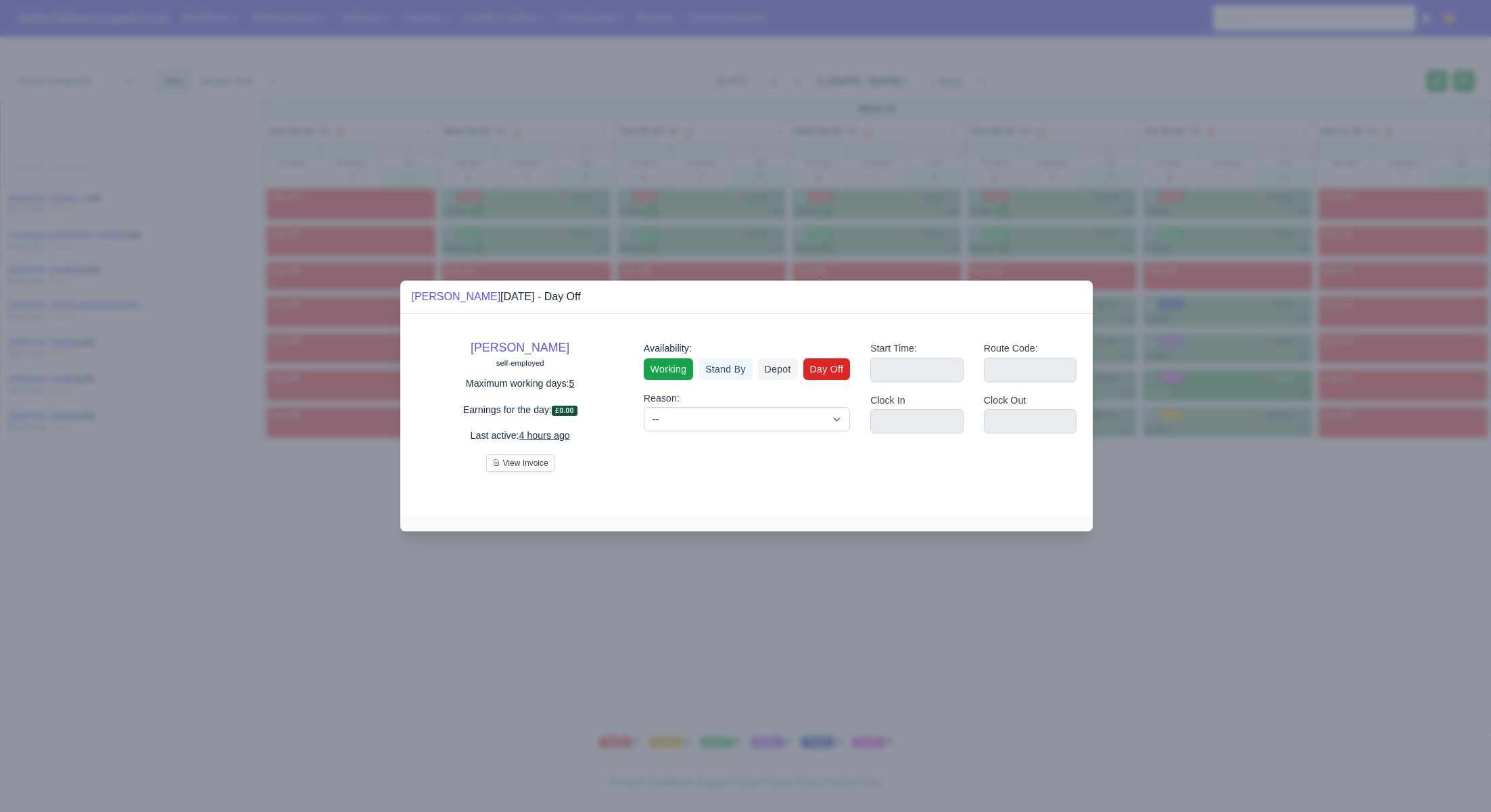
click at [666, 367] on link "Working" at bounding box center [668, 369] width 49 height 21
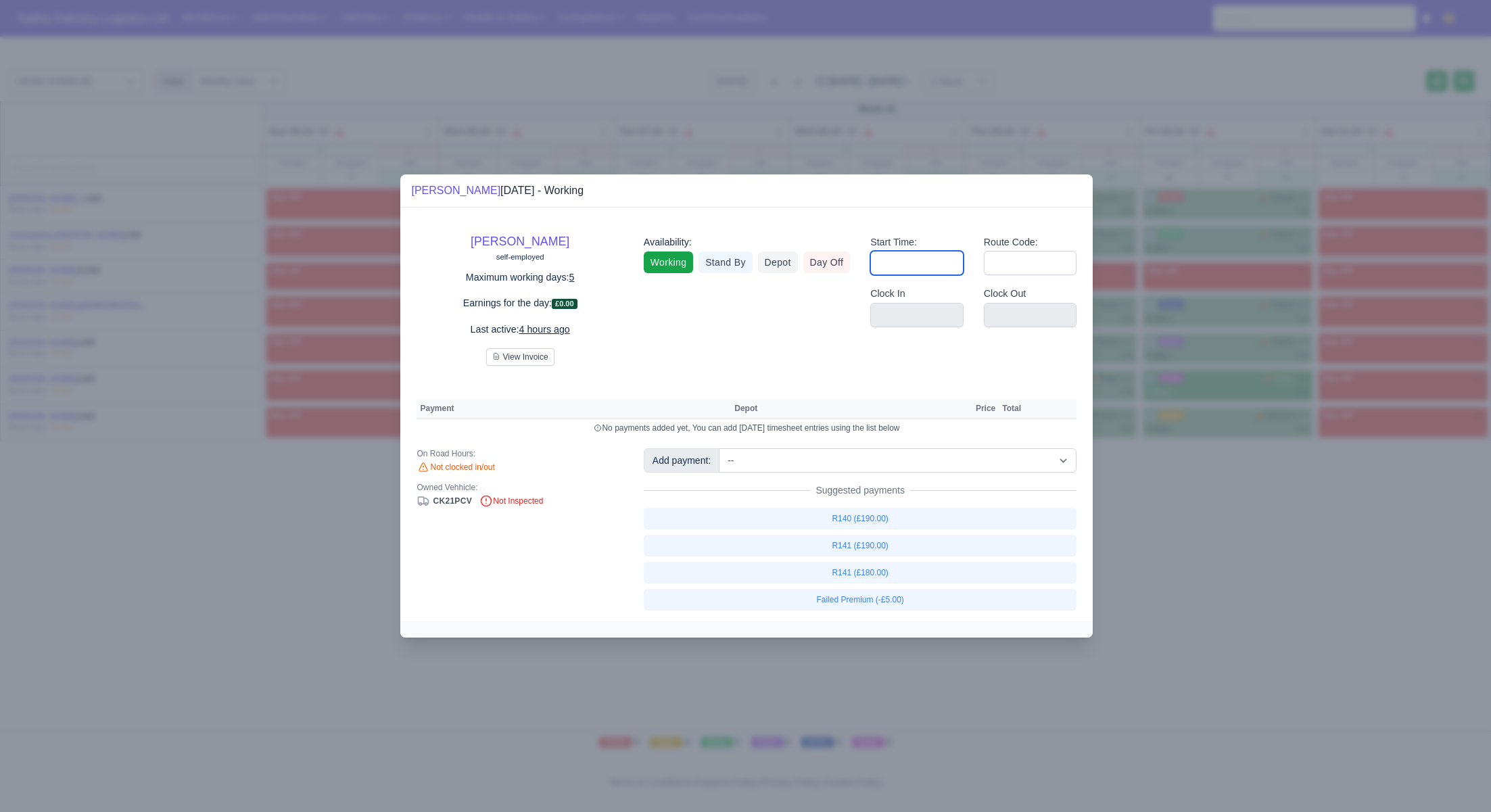
drag, startPoint x: 915, startPoint y: 264, endPoint x: 919, endPoint y: 274, distance: 10.8
click at [915, 264] on input "Start Time:" at bounding box center [917, 263] width 93 height 24
type input "06:45"
click at [1015, 265] on input "Route Code:" at bounding box center [1031, 263] width 93 height 24
type input "141"
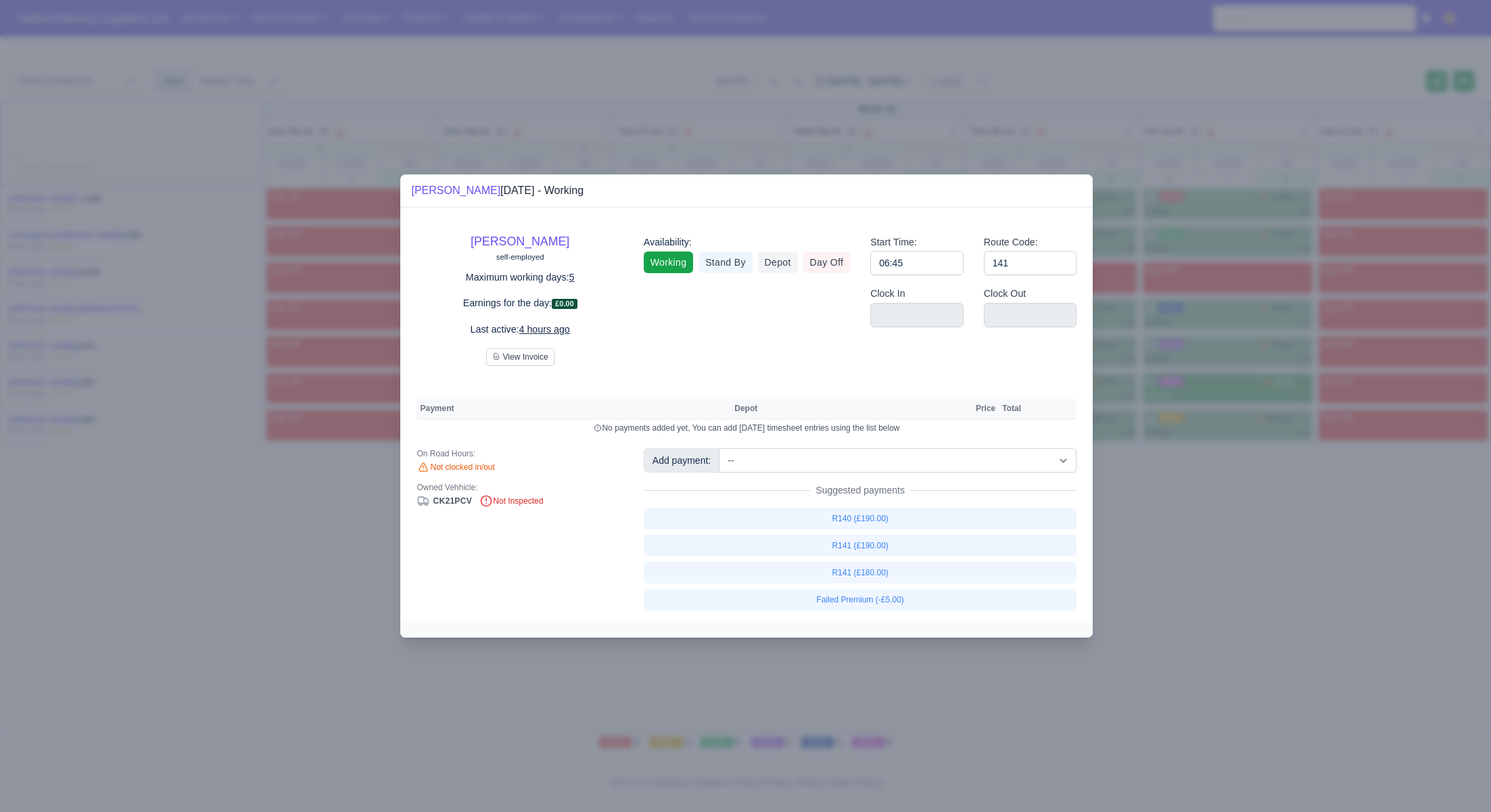
click at [1206, 491] on div at bounding box center [745, 406] width 1491 height 812
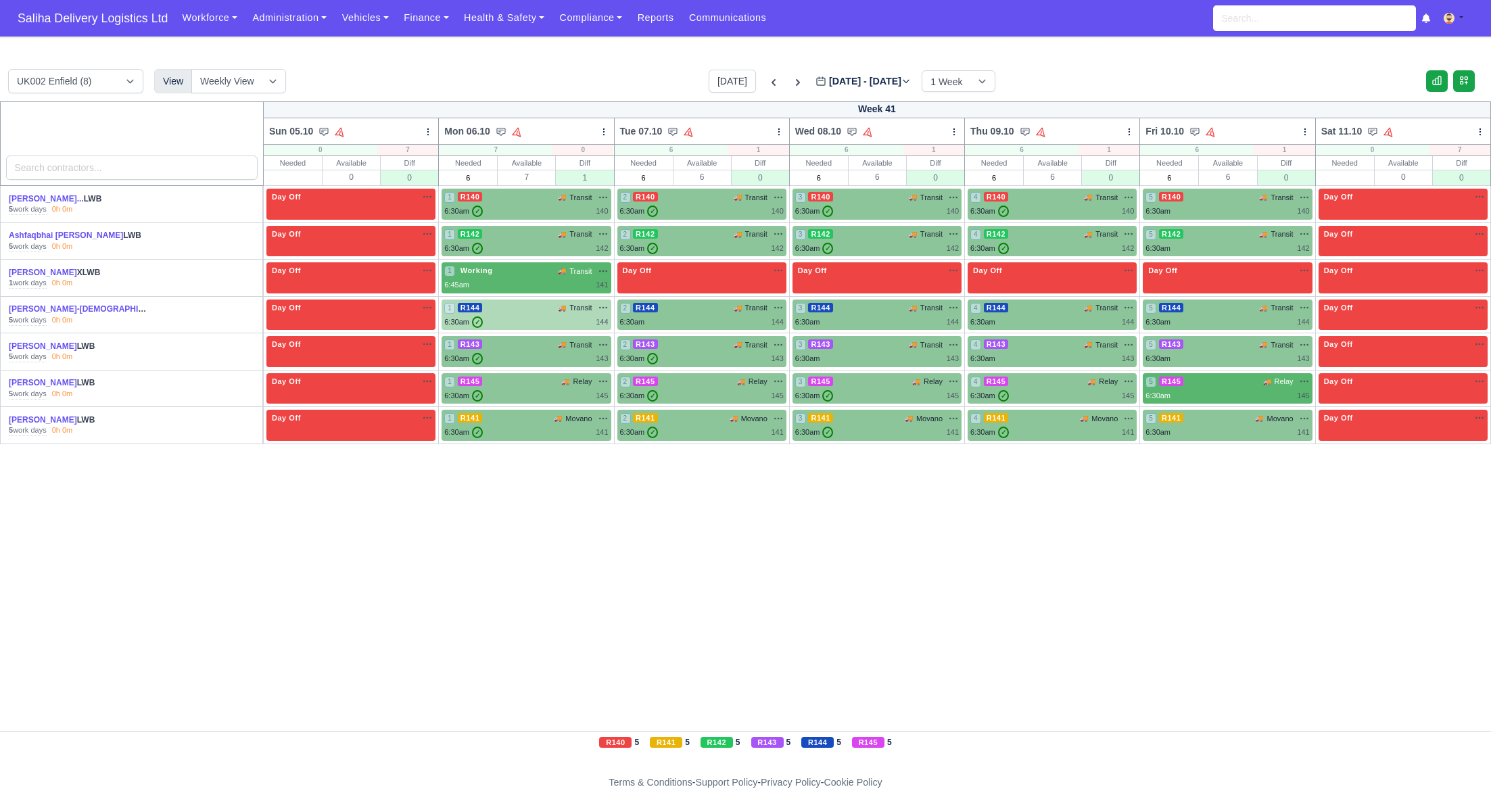
click at [560, 318] on div "6:30am ✓ 144" at bounding box center [526, 322] width 164 height 11
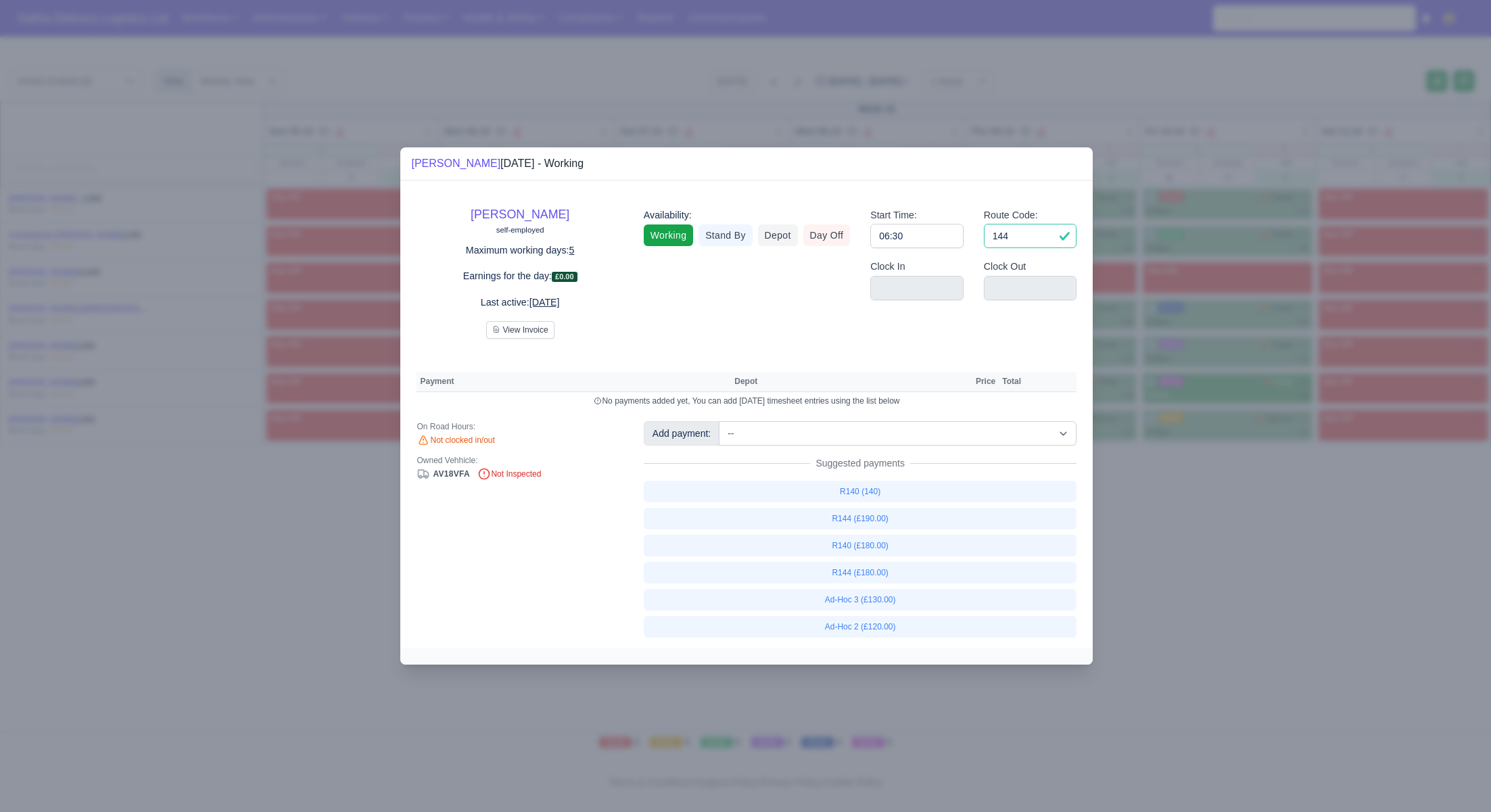
click at [1026, 243] on input "144" at bounding box center [1031, 236] width 93 height 24
type input "1"
click at [938, 240] on input "06:30" at bounding box center [917, 236] width 93 height 24
type input "06:3"
type input "0"
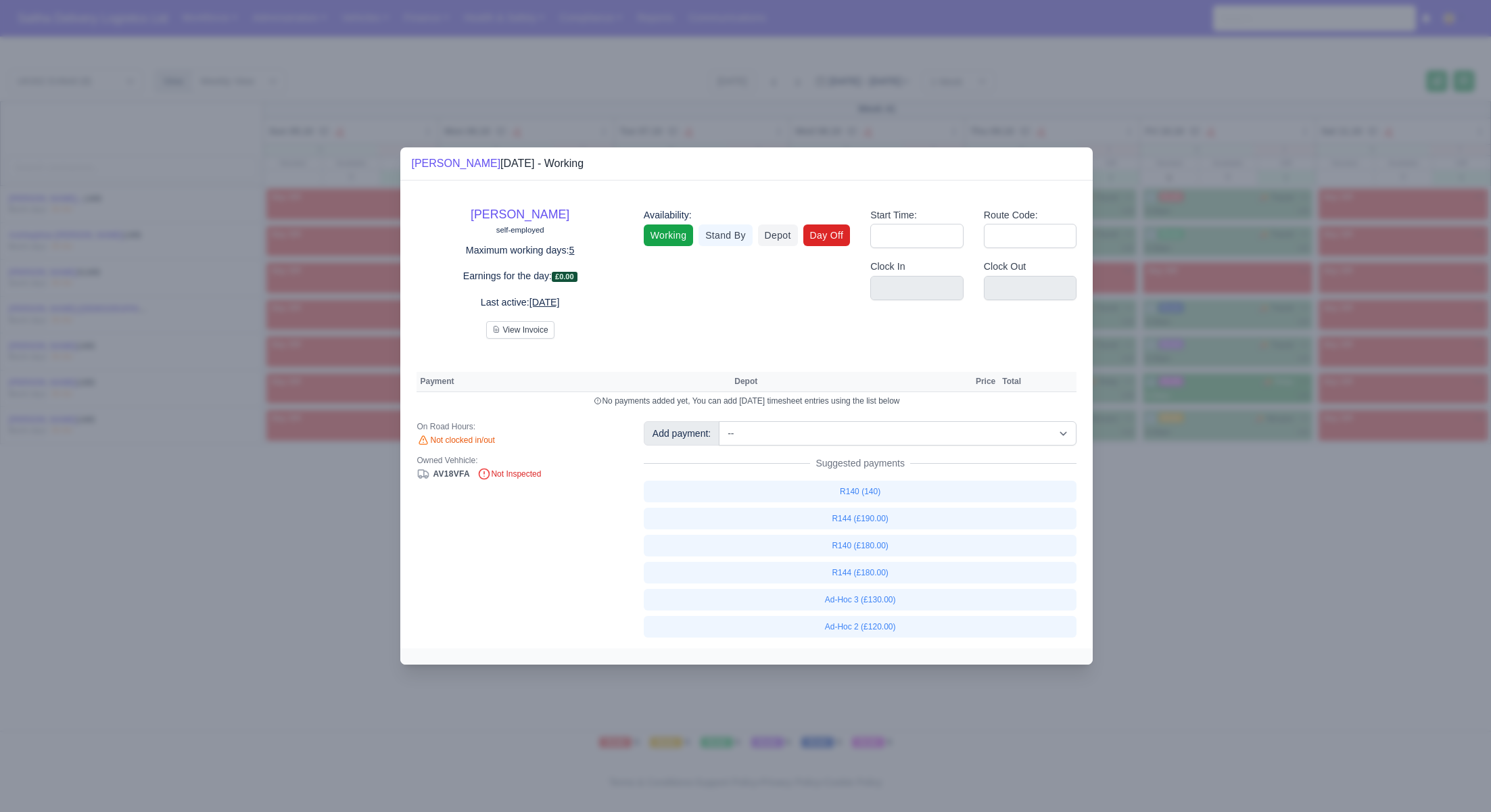
click at [820, 236] on link "Day Off" at bounding box center [827, 235] width 47 height 21
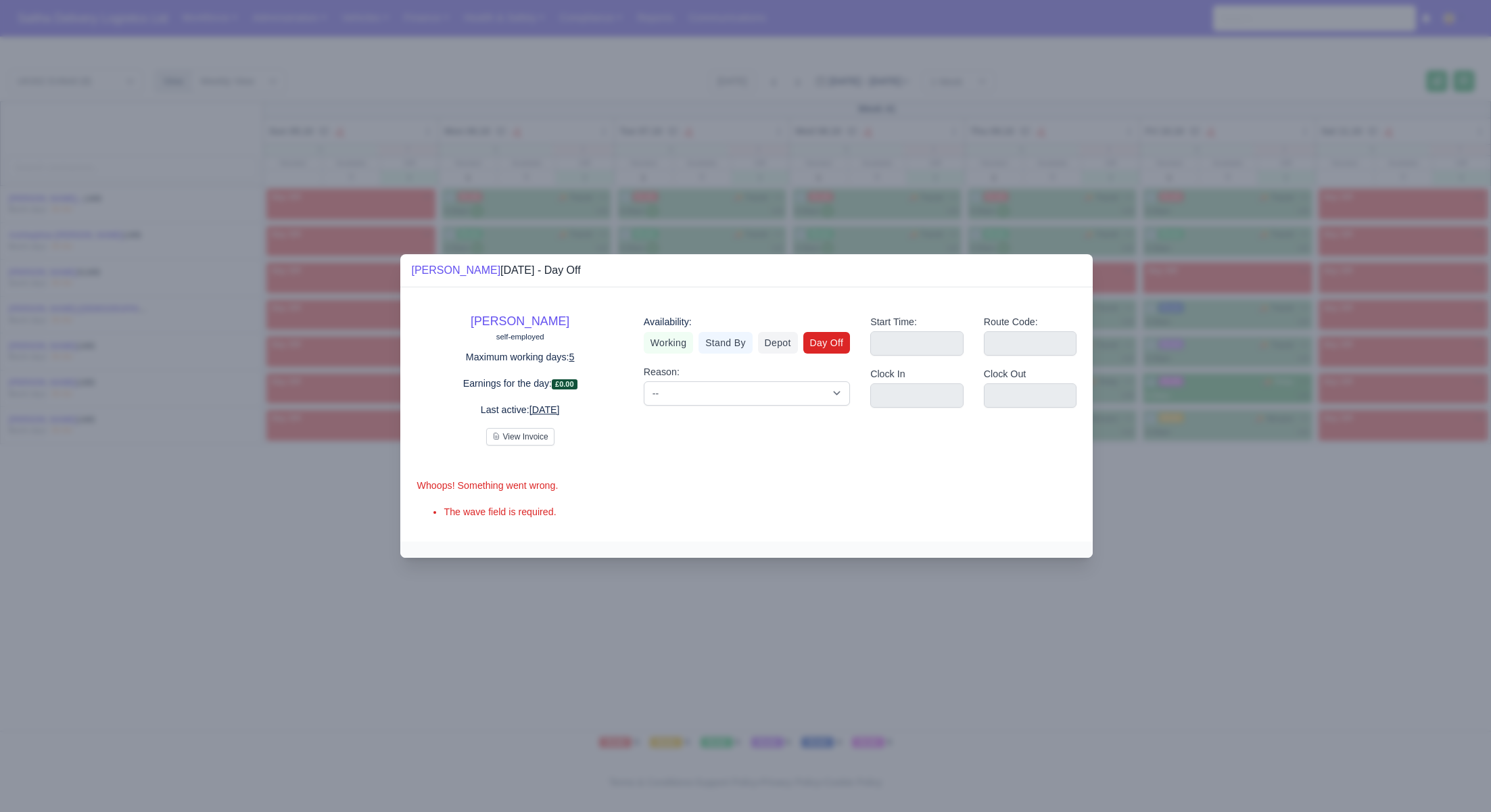
drag, startPoint x: 1248, startPoint y: 589, endPoint x: 962, endPoint y: 20, distance: 636.8
click at [1243, 575] on div at bounding box center [745, 406] width 1491 height 812
